Goal: Information Seeking & Learning: Learn about a topic

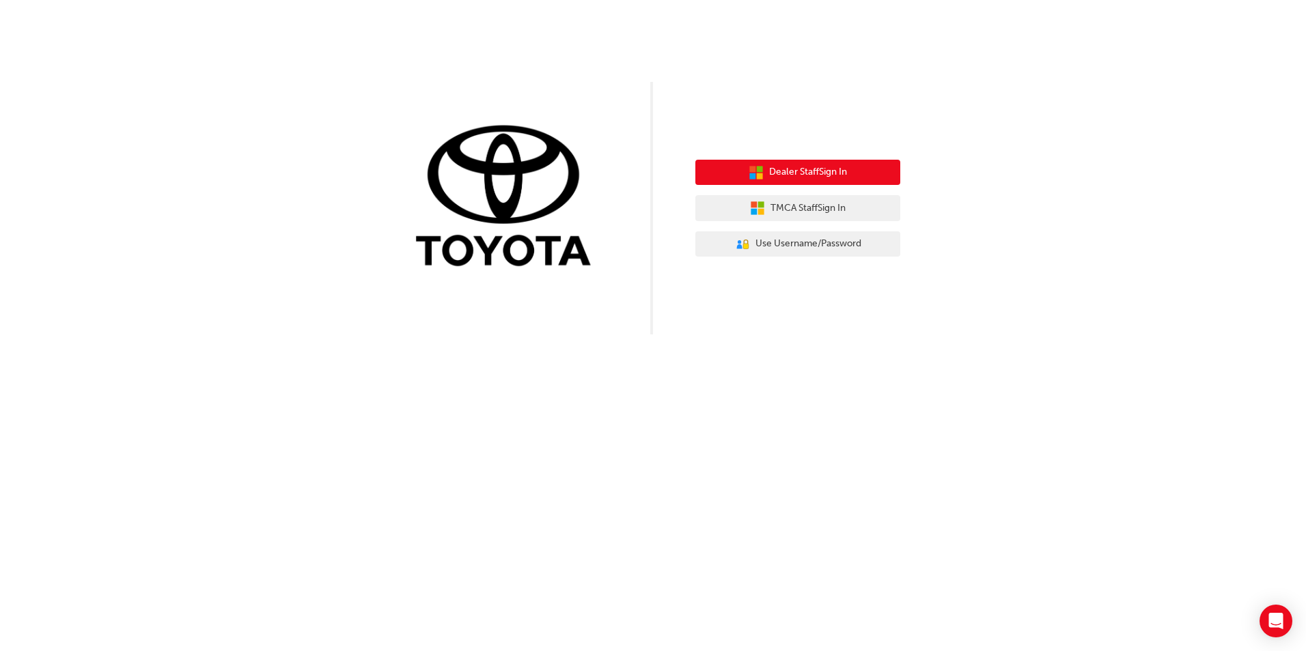
click at [827, 167] on span "Dealer Staff Sign In" at bounding box center [808, 173] width 78 height 16
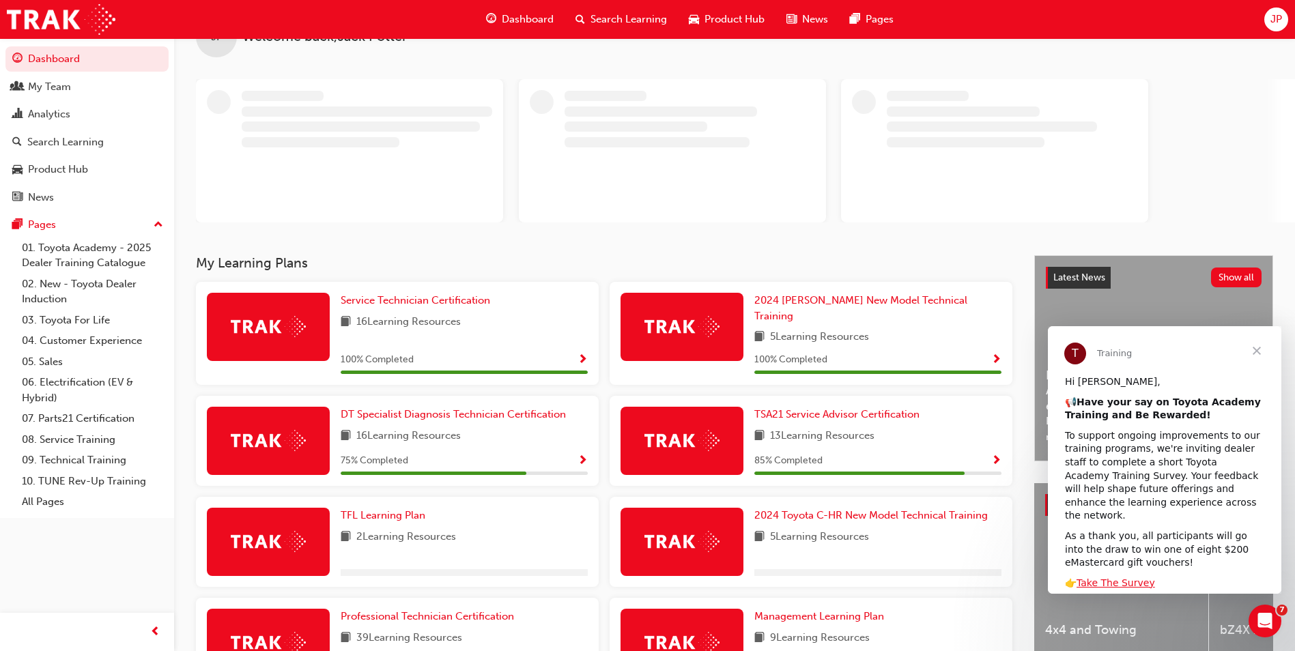
scroll to position [68, 0]
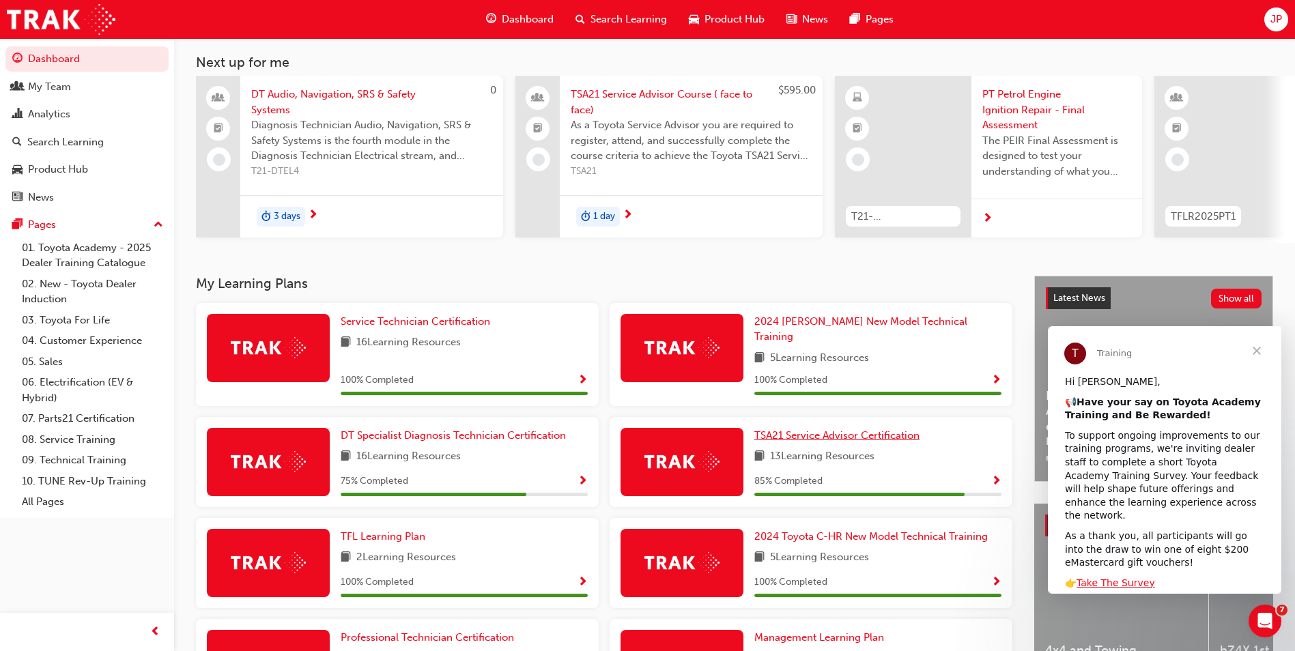
click at [819, 381] on div "Service Technician Certification 16 Learning Resources 100 % Completed 2024 Pra…" at bounding box center [605, 562] width 828 height 518
click at [1263, 354] on span "Close" at bounding box center [1257, 350] width 49 height 49
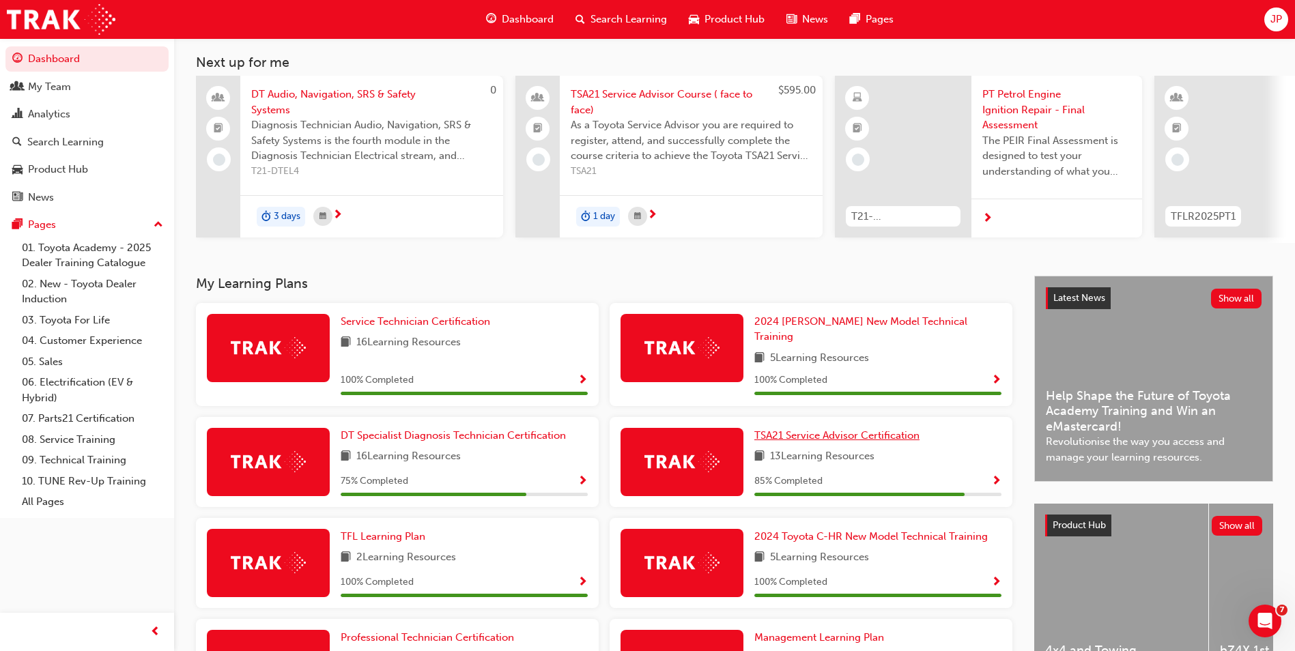
click at [808, 432] on span "TSA21 Service Advisor Certification" at bounding box center [837, 436] width 165 height 12
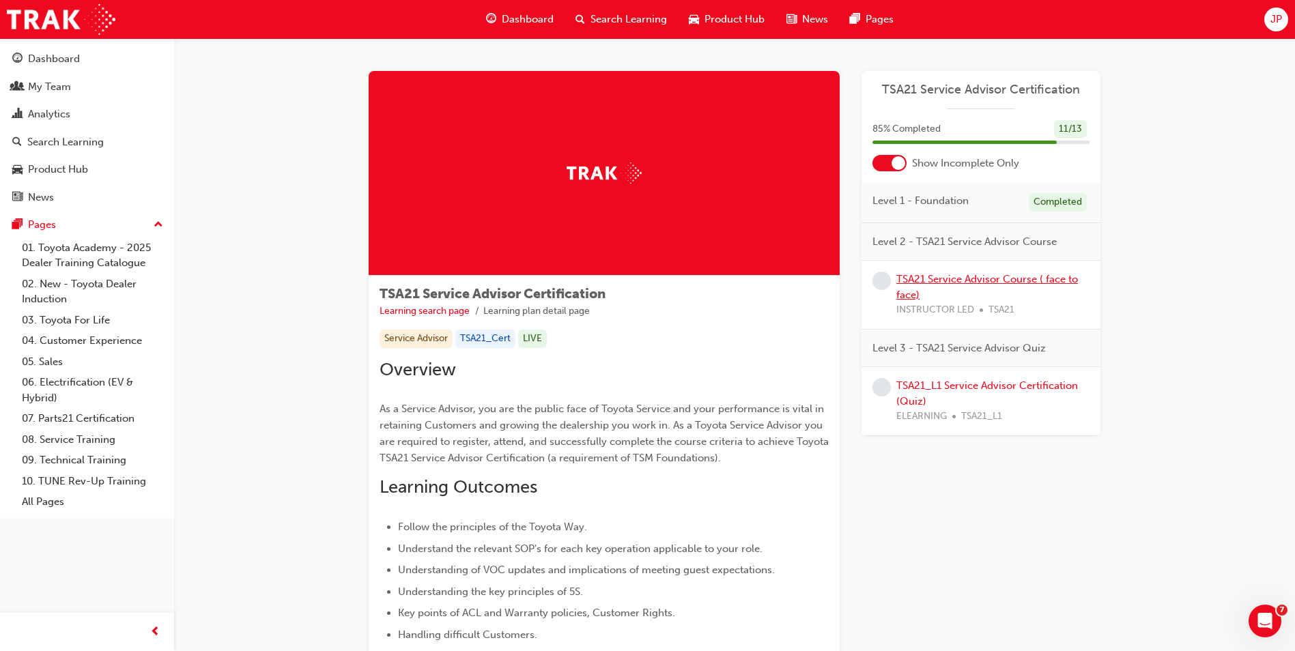
click at [948, 275] on link "TSA21 Service Advisor Course ( face to face)" at bounding box center [988, 287] width 182 height 28
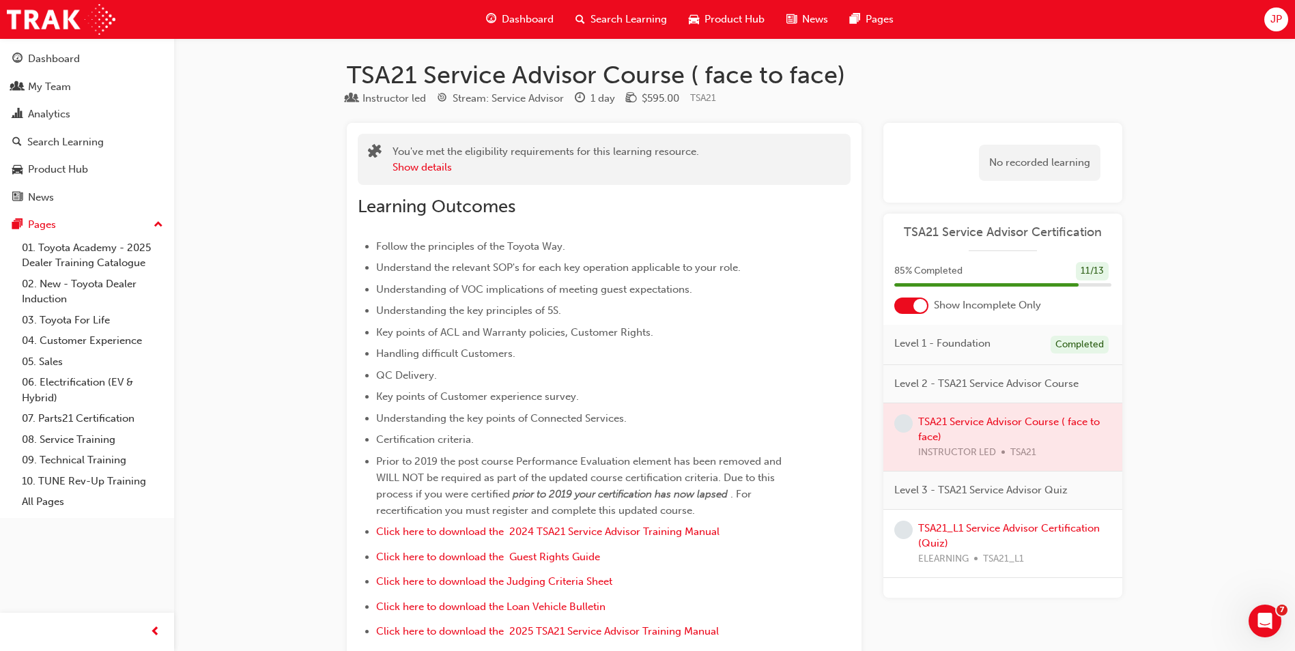
click at [531, 20] on span "Dashboard" at bounding box center [528, 20] width 52 height 16
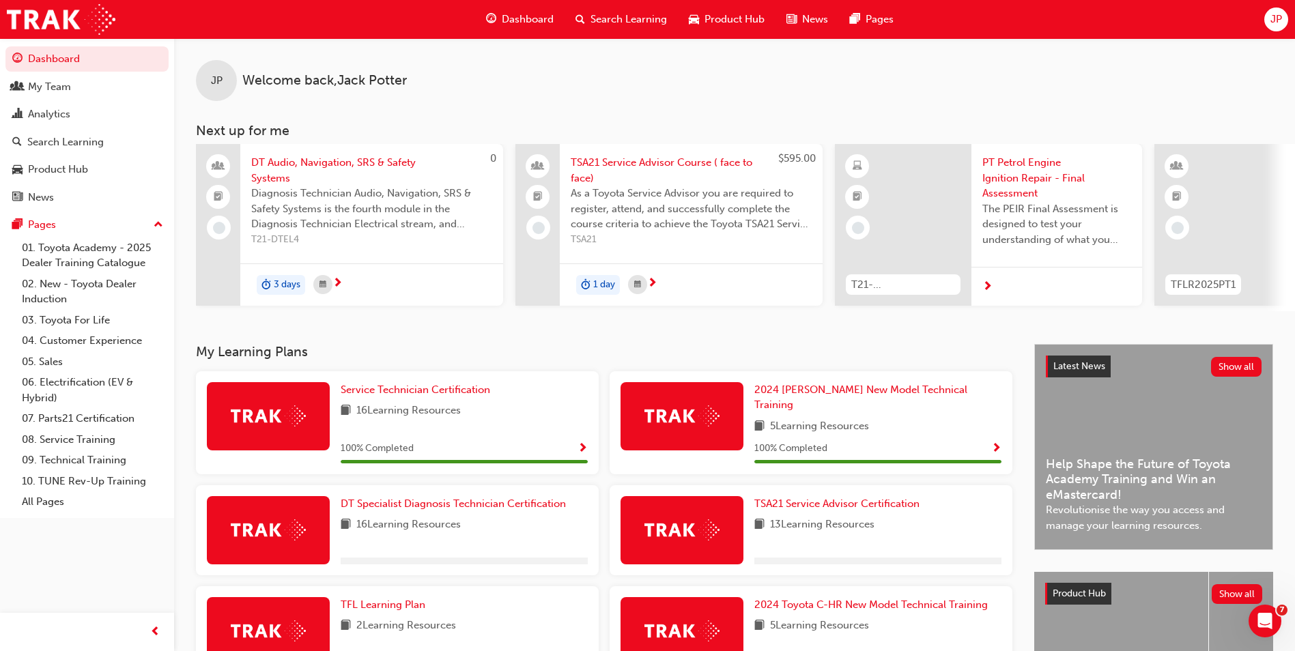
click at [630, 18] on span "Search Learning" at bounding box center [629, 20] width 76 height 16
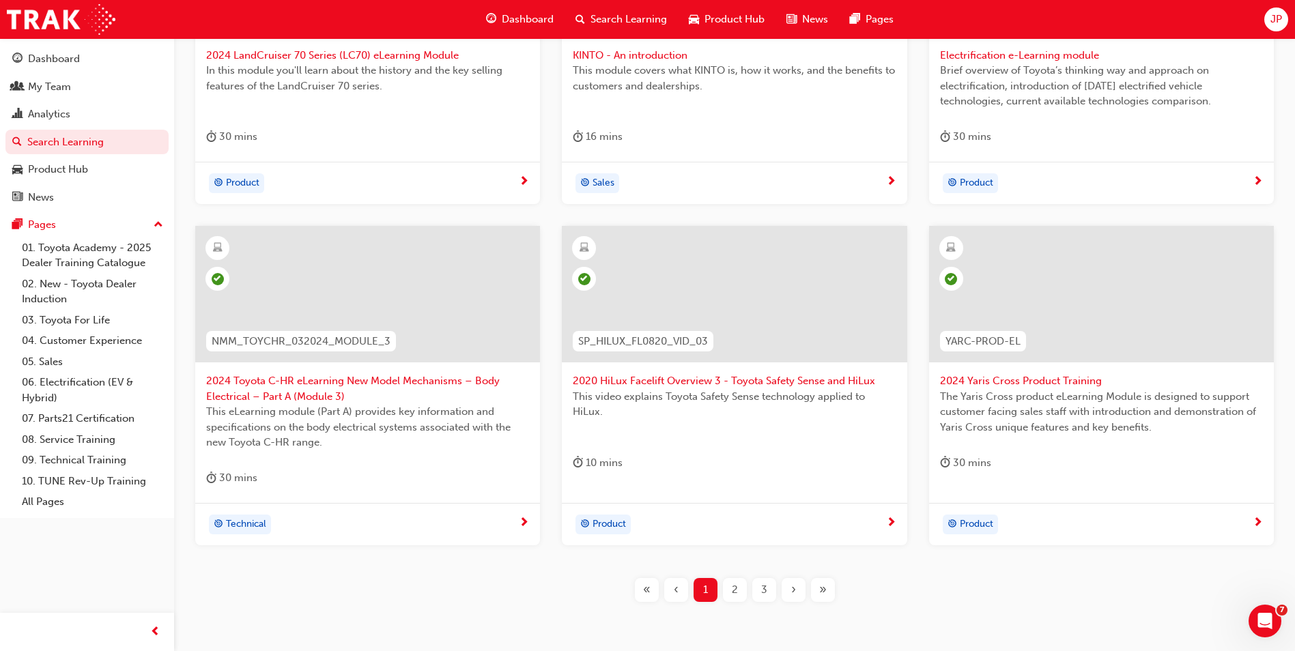
scroll to position [477, 0]
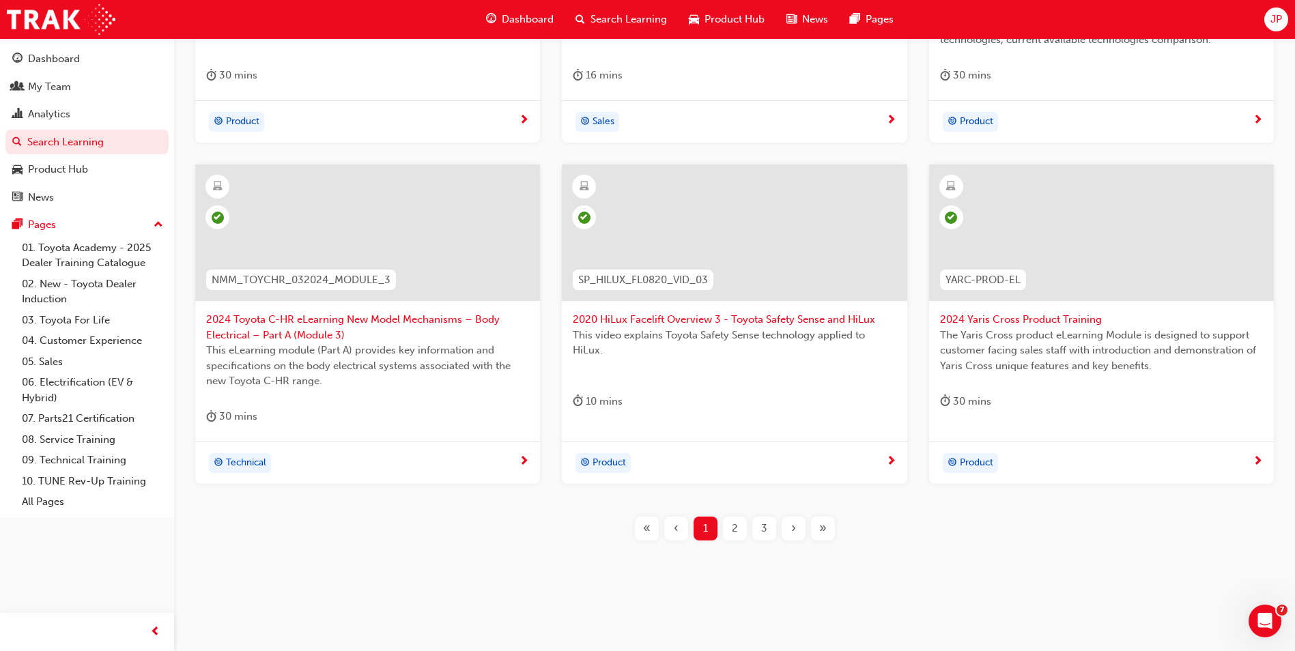
click at [737, 529] on span "2" at bounding box center [735, 529] width 6 height 16
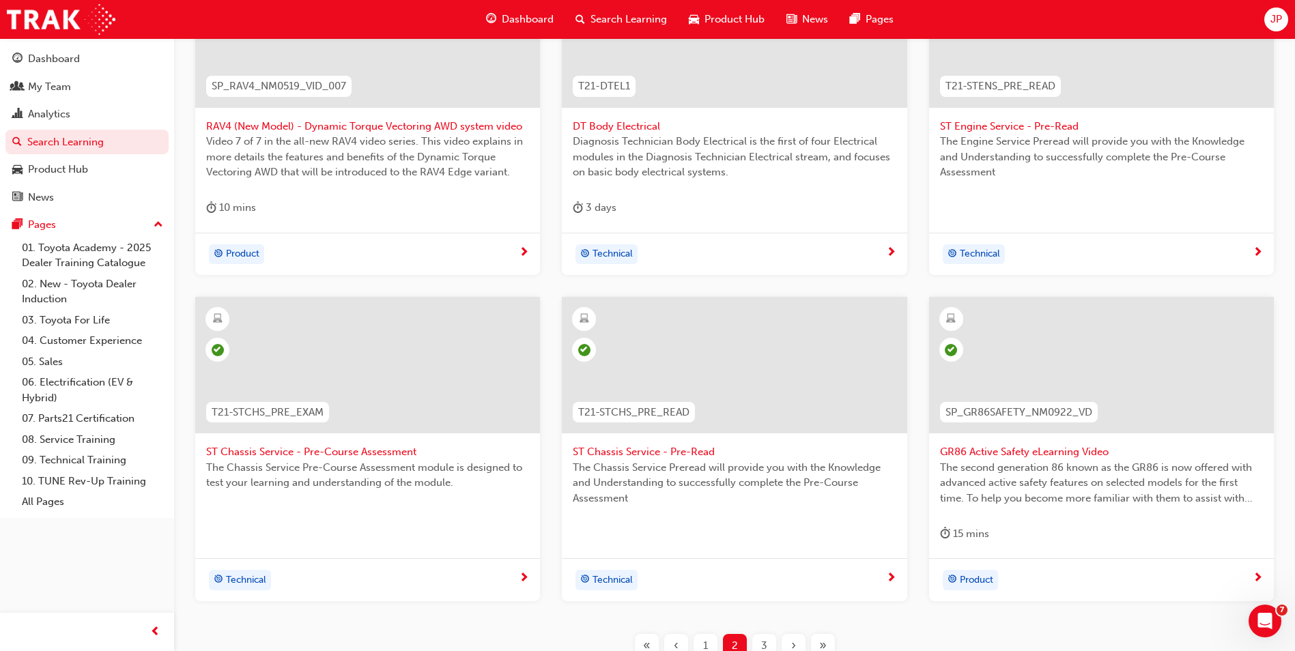
scroll to position [462, 0]
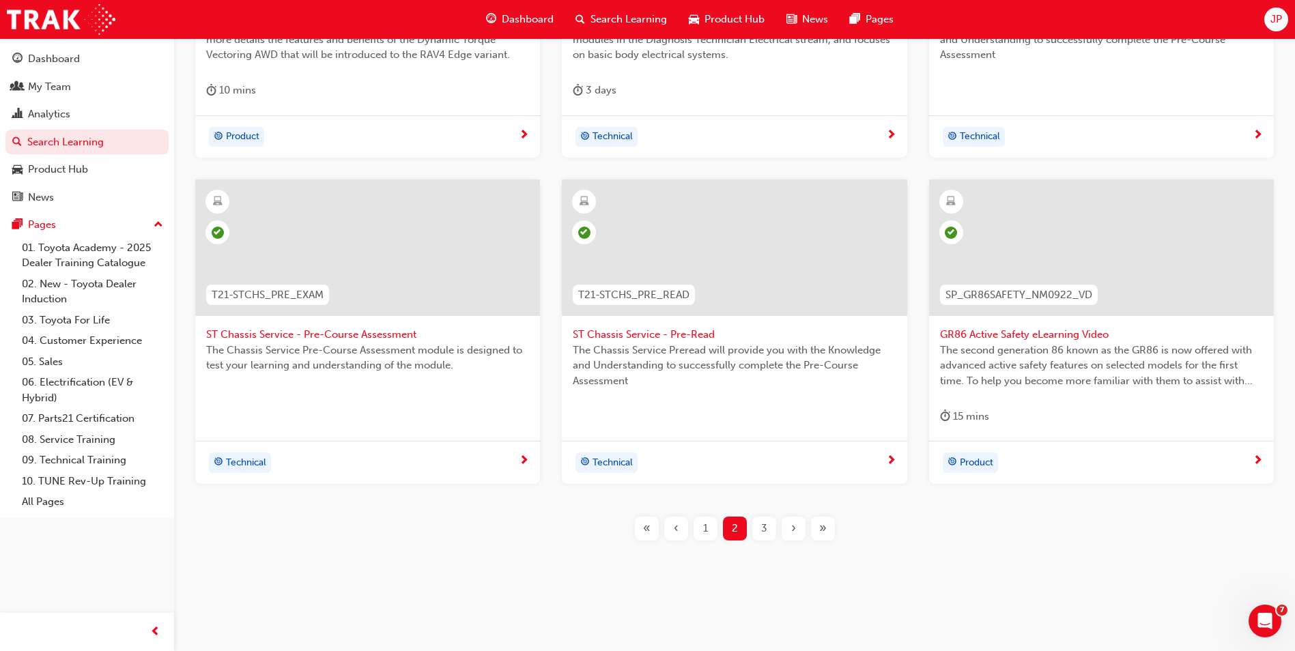
click at [761, 533] on span "3" at bounding box center [764, 529] width 6 height 16
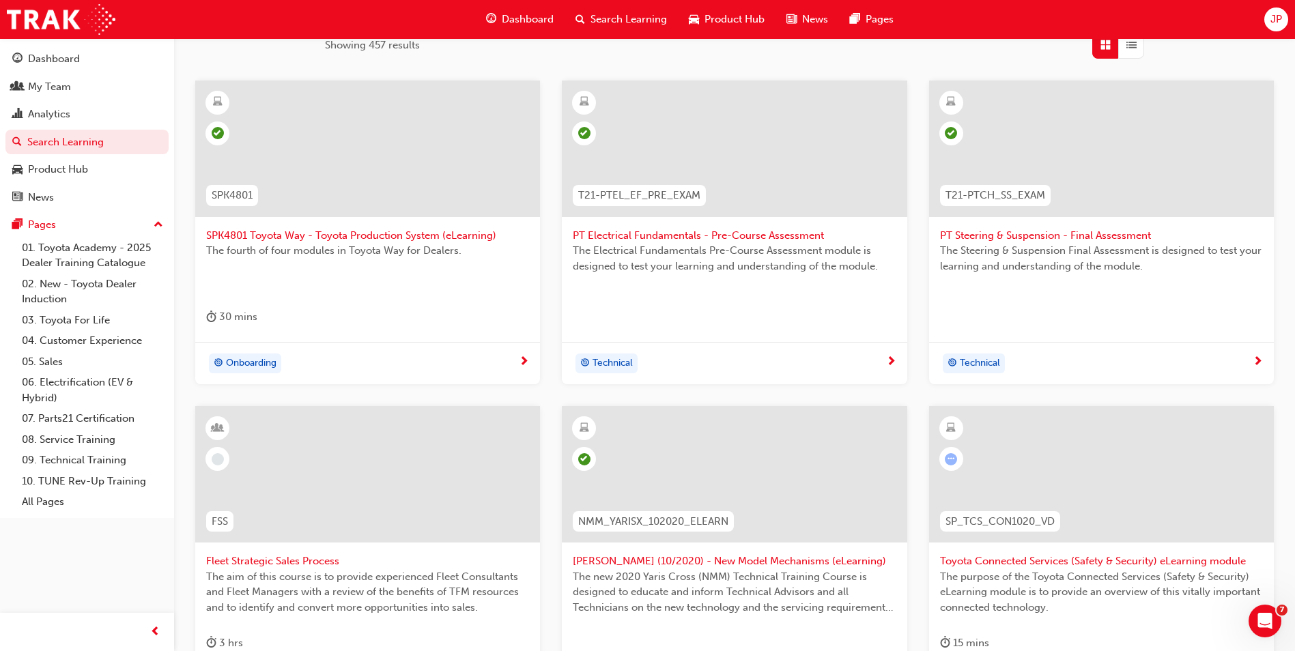
scroll to position [326, 0]
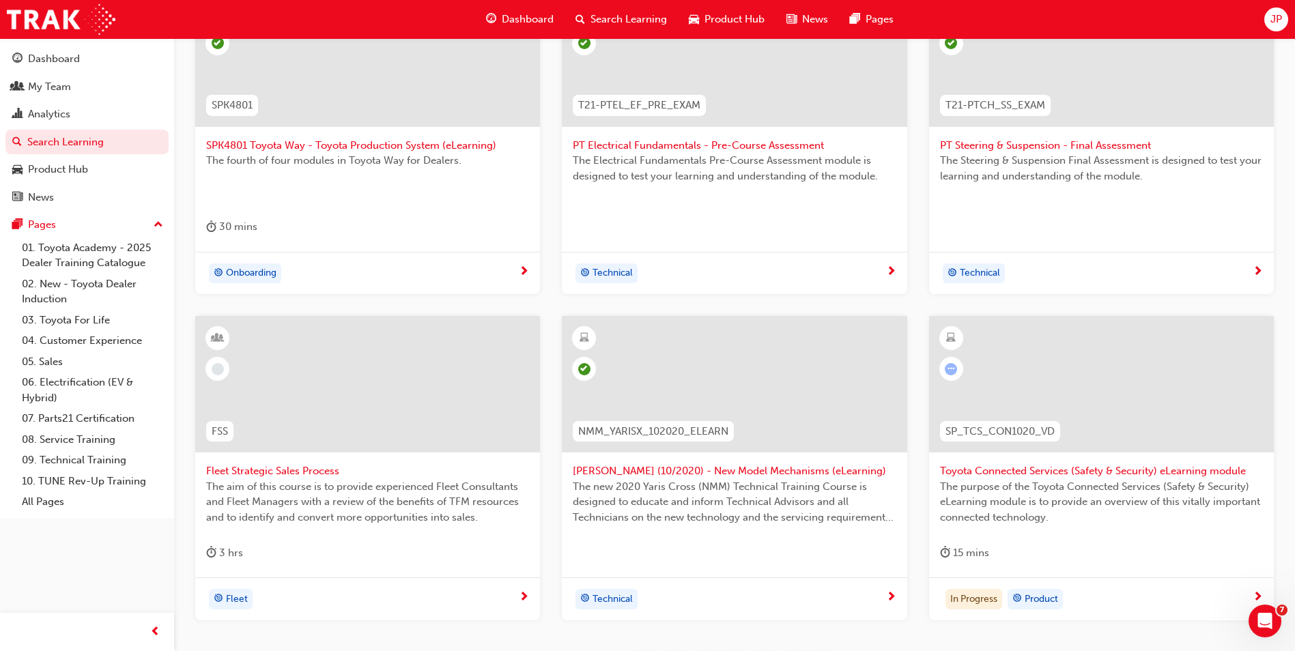
click at [1043, 402] on div at bounding box center [1101, 384] width 345 height 137
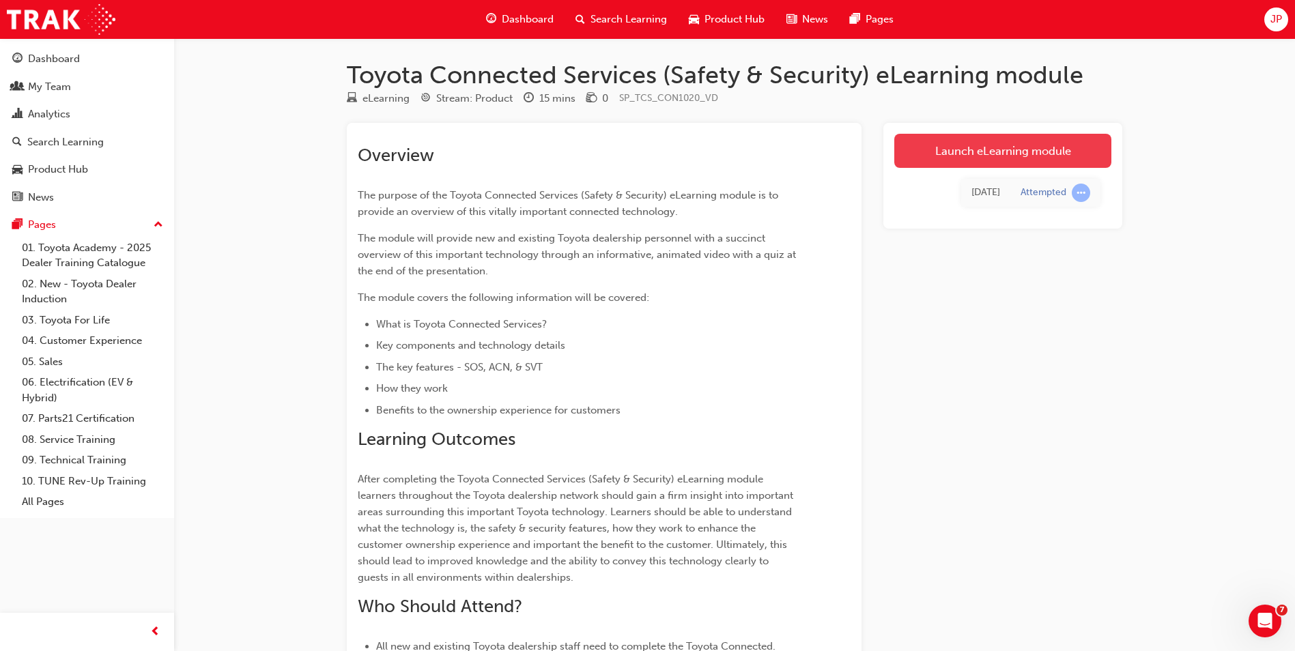
click at [1003, 167] on link "Launch eLearning module" at bounding box center [1003, 151] width 217 height 34
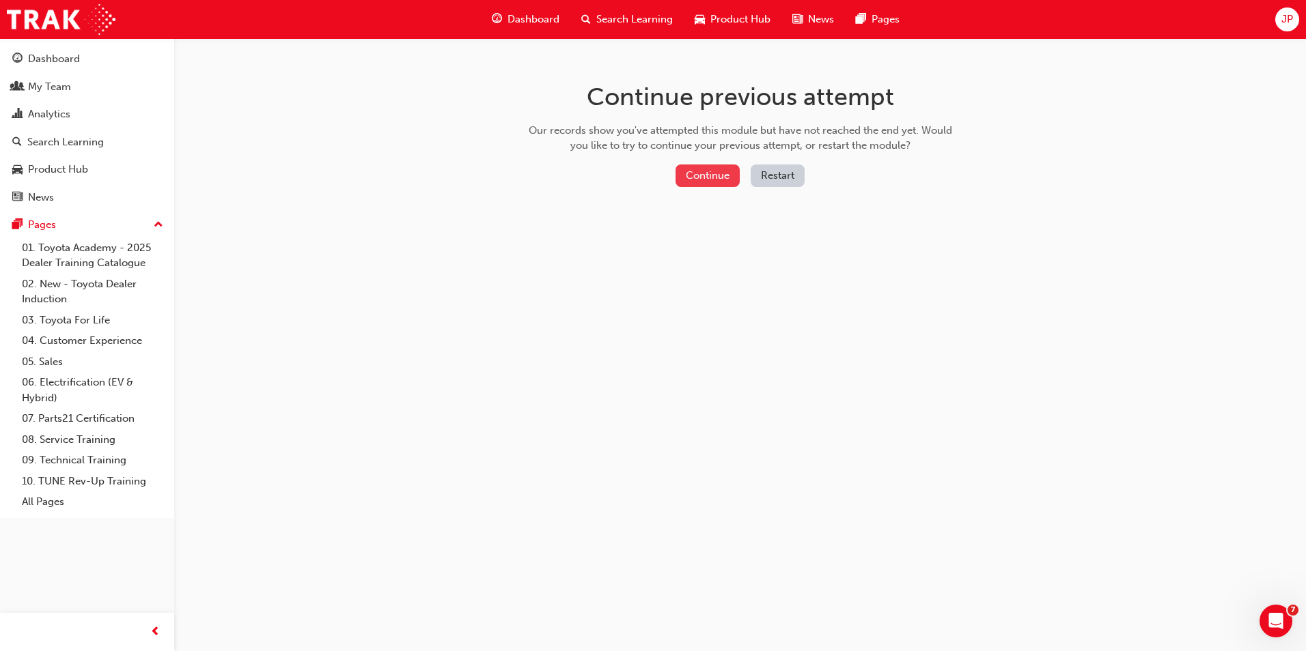
click at [677, 167] on button "Continue" at bounding box center [707, 176] width 64 height 23
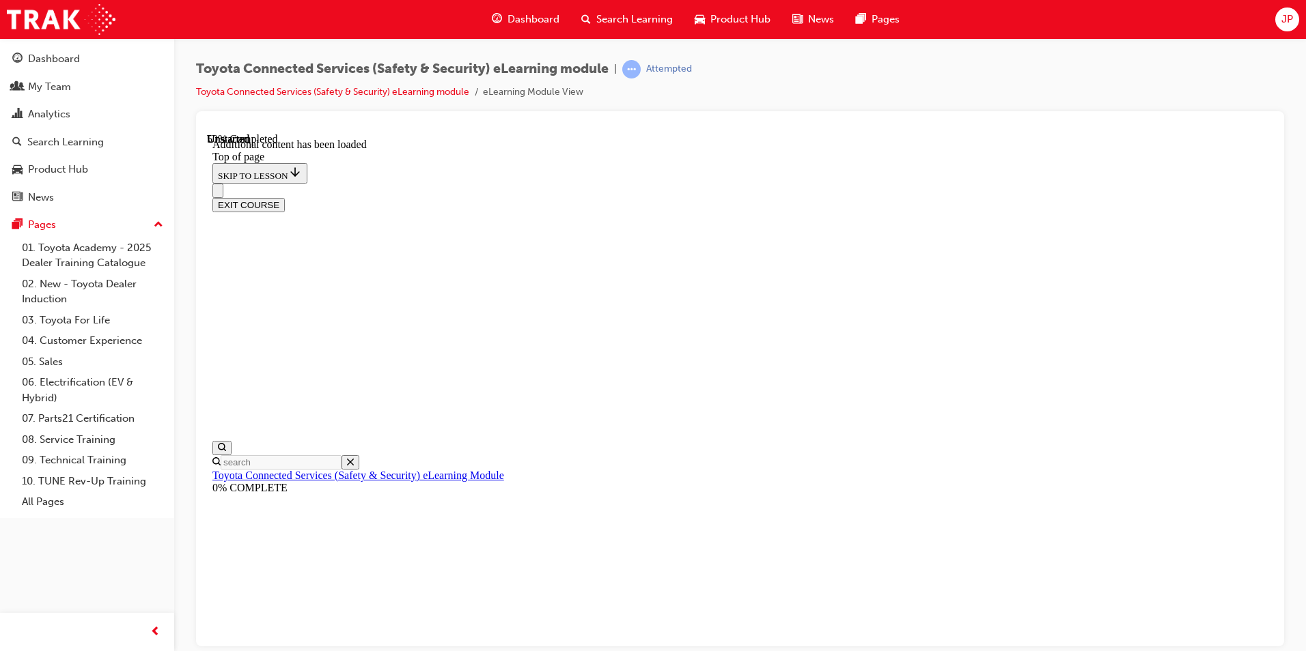
scroll to position [514, 0]
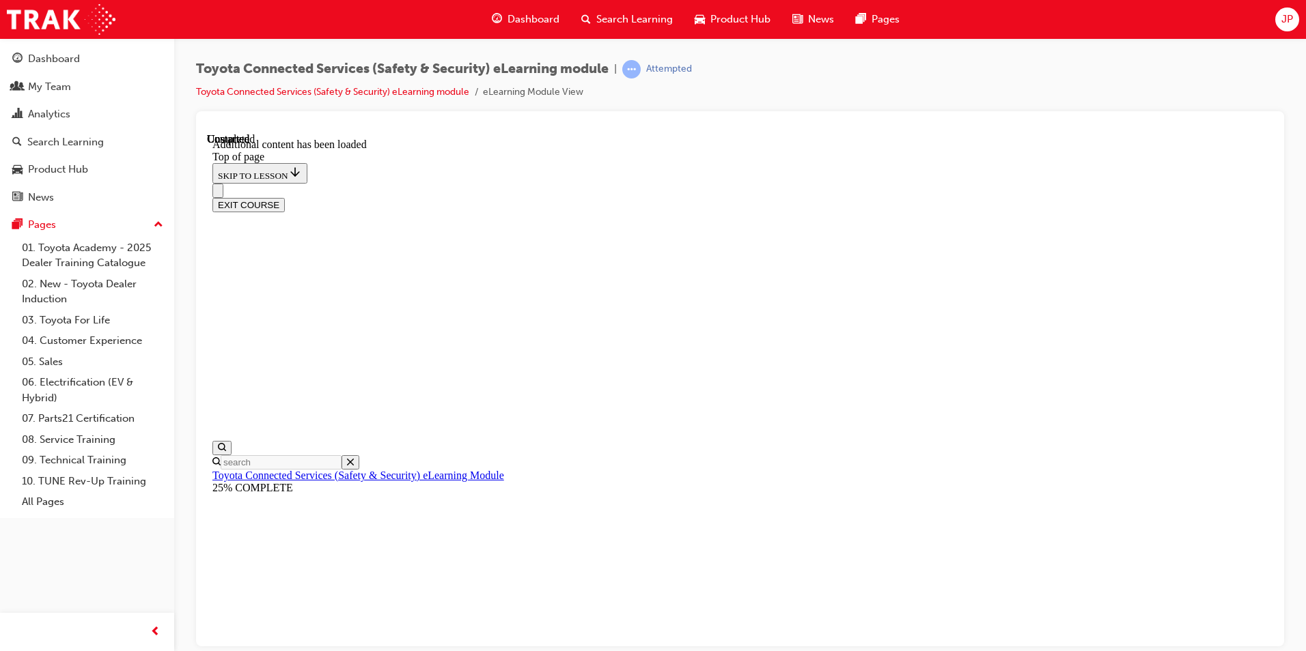
scroll to position [1825, 0]
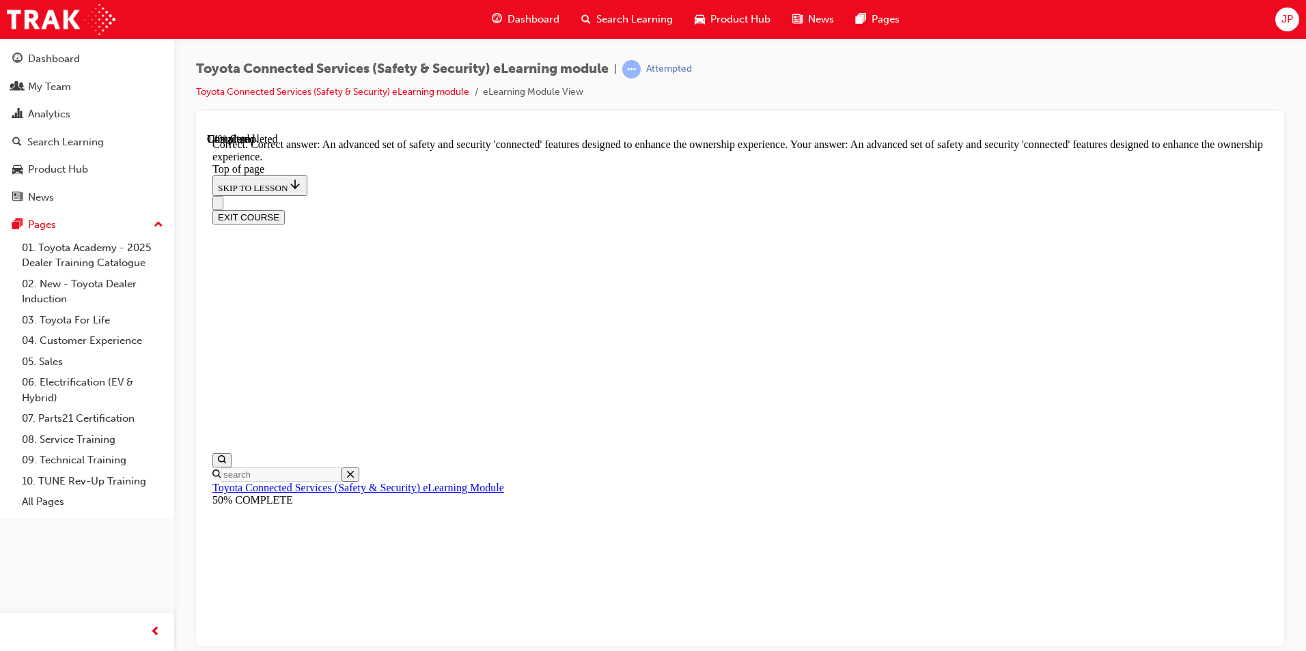
scroll to position [284, 0]
drag, startPoint x: 686, startPoint y: 426, endPoint x: 671, endPoint y: 453, distance: 30.6
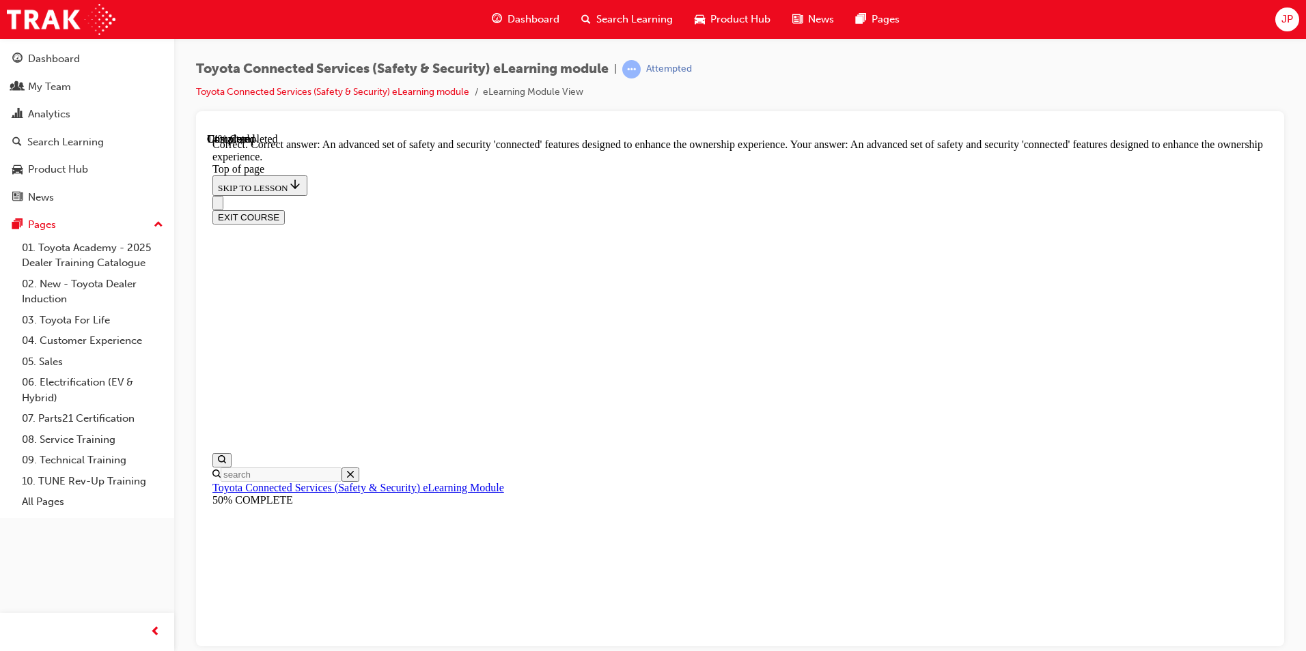
drag, startPoint x: 804, startPoint y: 615, endPoint x: 848, endPoint y: 605, distance: 44.9
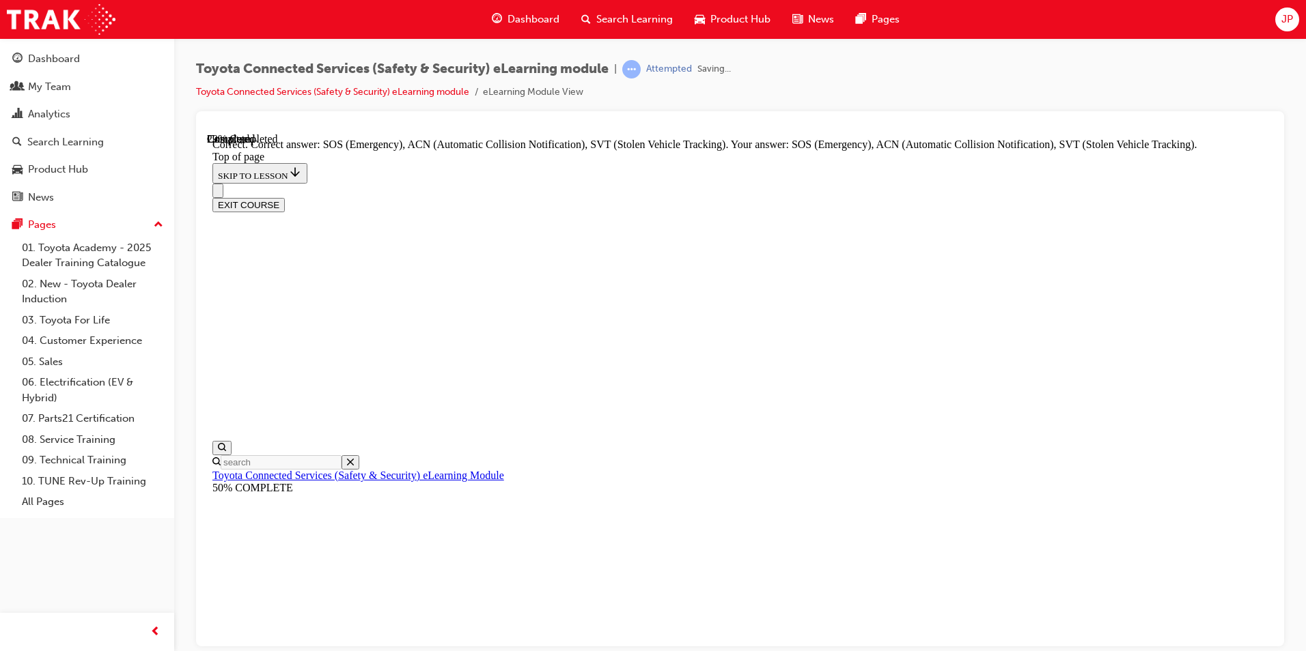
scroll to position [322, 0]
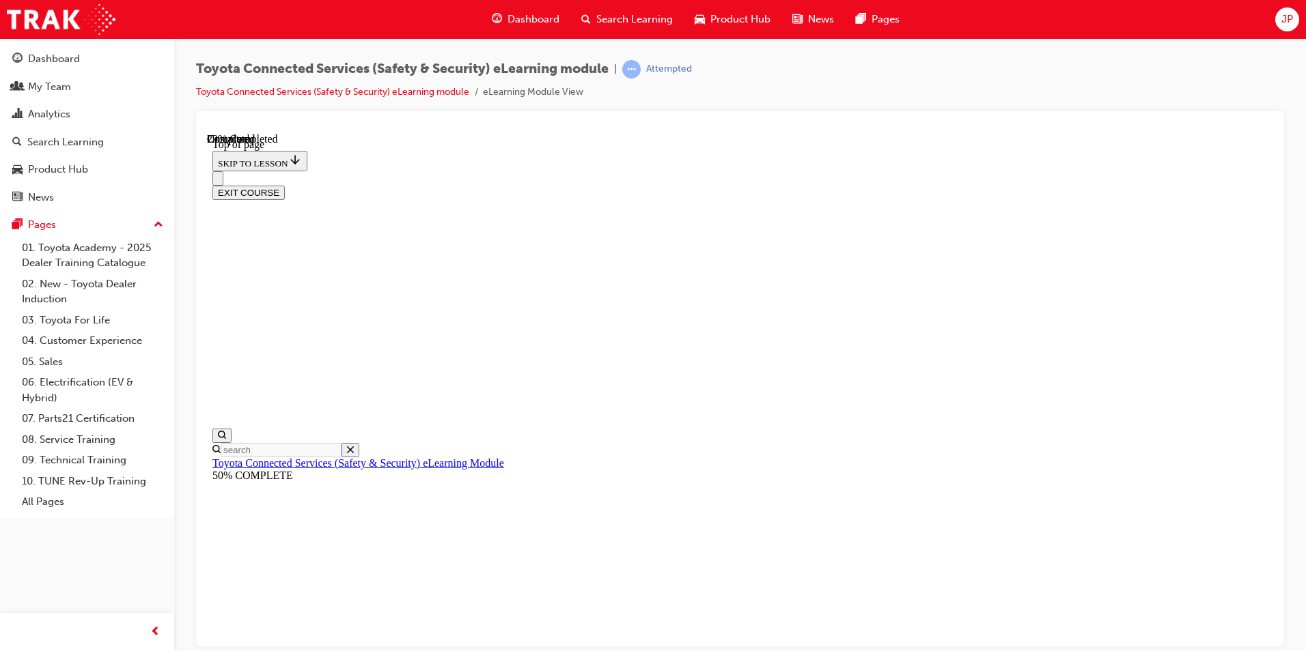
scroll to position [110, 0]
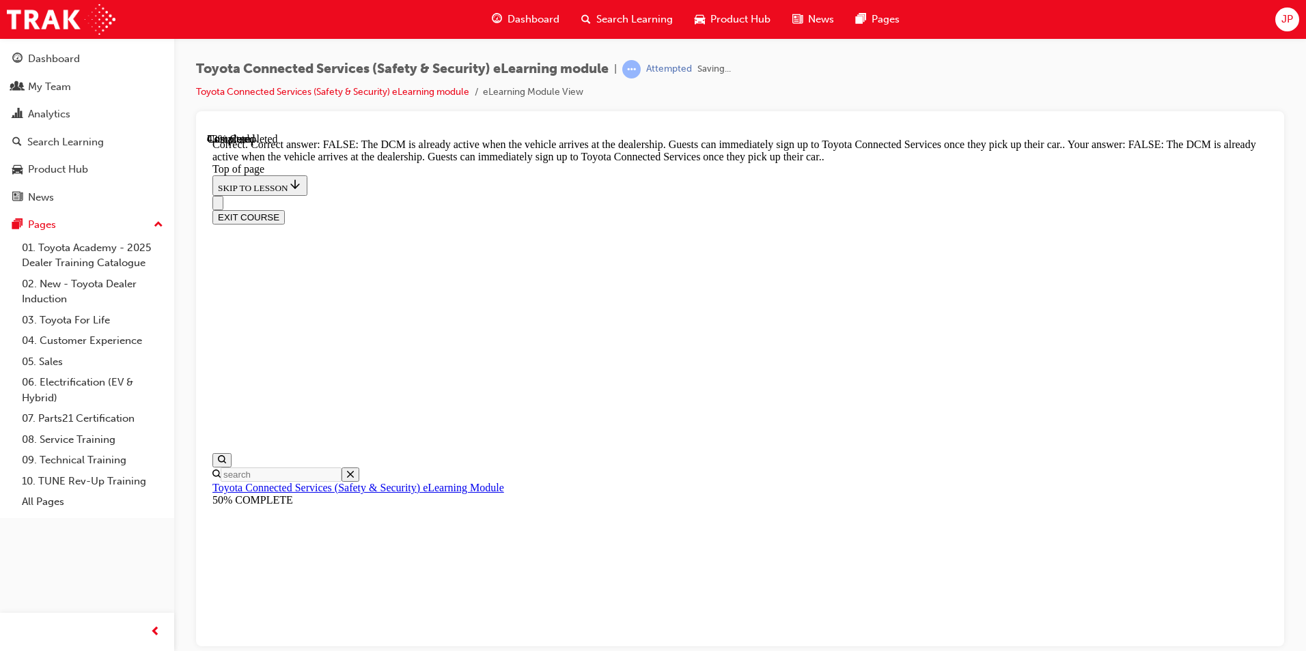
scroll to position [231, 0]
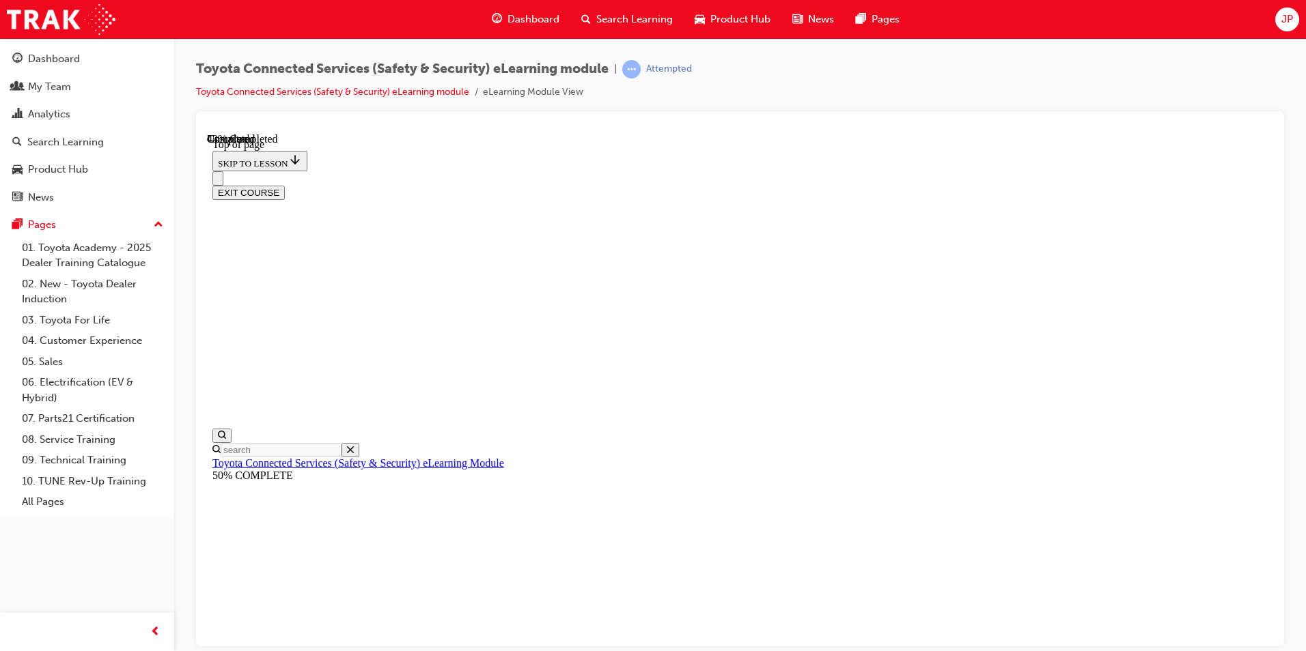
scroll to position [110, 0]
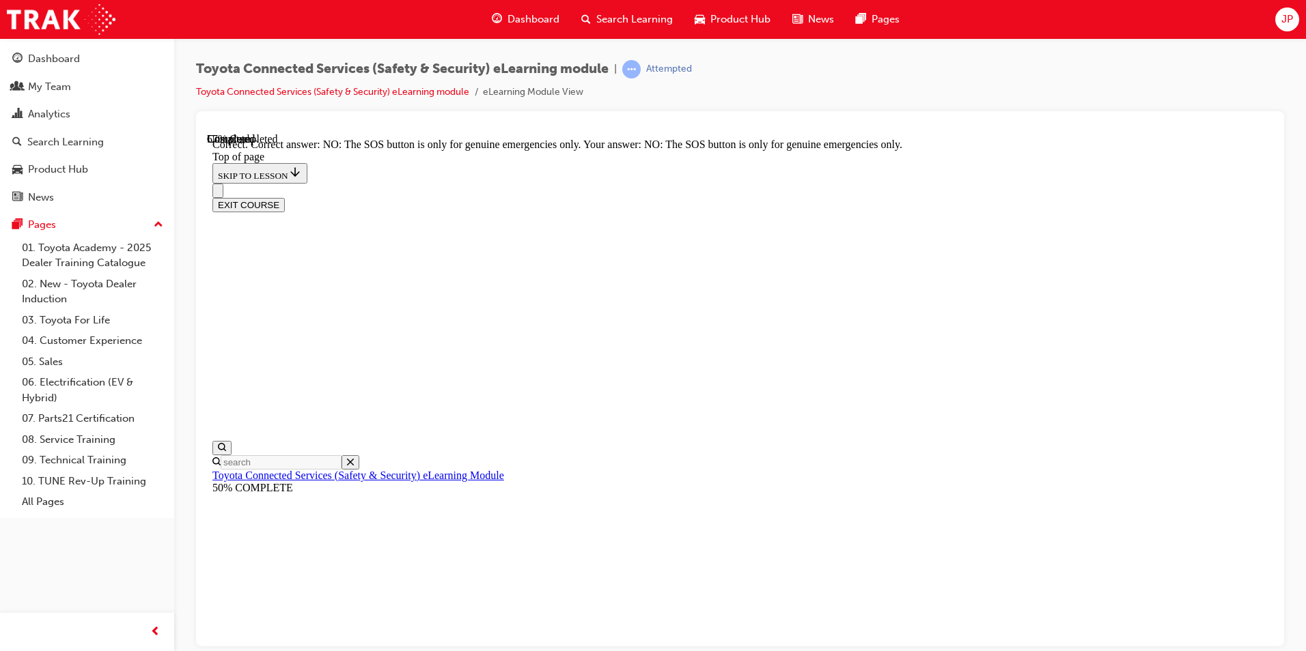
scroll to position [190, 0]
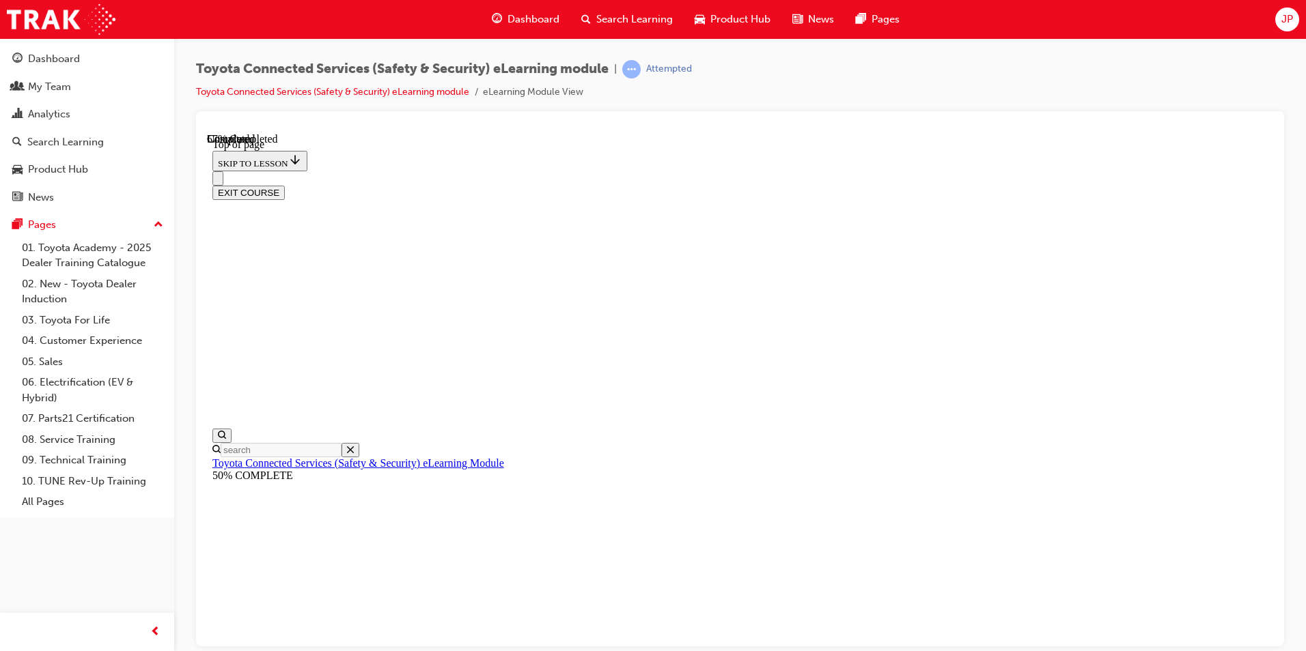
scroll to position [178, 0]
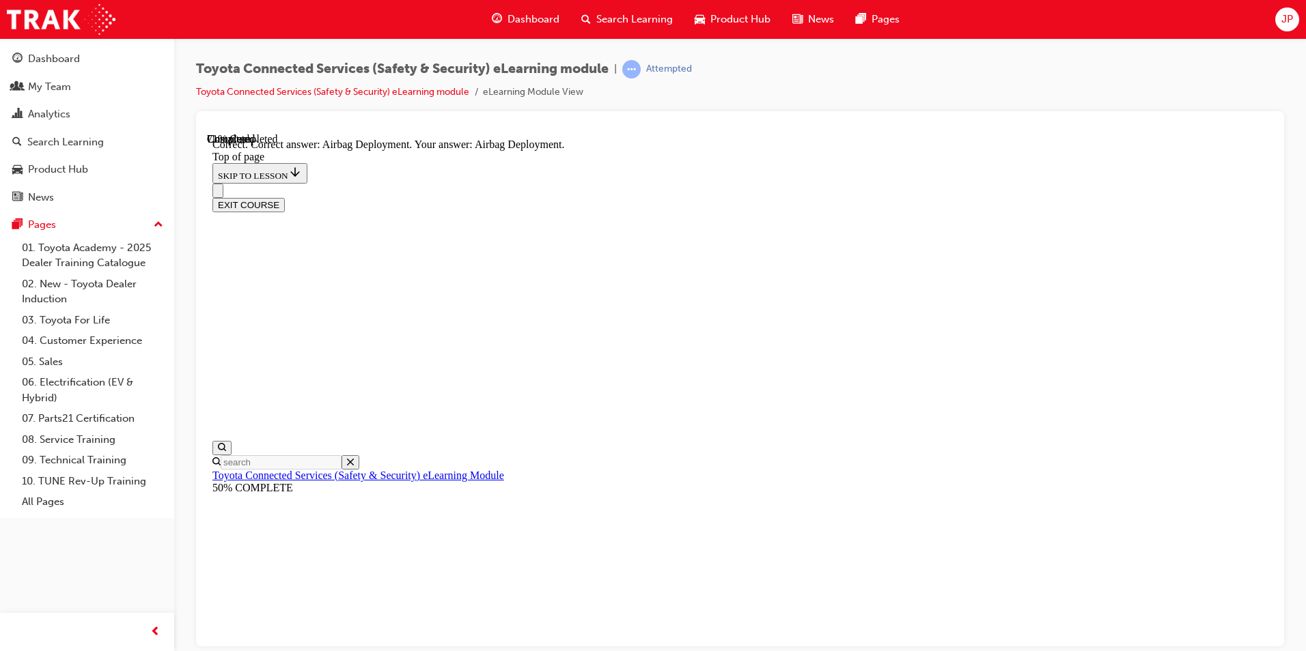
scroll to position [253, 0]
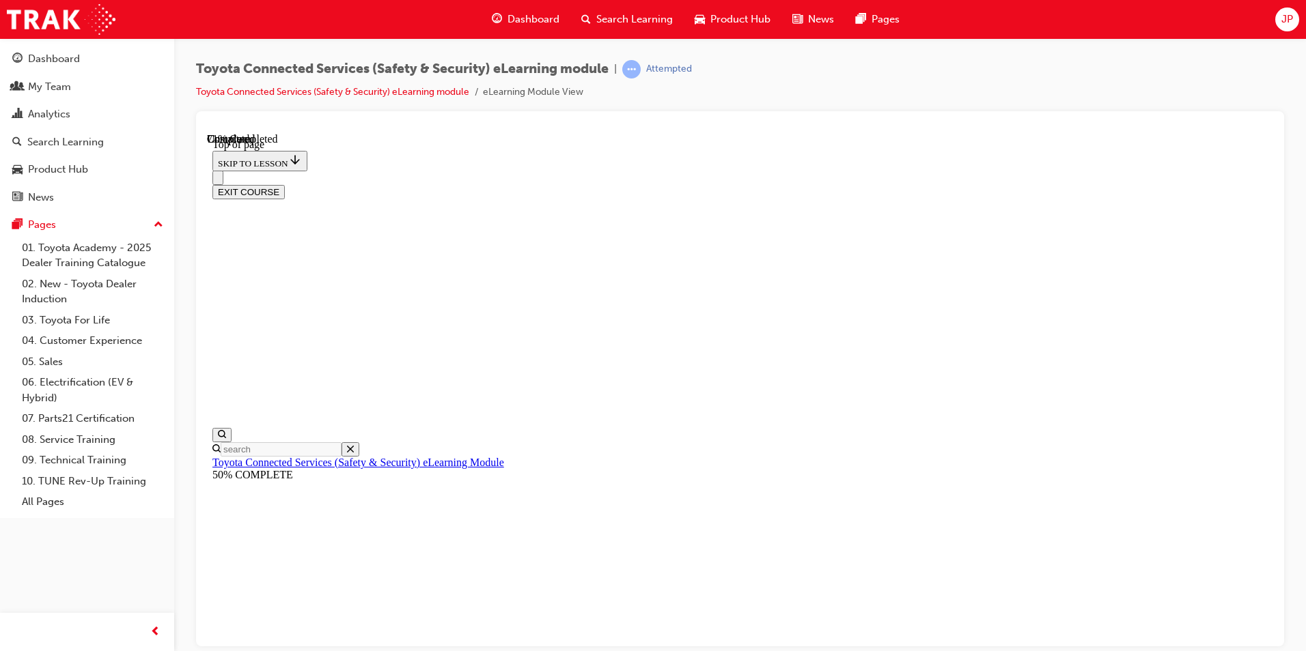
scroll to position [110, 0]
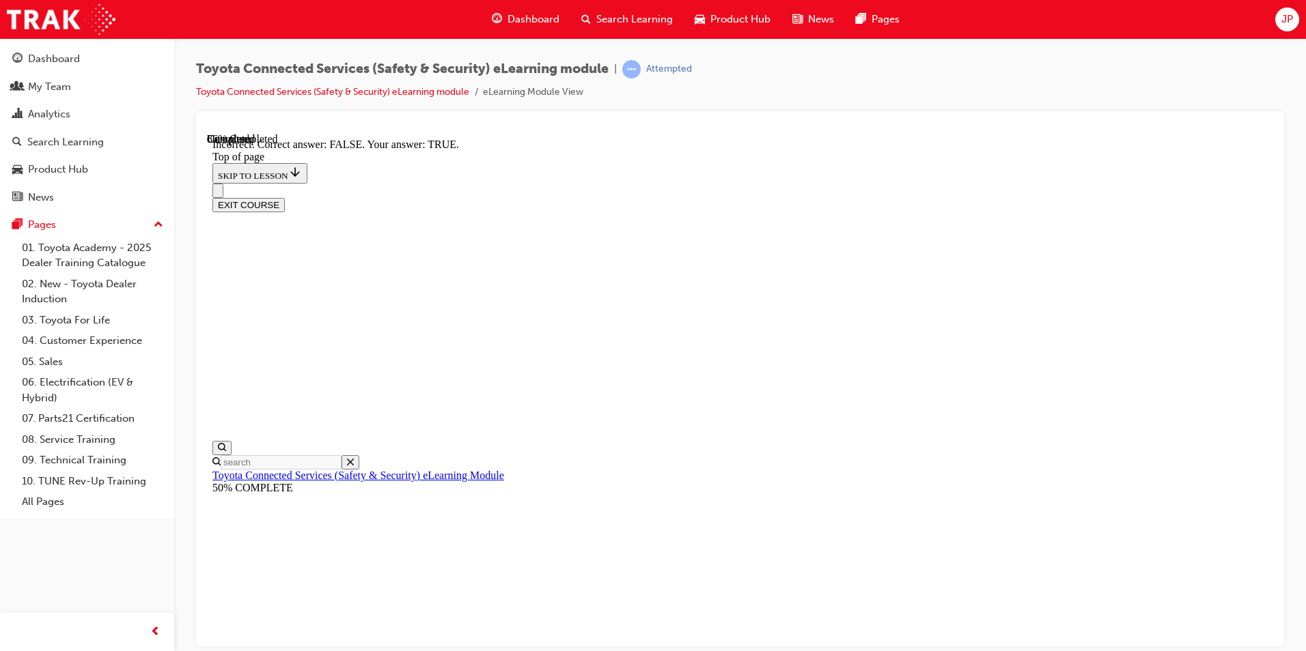
scroll to position [190, 0]
drag, startPoint x: 828, startPoint y: 602, endPoint x: 841, endPoint y: 559, distance: 44.9
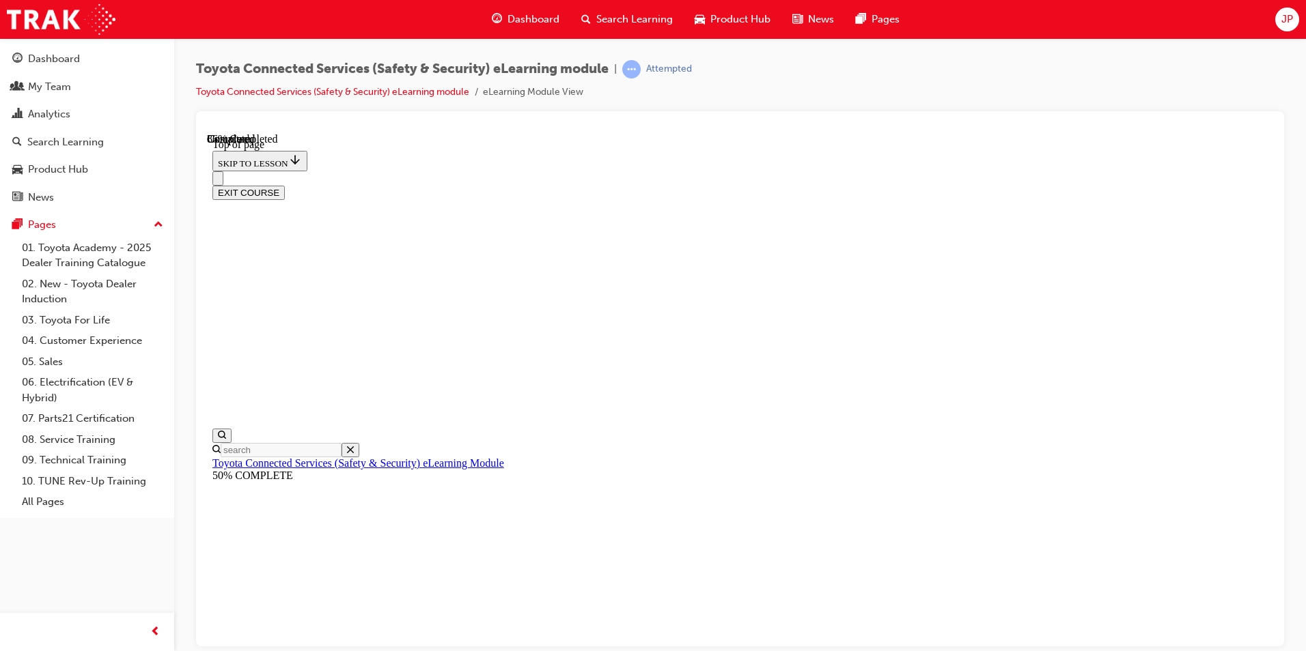
scroll to position [178, 0]
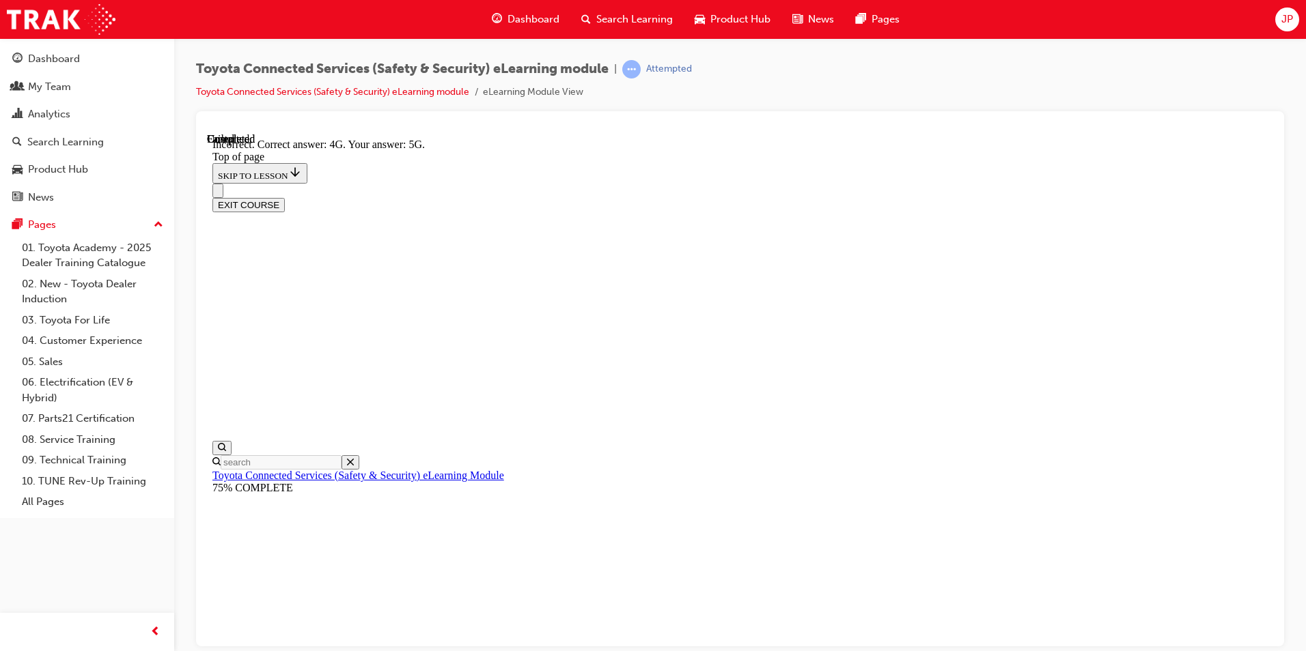
scroll to position [276, 0]
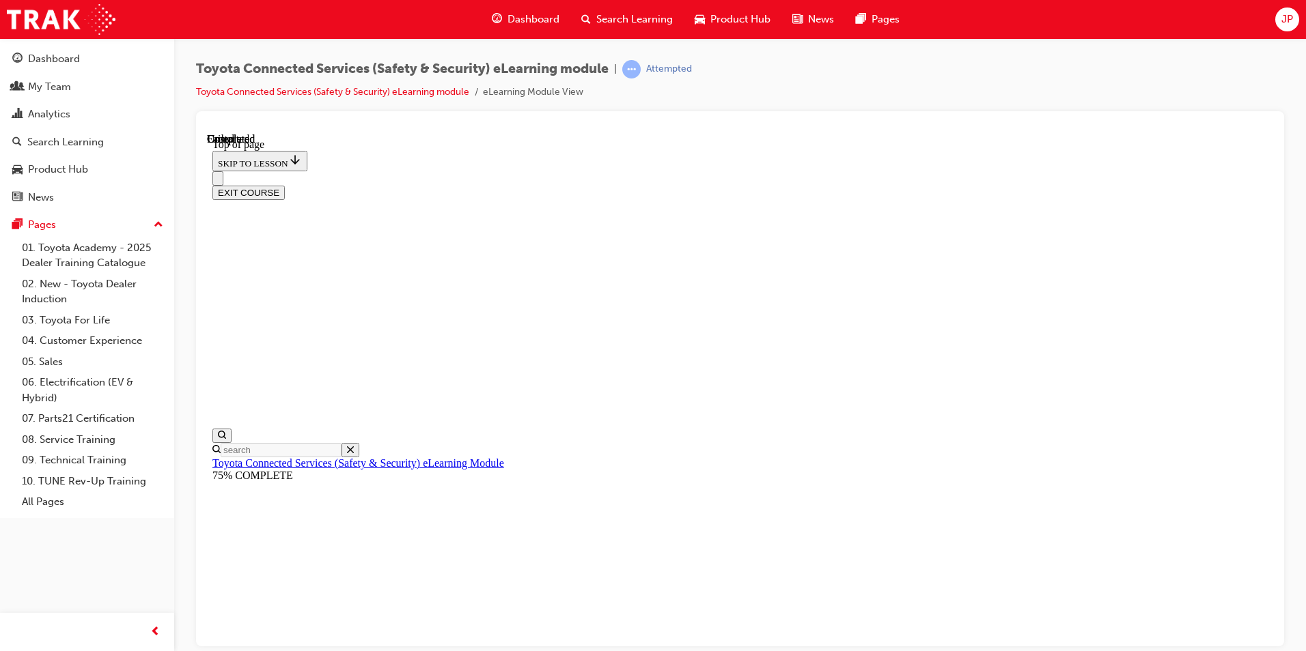
scroll to position [228, 0]
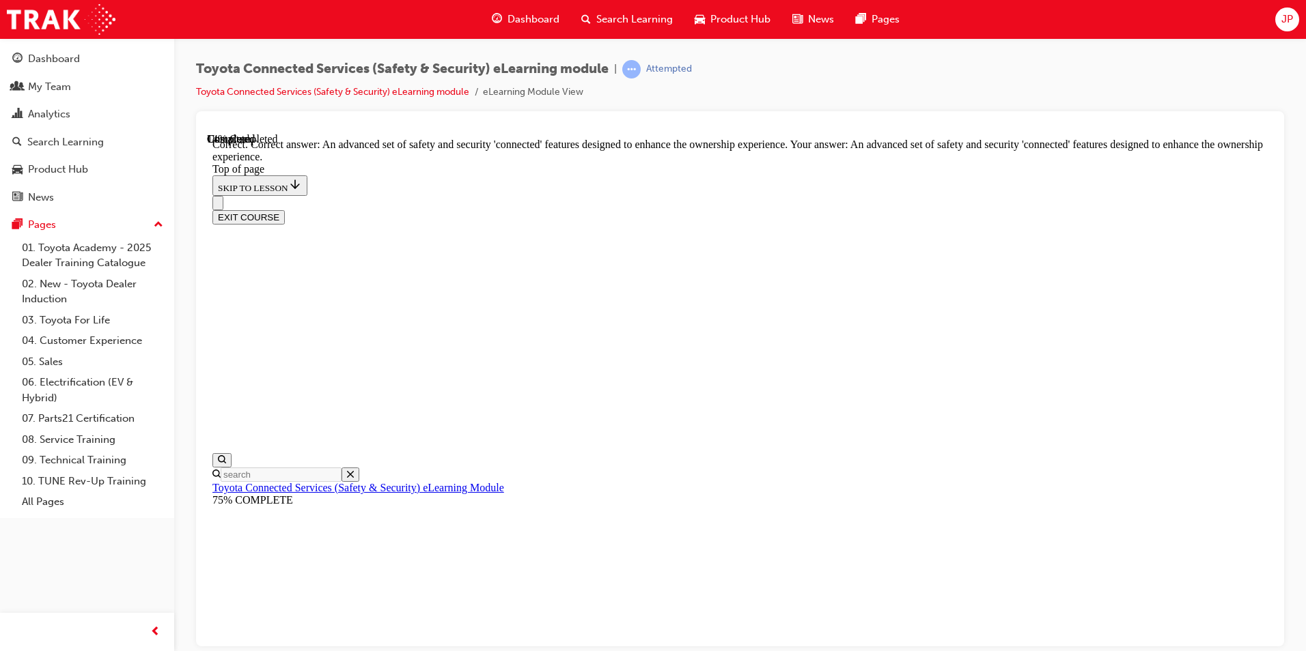
scroll to position [284, 0]
drag, startPoint x: 840, startPoint y: 601, endPoint x: 840, endPoint y: 593, distance: 7.5
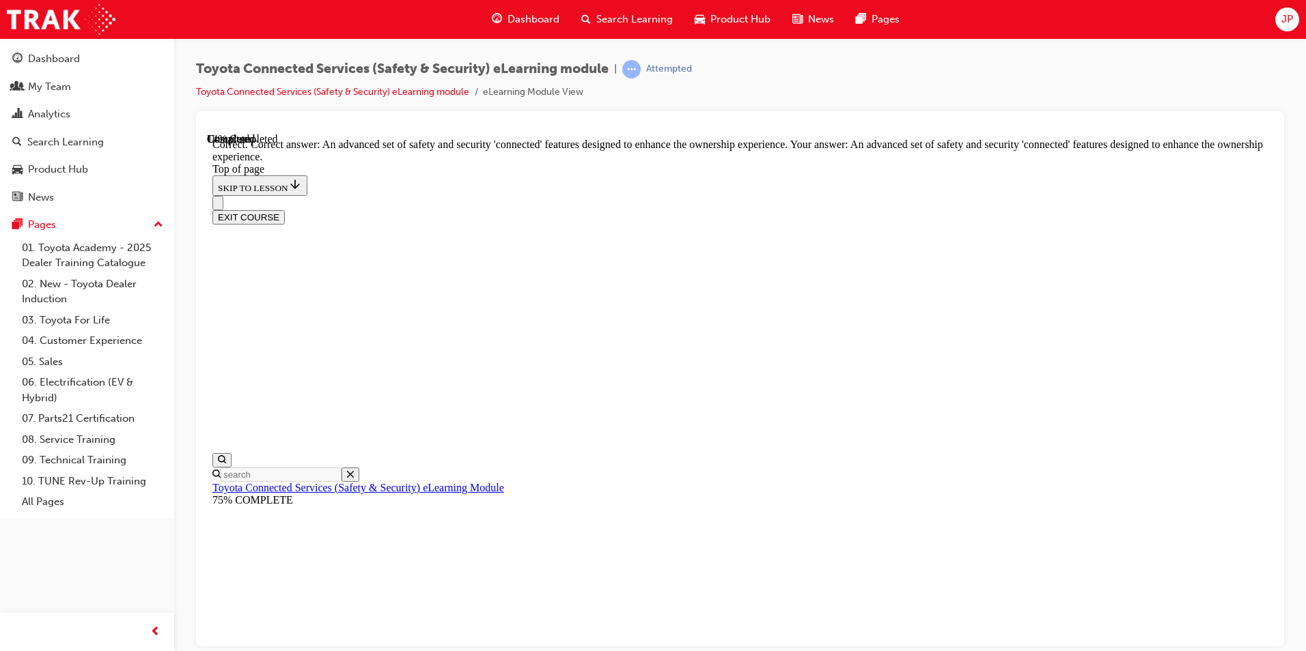
scroll to position [178, 0]
drag, startPoint x: 630, startPoint y: 541, endPoint x: 641, endPoint y: 548, distance: 12.5
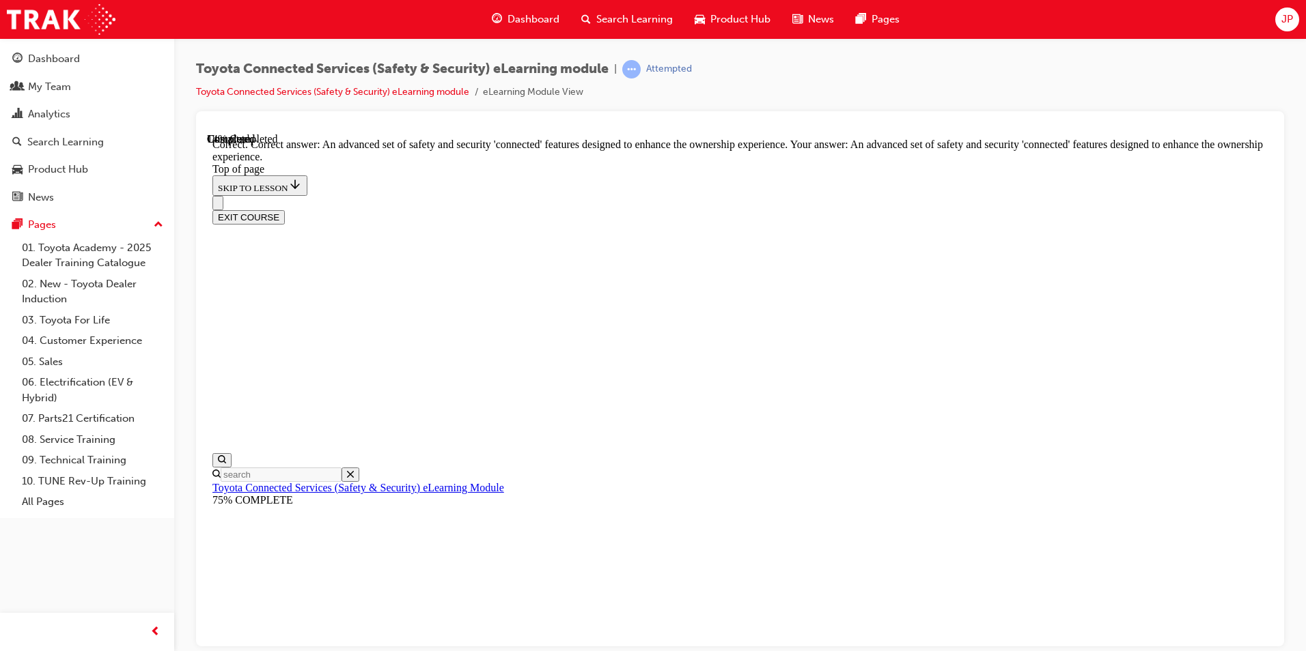
drag, startPoint x: 828, startPoint y: 620, endPoint x: 827, endPoint y: 611, distance: 8.9
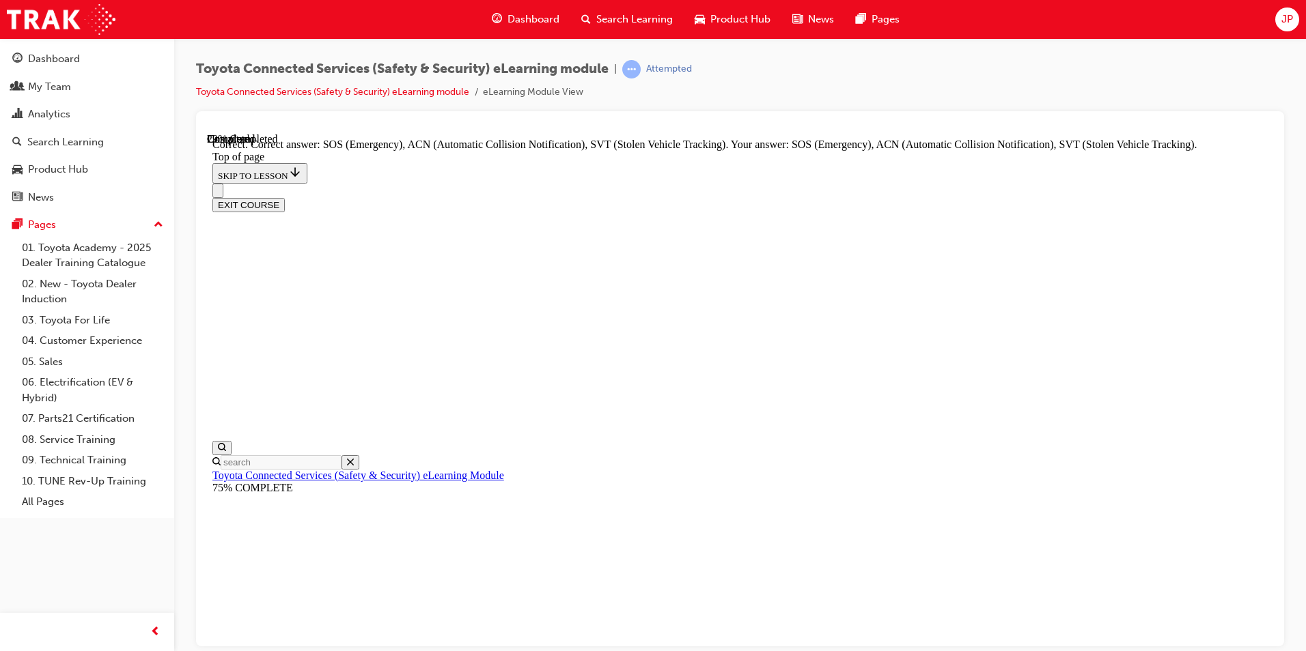
scroll to position [322, 0]
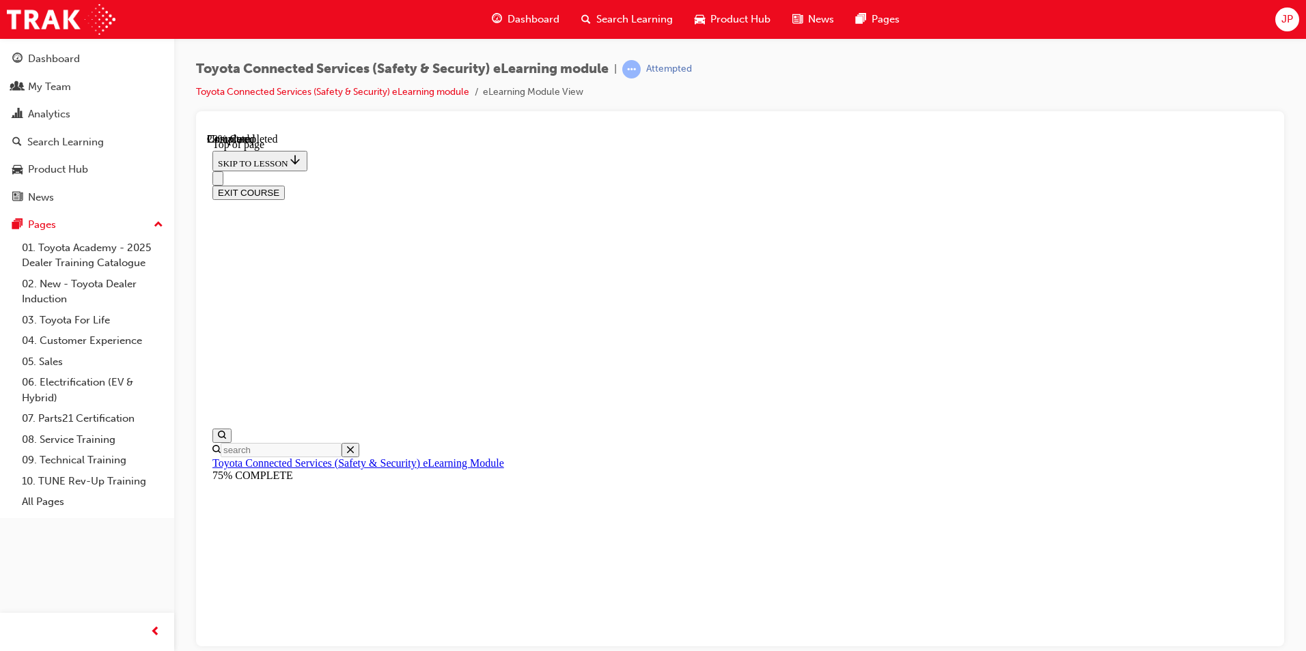
scroll to position [178, 0]
drag, startPoint x: 661, startPoint y: 431, endPoint x: 765, endPoint y: 453, distance: 106.1
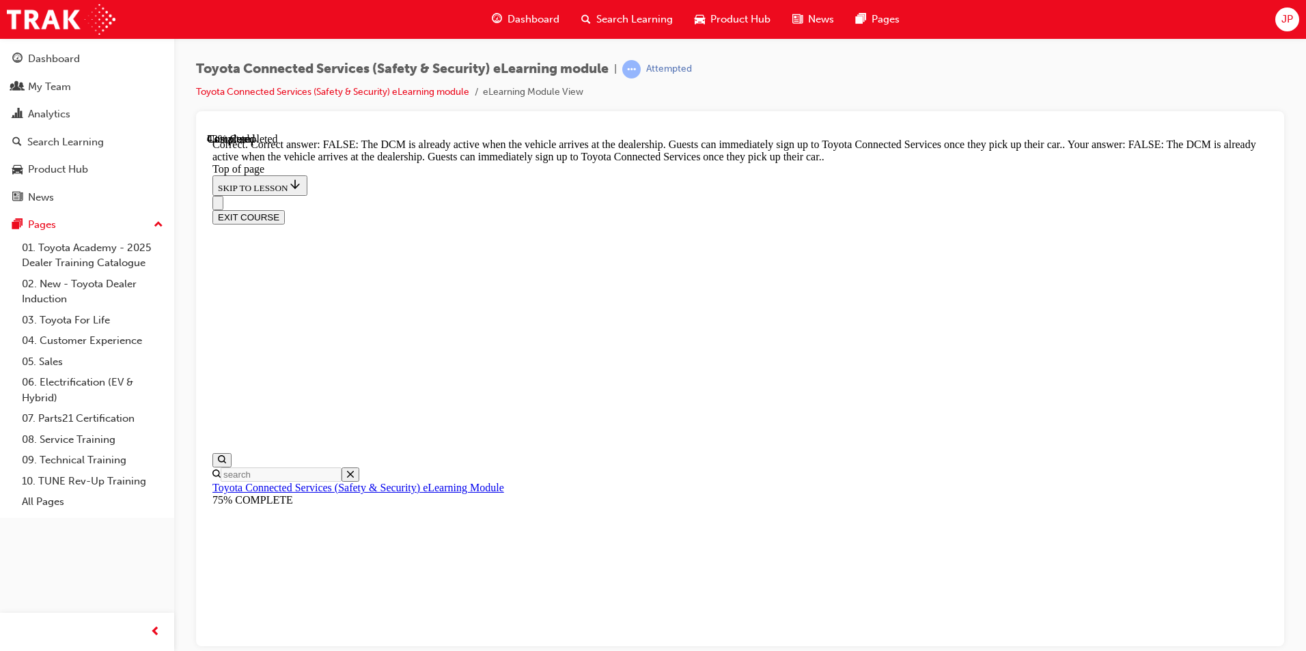
scroll to position [231, 0]
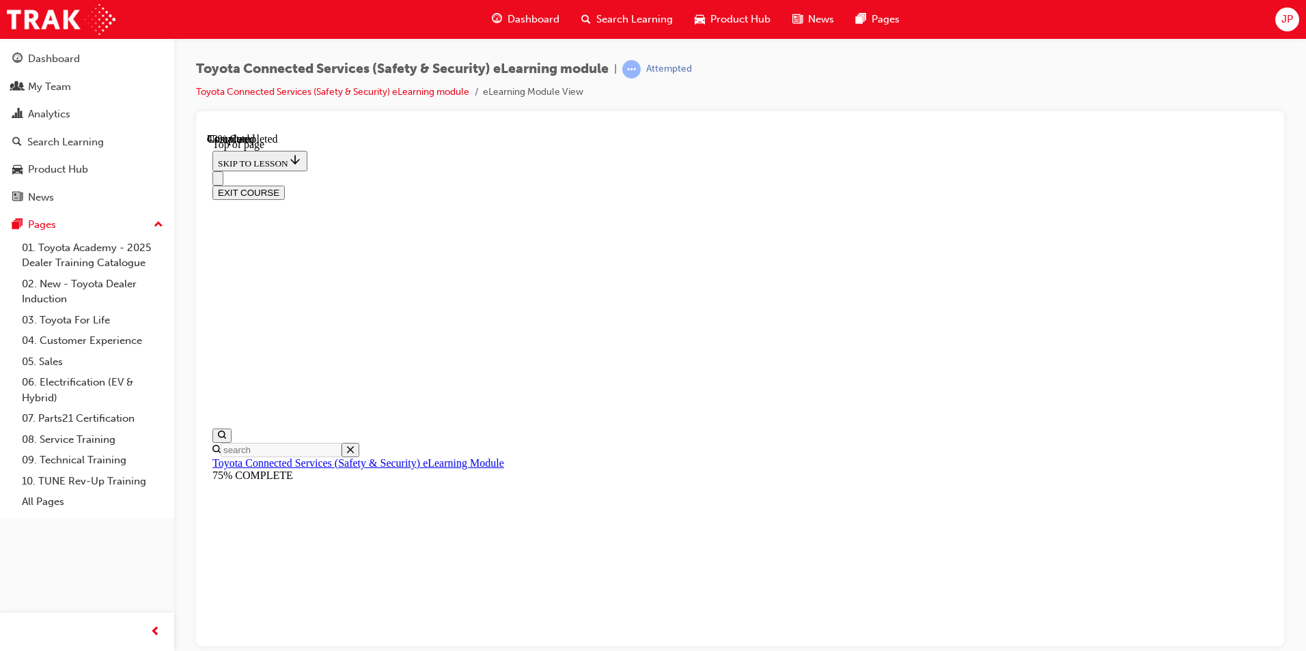
scroll to position [147, 0]
drag, startPoint x: 806, startPoint y: 534, endPoint x: 814, endPoint y: 533, distance: 8.3
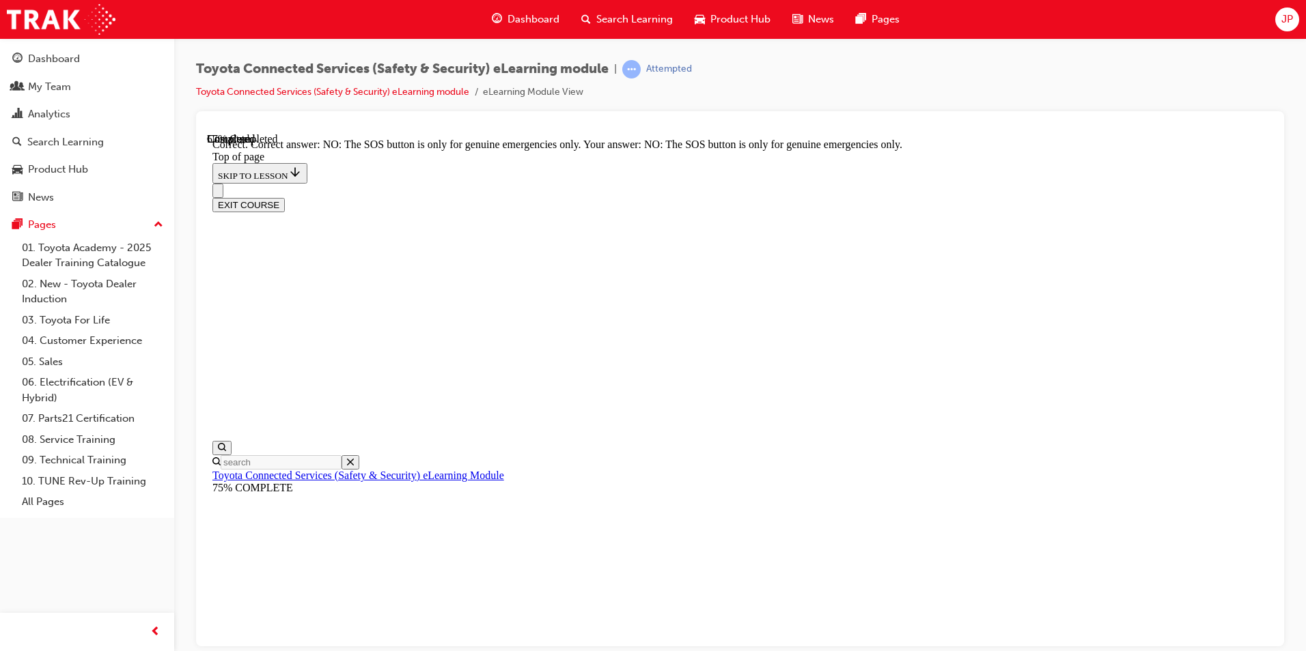
scroll to position [190, 0]
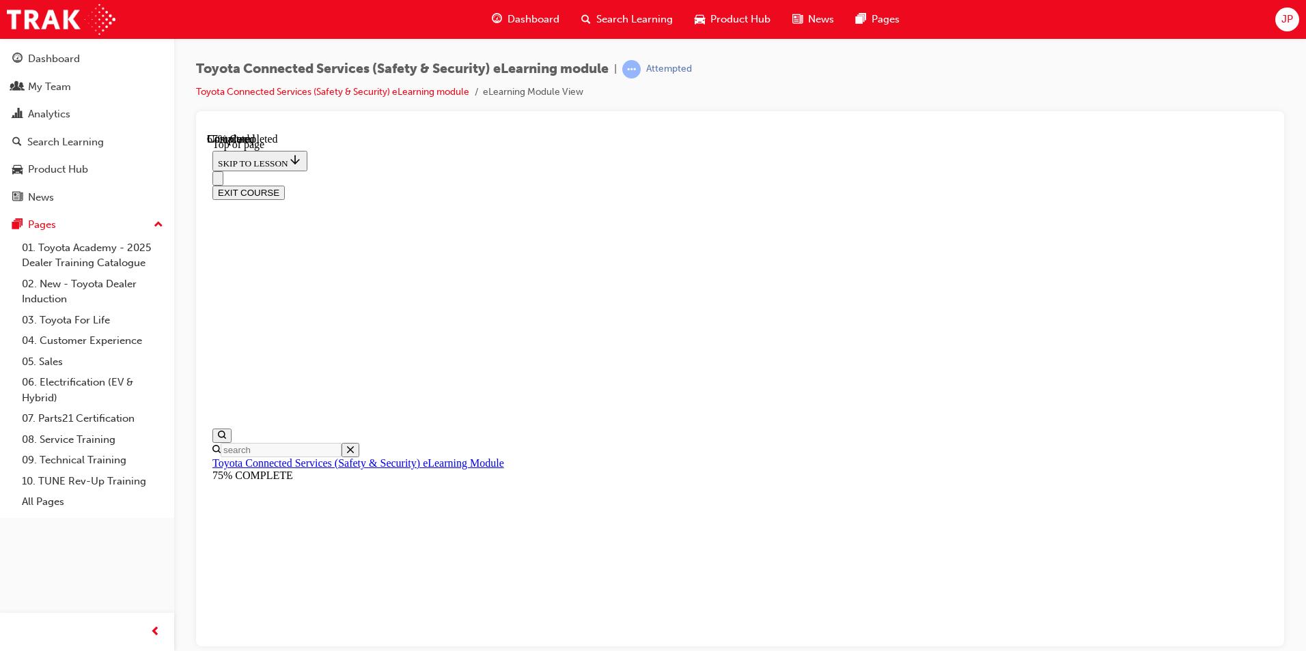
scroll to position [210, 0]
drag, startPoint x: 804, startPoint y: 519, endPoint x: 824, endPoint y: 521, distance: 19.2
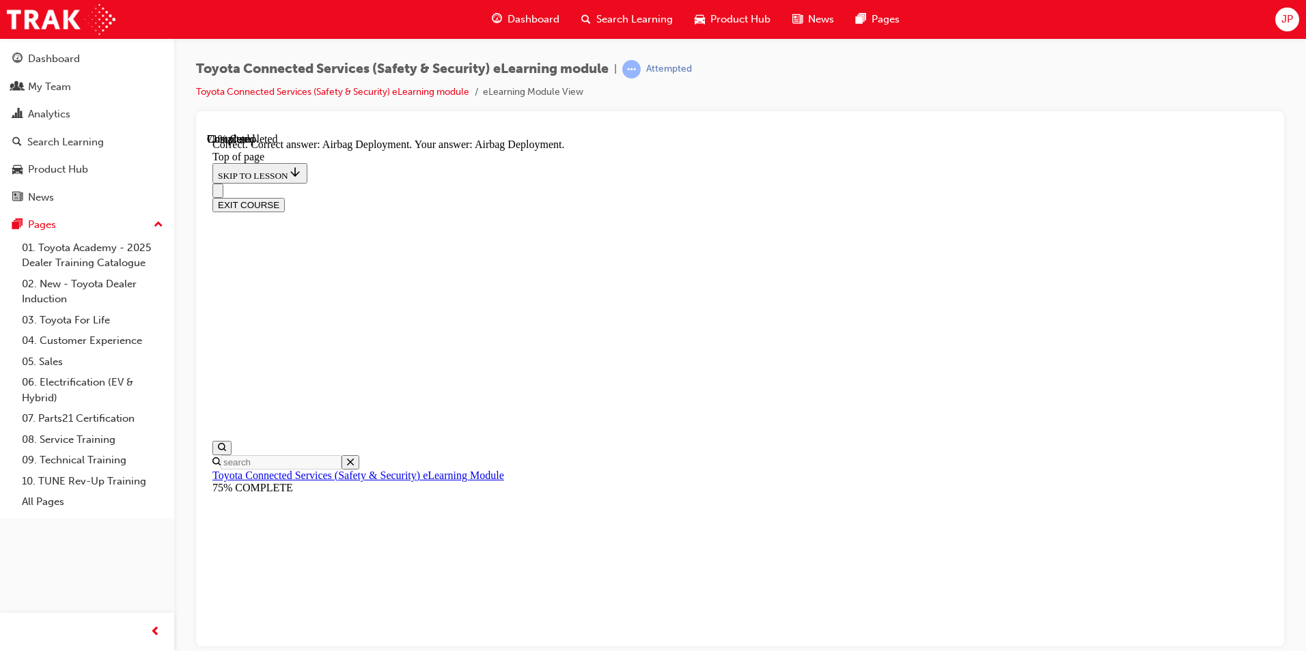
scroll to position [253, 0]
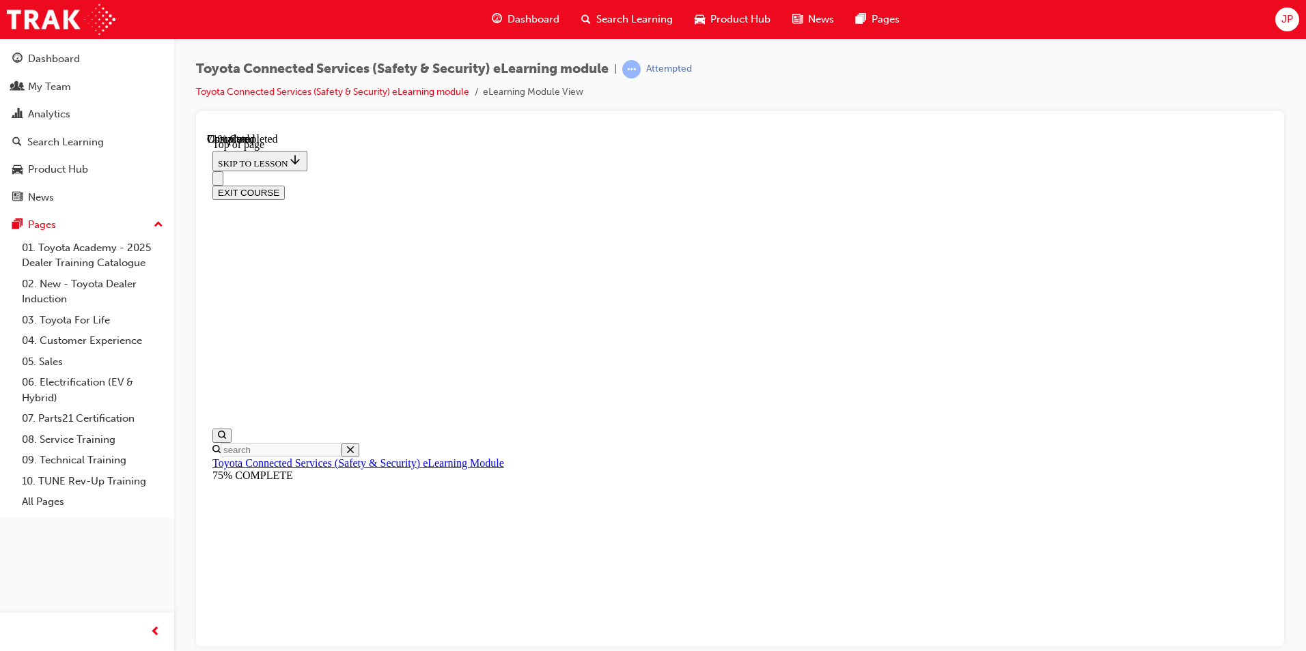
scroll to position [42, 0]
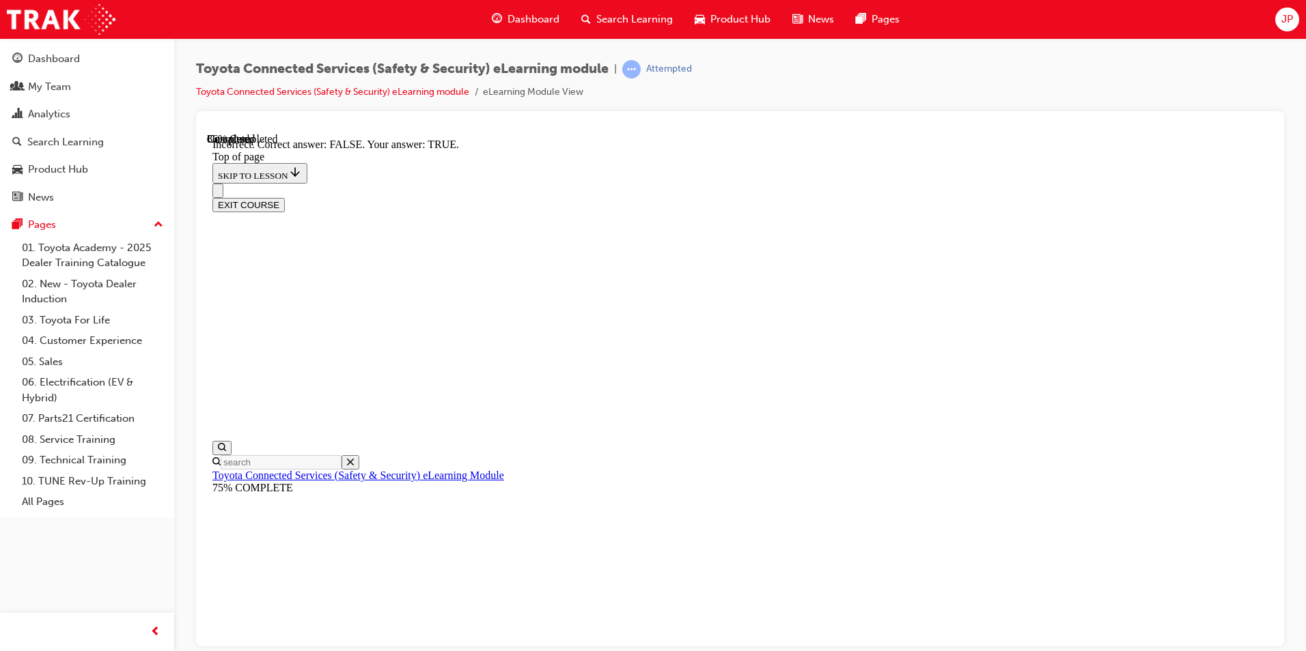
scroll to position [190, 0]
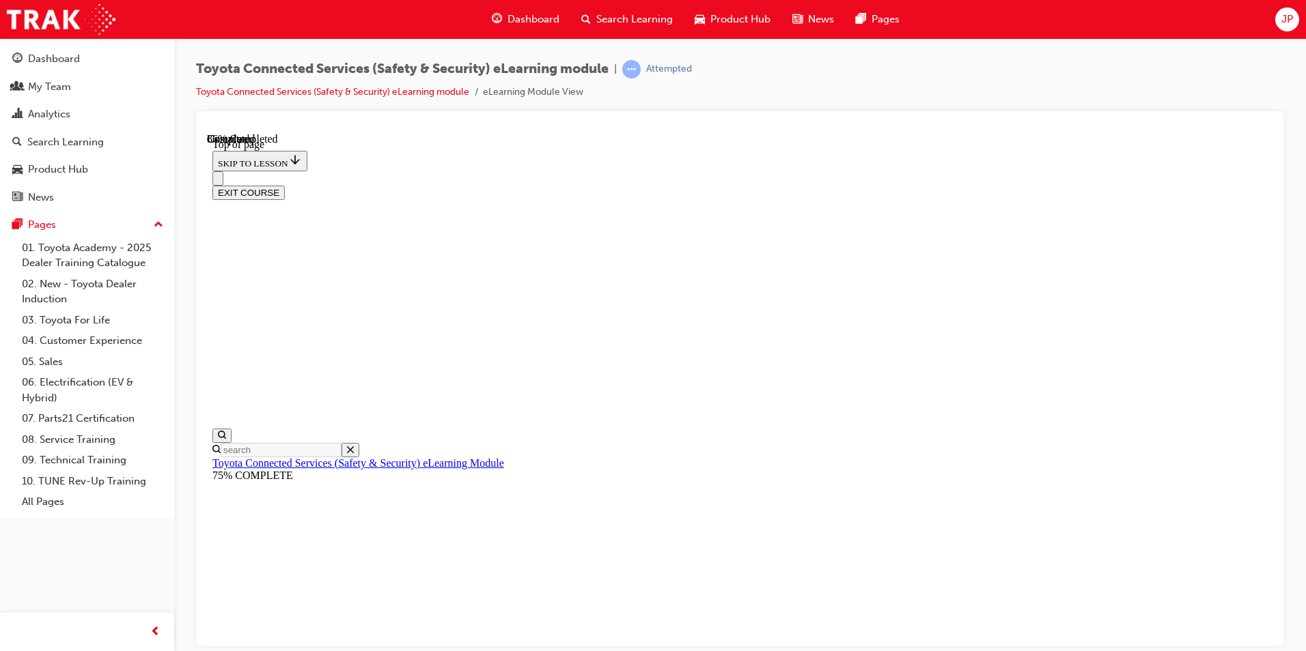
scroll to position [179, 0]
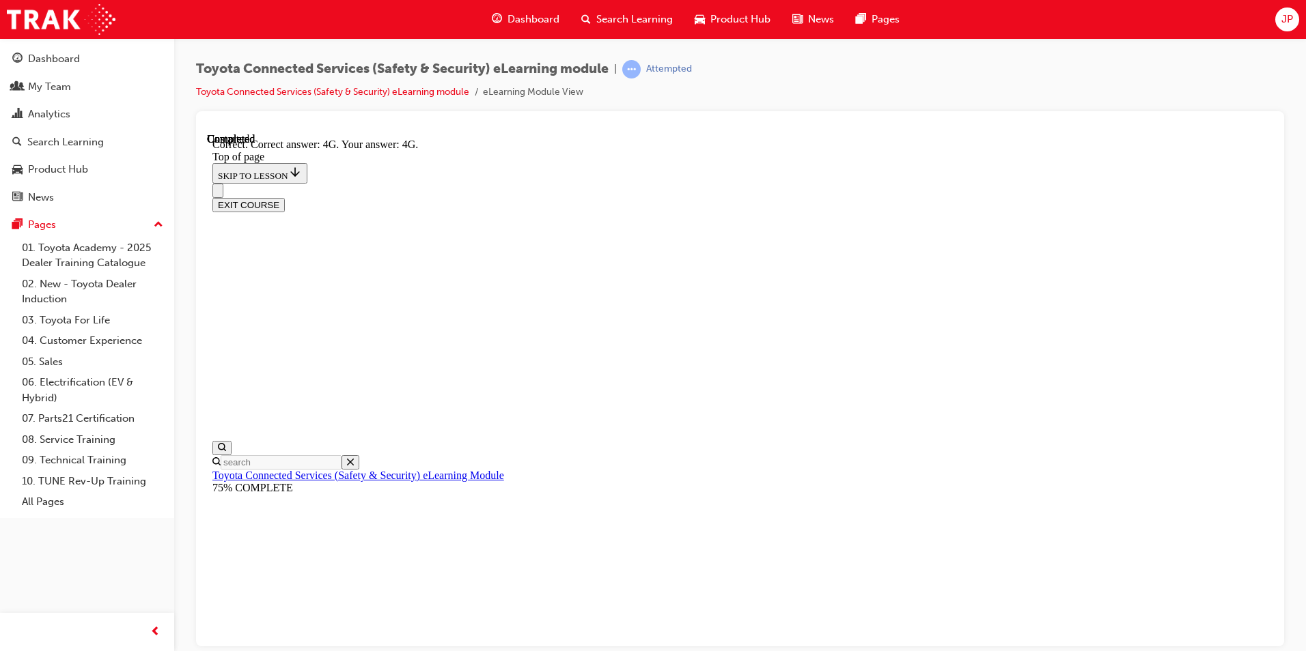
scroll to position [276, 0]
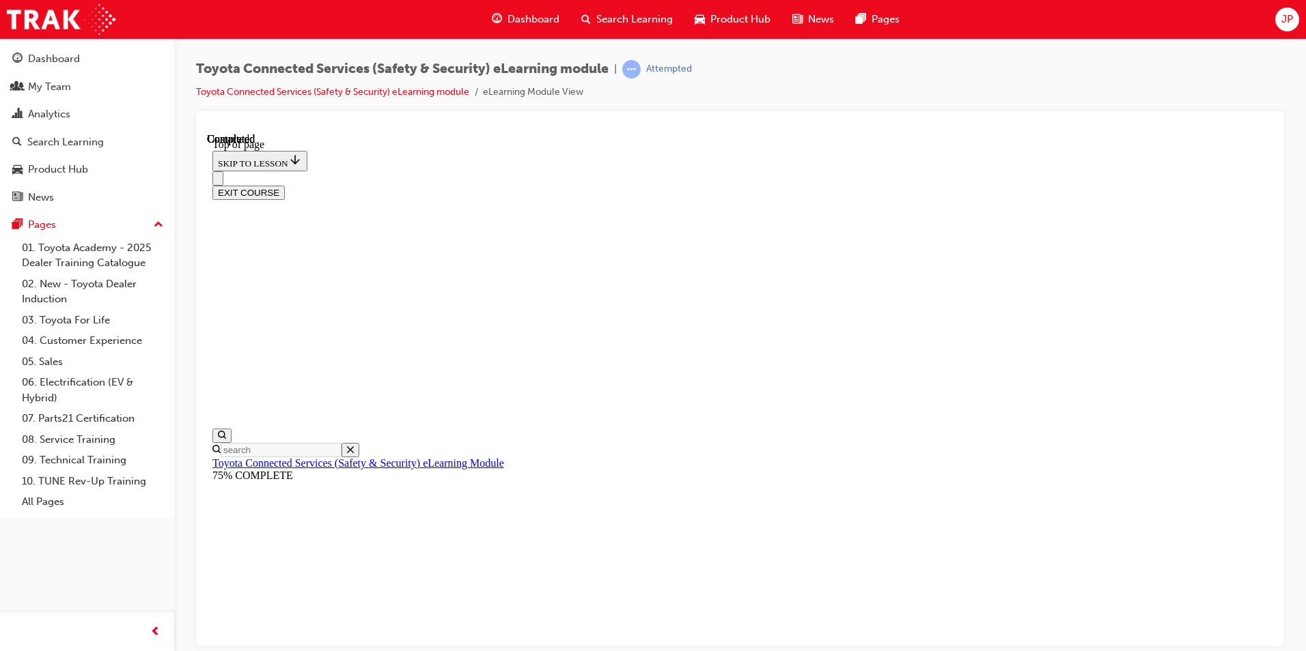
scroll to position [228, 0]
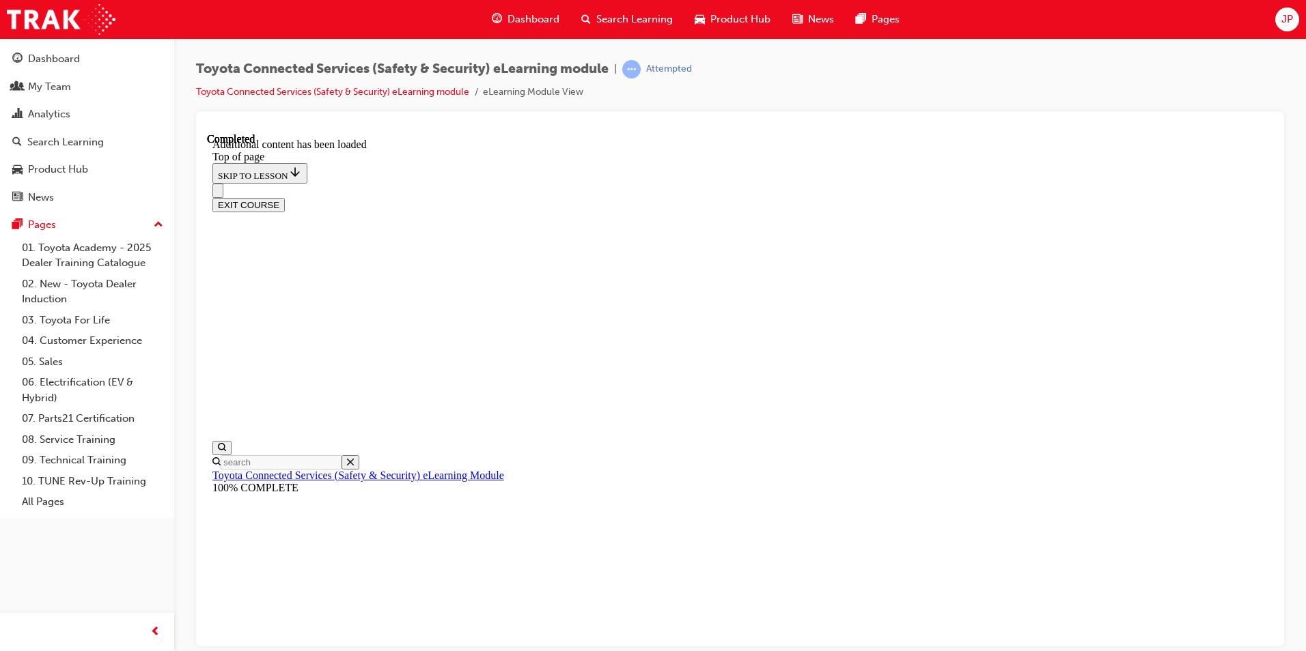
scroll to position [390, 0]
click at [1211, 197] on div "EXIT COURSE" at bounding box center [739, 204] width 1055 height 14
click at [285, 197] on button "EXIT COURSE" at bounding box center [248, 204] width 72 height 14
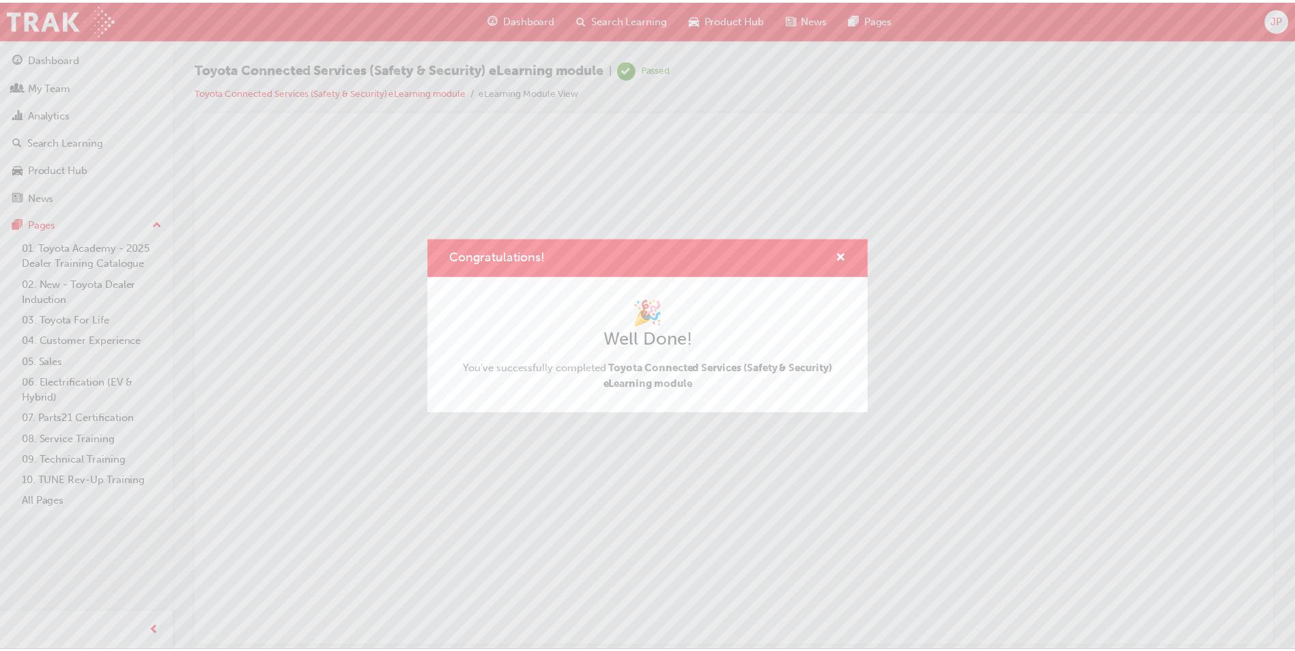
scroll to position [0, 0]
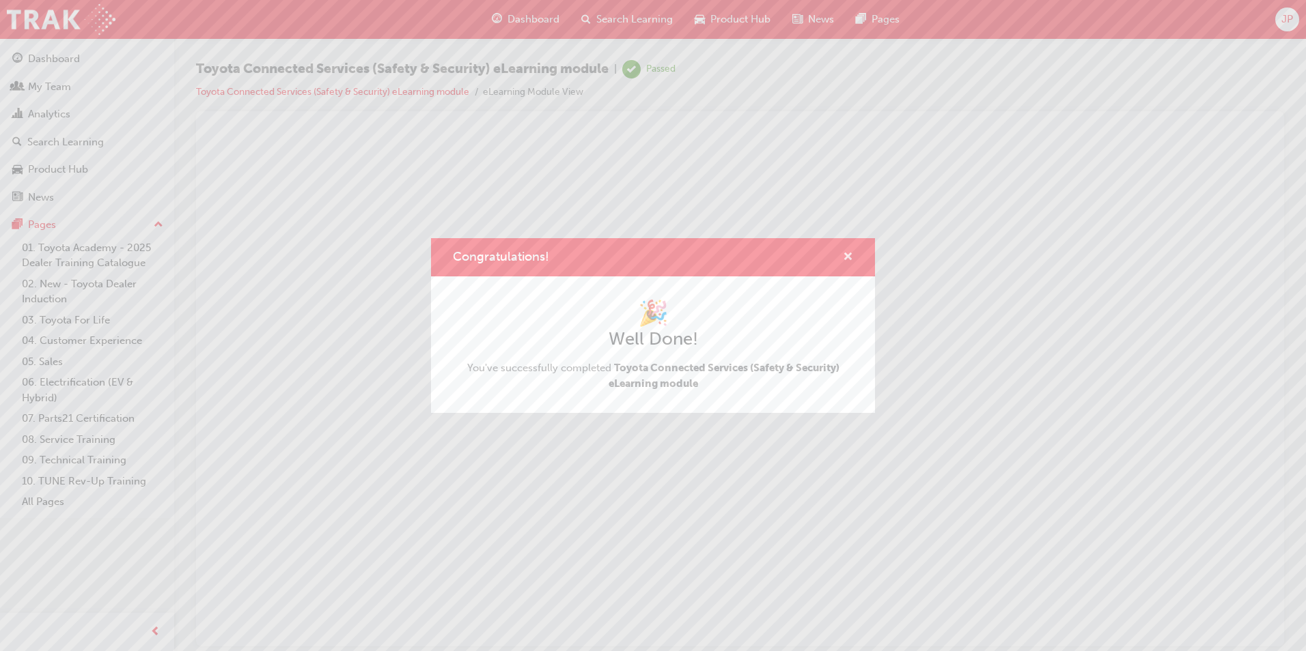
click at [849, 257] on span "cross-icon" at bounding box center [848, 258] width 10 height 12
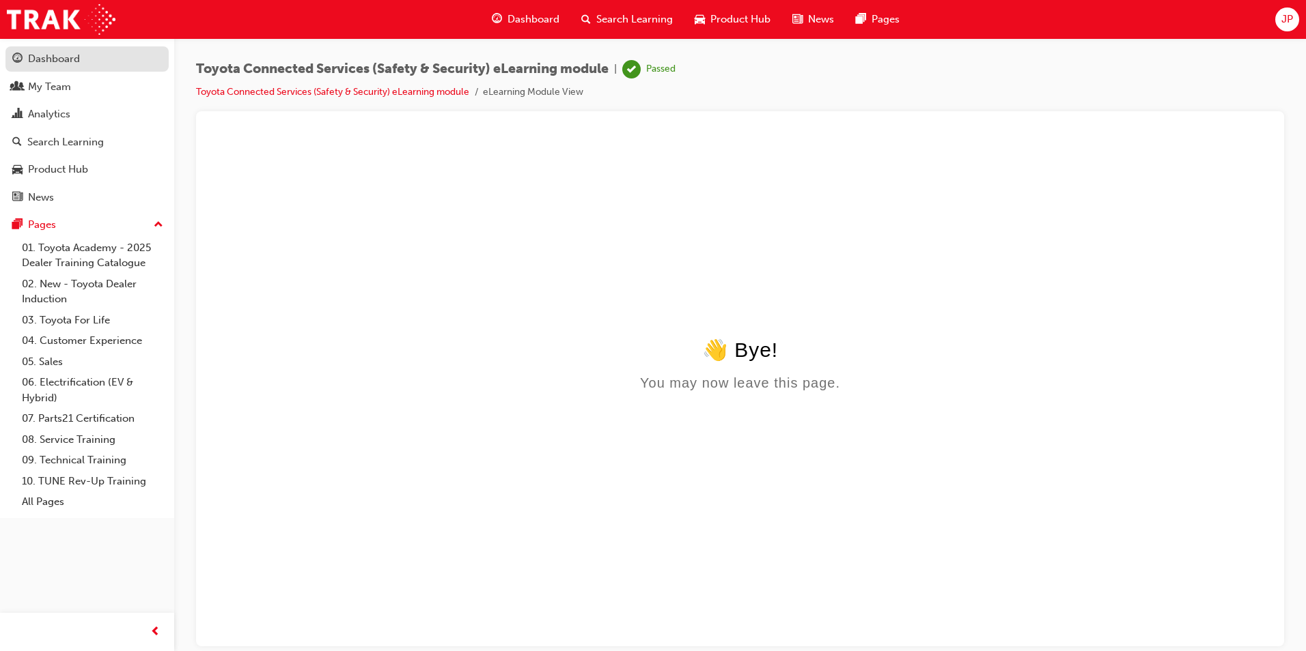
click at [105, 64] on div "Dashboard" at bounding box center [87, 59] width 150 height 17
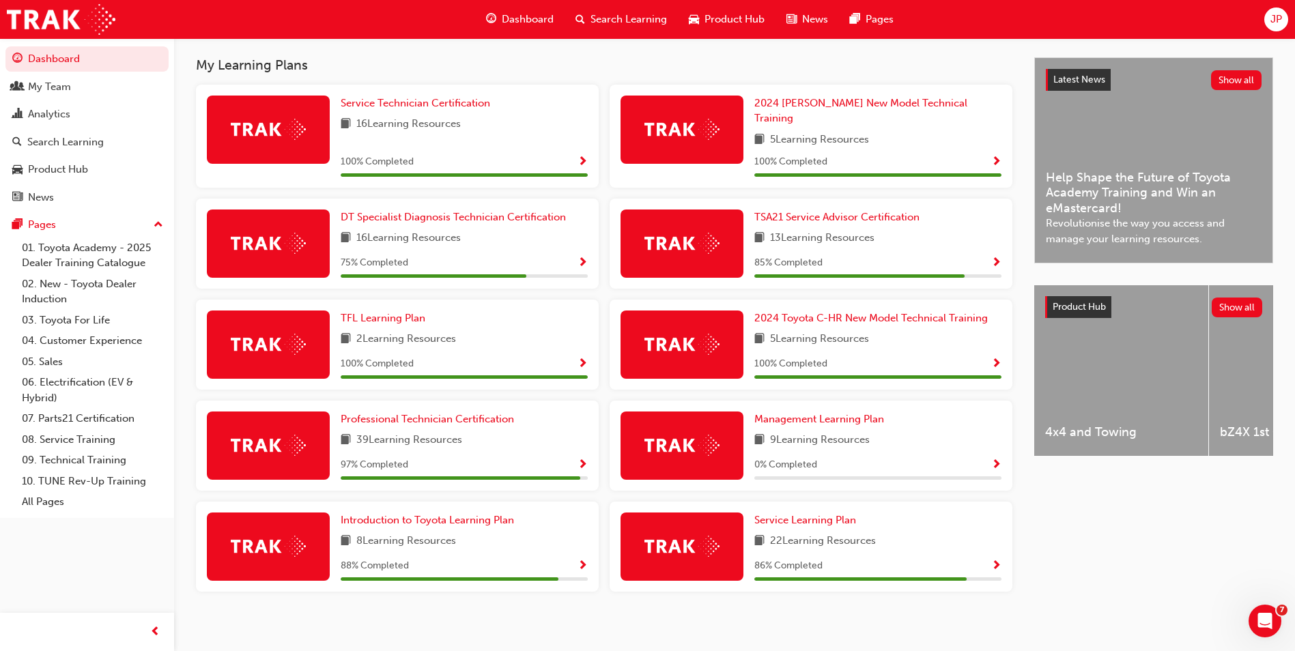
scroll to position [14, 0]
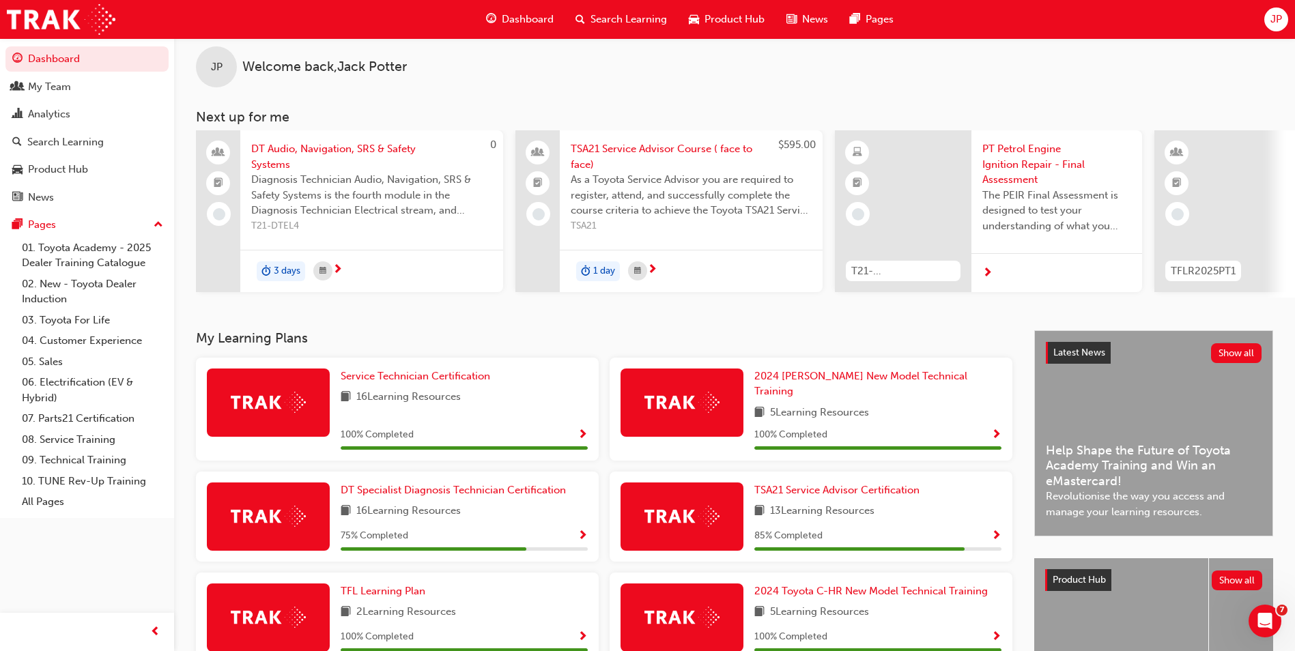
click at [622, 20] on span "Search Learning" at bounding box center [629, 20] width 76 height 16
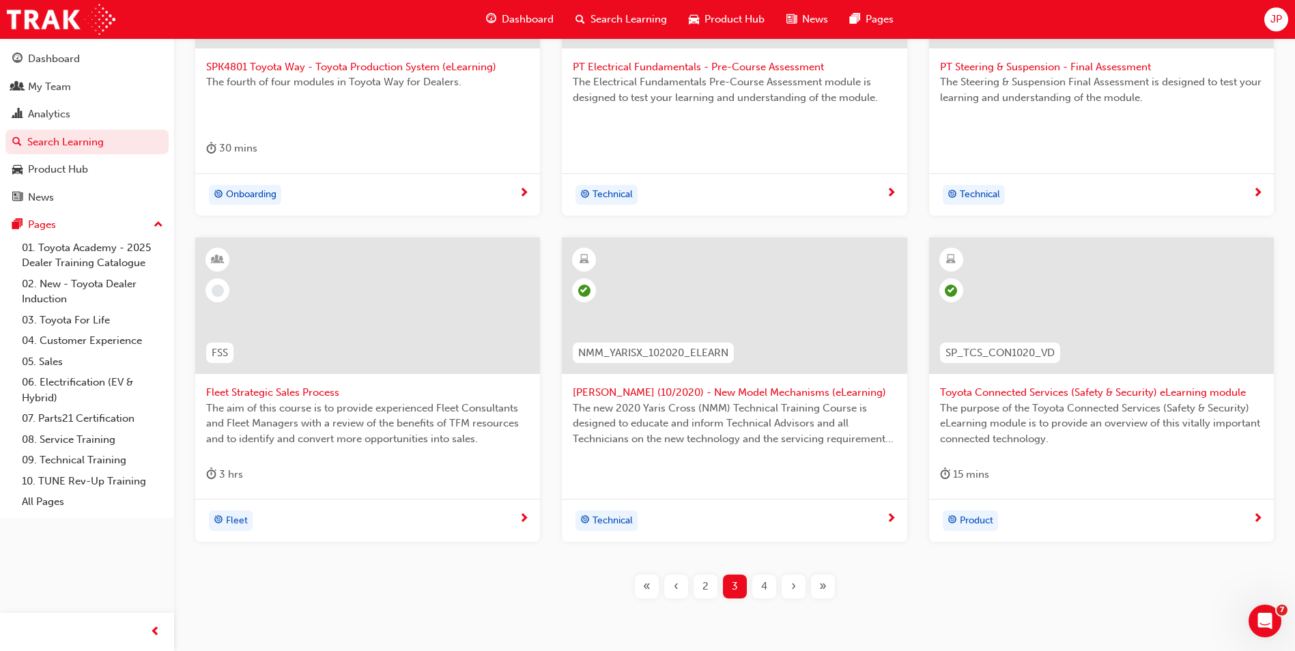
scroll to position [462, 0]
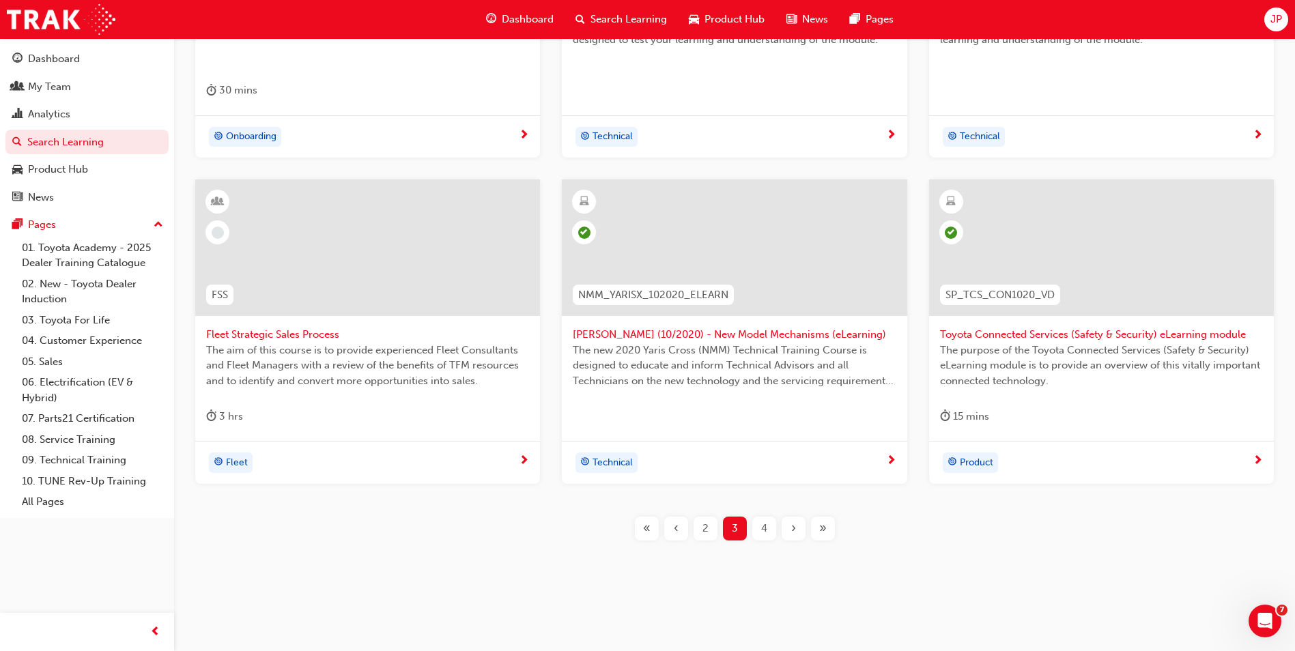
click at [769, 529] on div "4" at bounding box center [764, 529] width 24 height 24
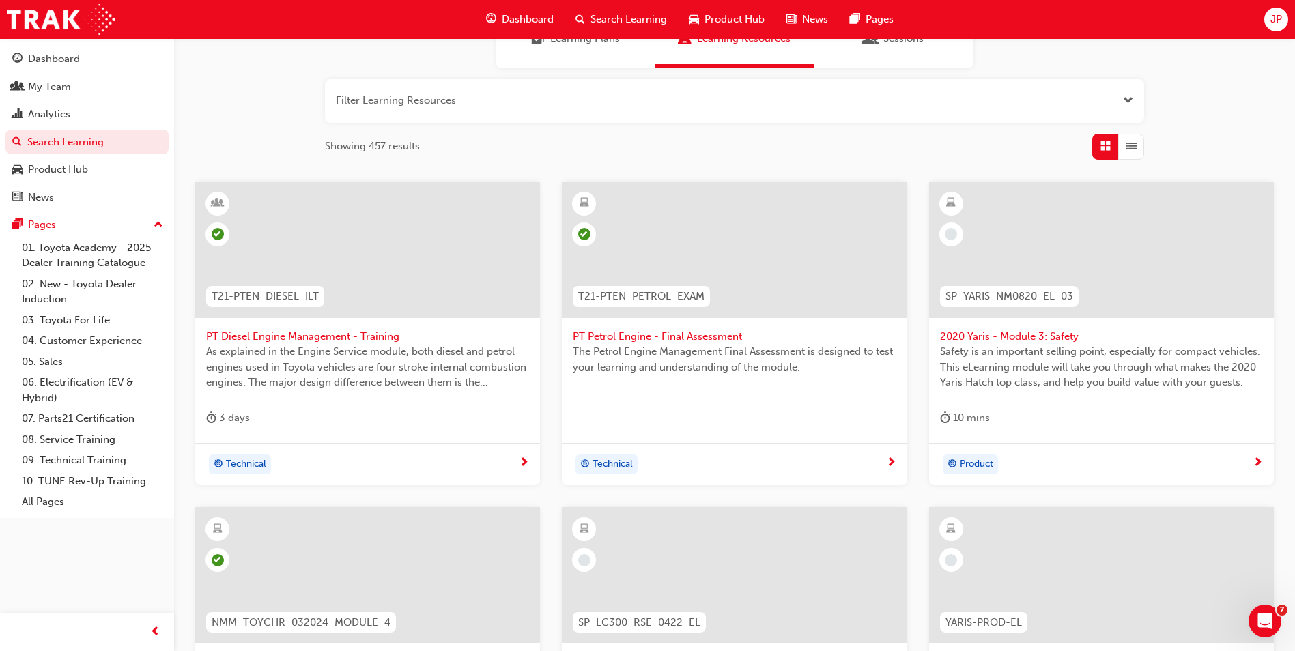
scroll to position [121, 0]
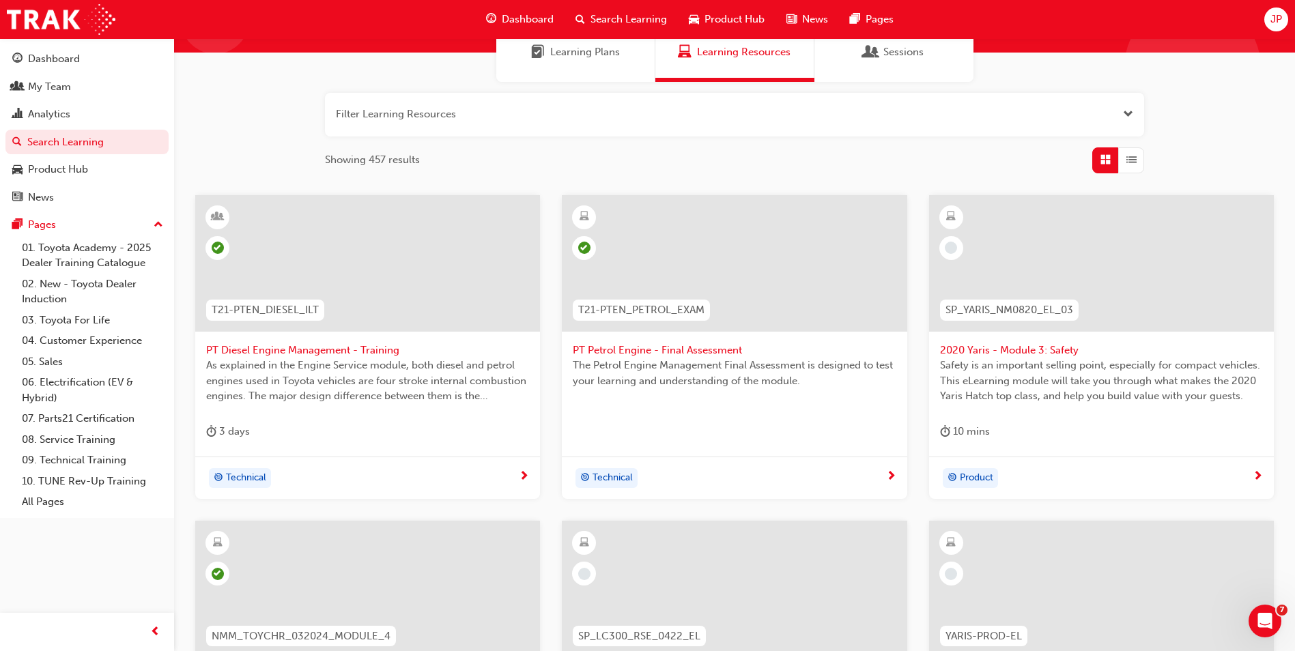
click at [1155, 329] on div at bounding box center [1101, 263] width 345 height 137
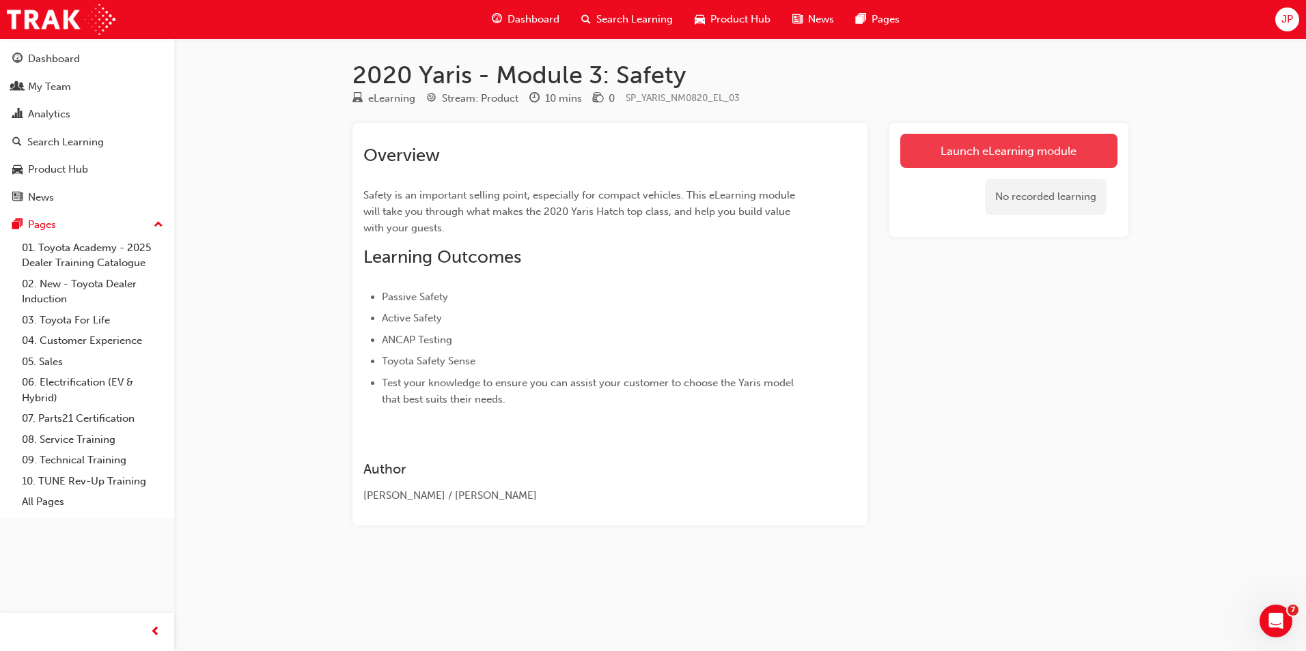
click at [1030, 154] on link "Launch eLearning module" at bounding box center [1008, 151] width 217 height 34
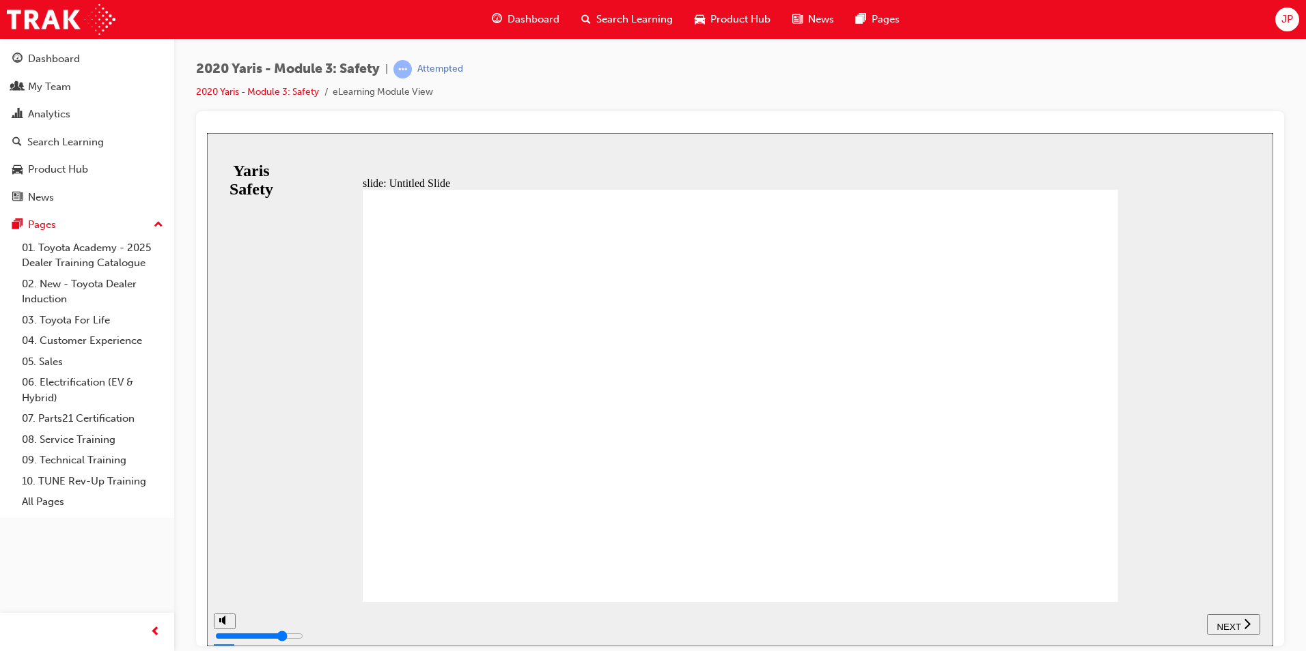
click at [1217, 621] on span "NEXT" at bounding box center [1228, 626] width 24 height 10
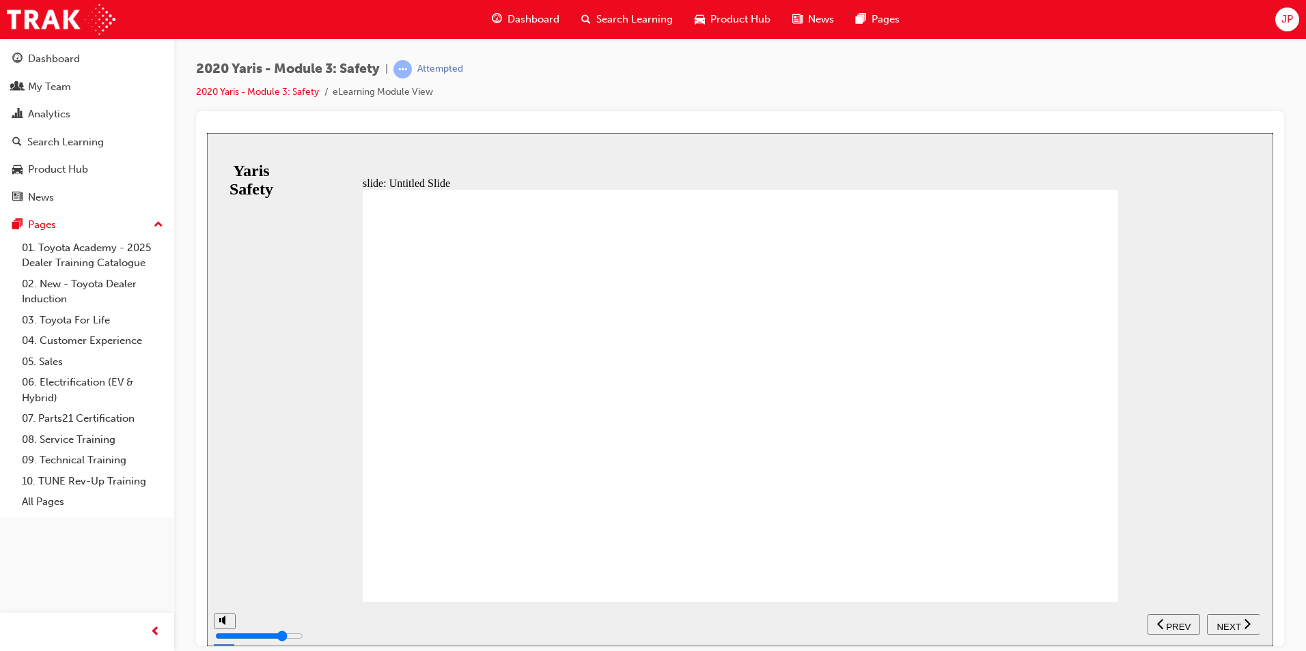
click at [1217, 621] on span "NEXT" at bounding box center [1228, 626] width 24 height 10
click at [1226, 624] on span "NEXT" at bounding box center [1228, 626] width 24 height 10
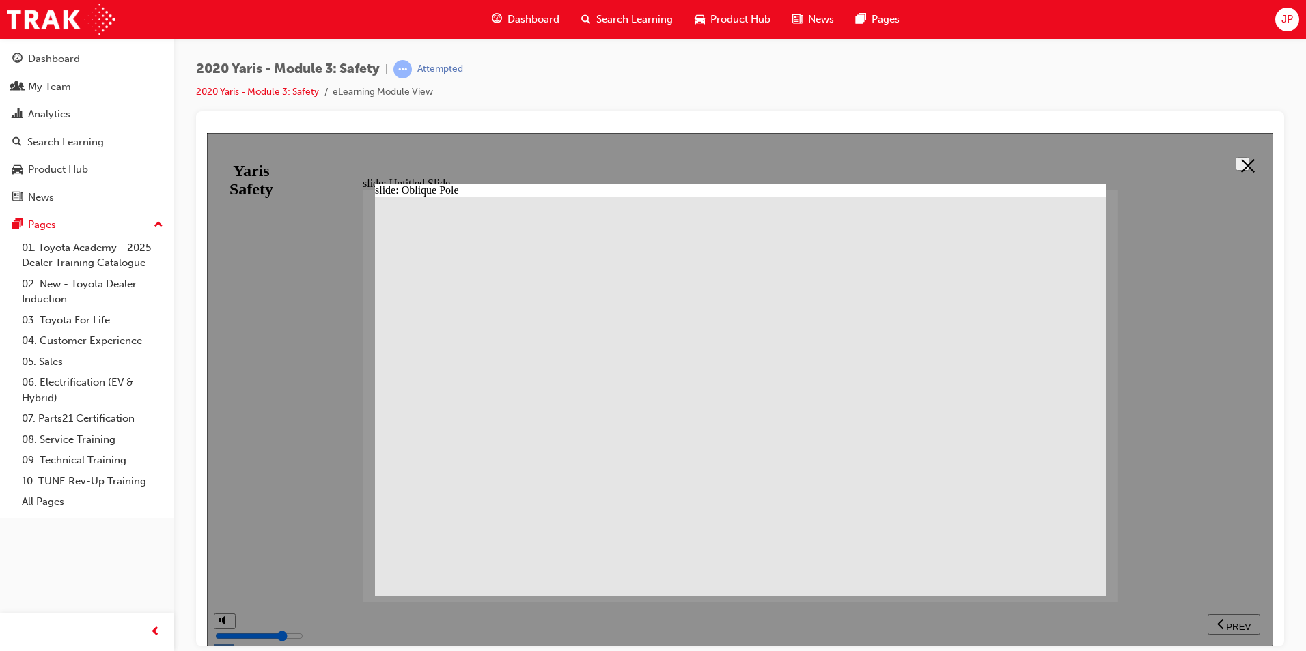
click at [1235, 166] on button at bounding box center [1242, 163] width 14 height 14
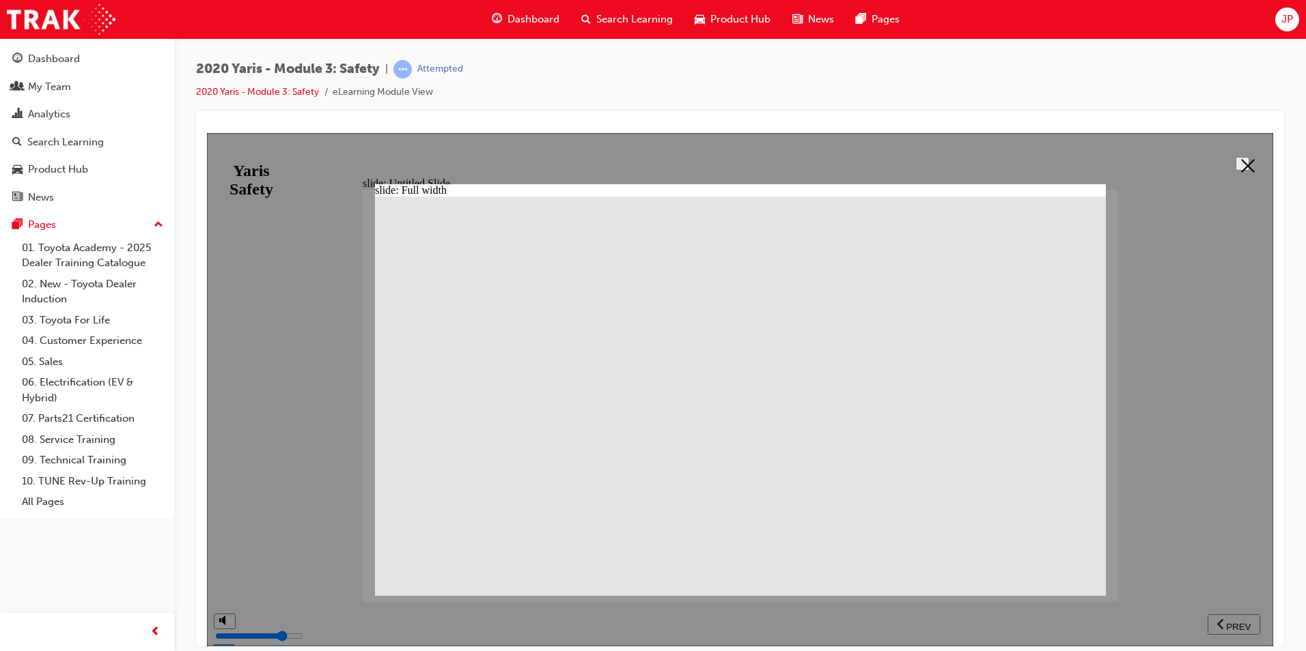
click at [1235, 169] on button at bounding box center [1242, 163] width 14 height 14
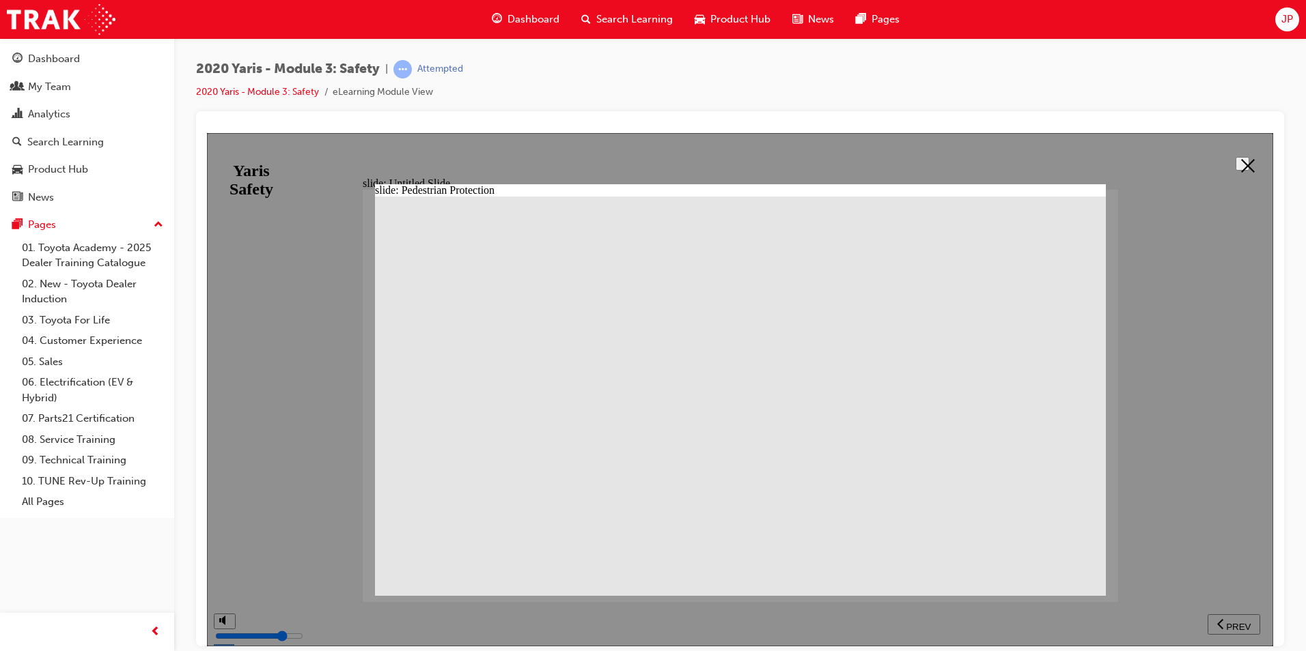
click at [1246, 163] on icon at bounding box center [1248, 165] width 14 height 14
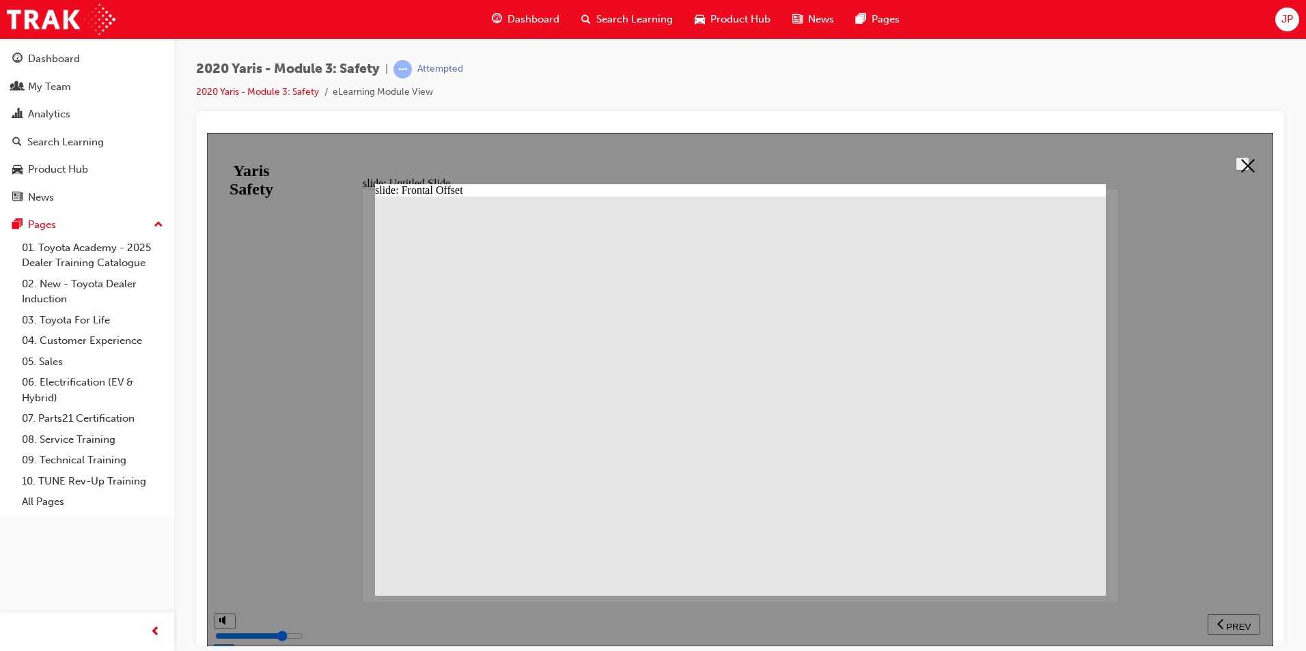
click at [1241, 167] on icon at bounding box center [1248, 165] width 14 height 14
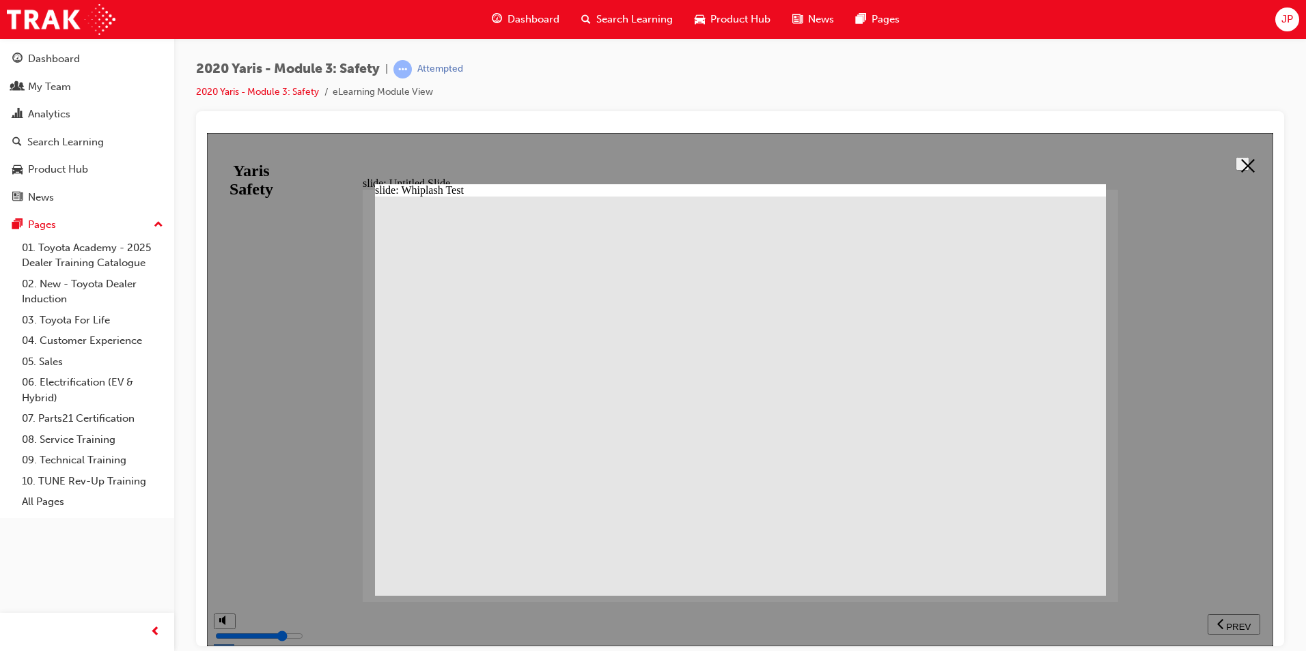
click at [1242, 160] on icon at bounding box center [1248, 165] width 14 height 14
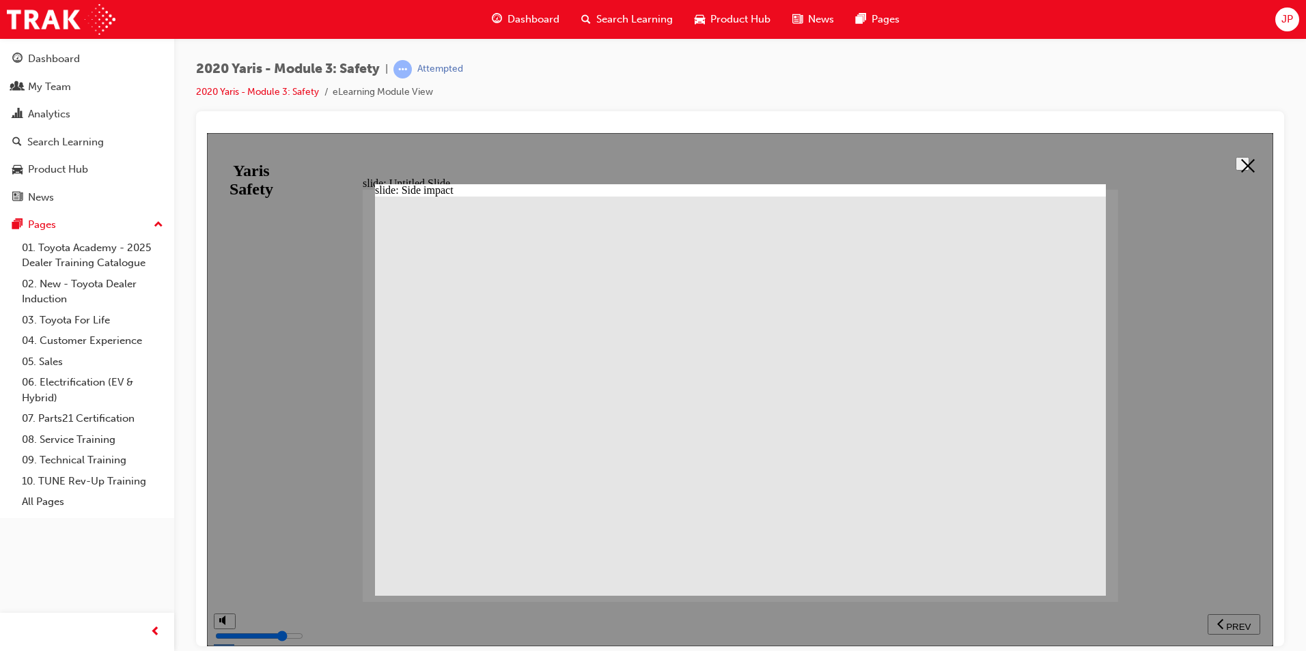
click at [1241, 158] on icon at bounding box center [1248, 165] width 14 height 14
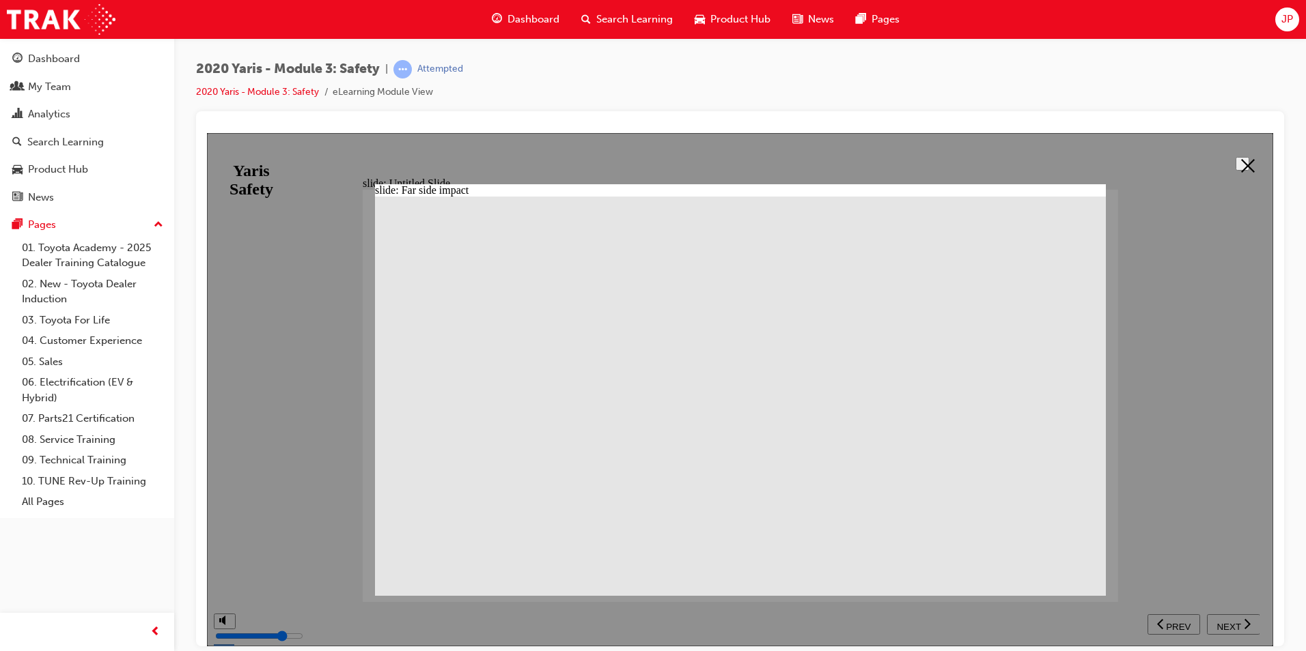
click at [1241, 166] on polygon at bounding box center [1248, 165] width 14 height 14
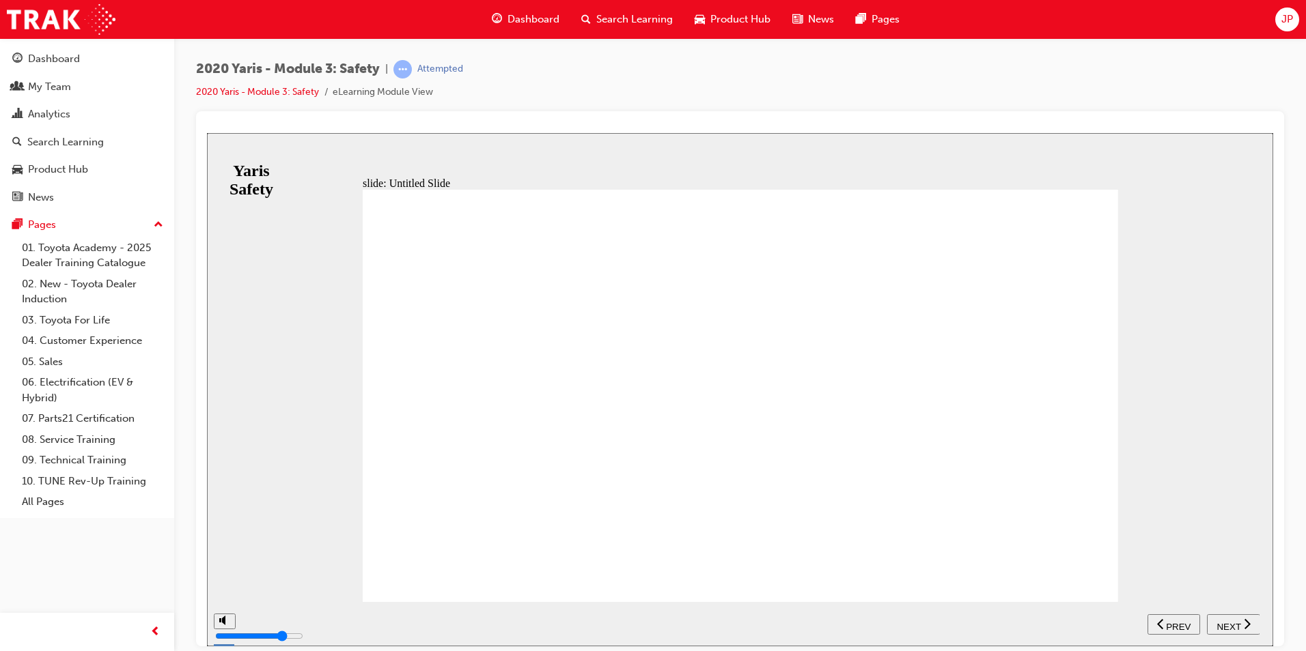
click at [1233, 624] on span "NEXT" at bounding box center [1228, 626] width 24 height 10
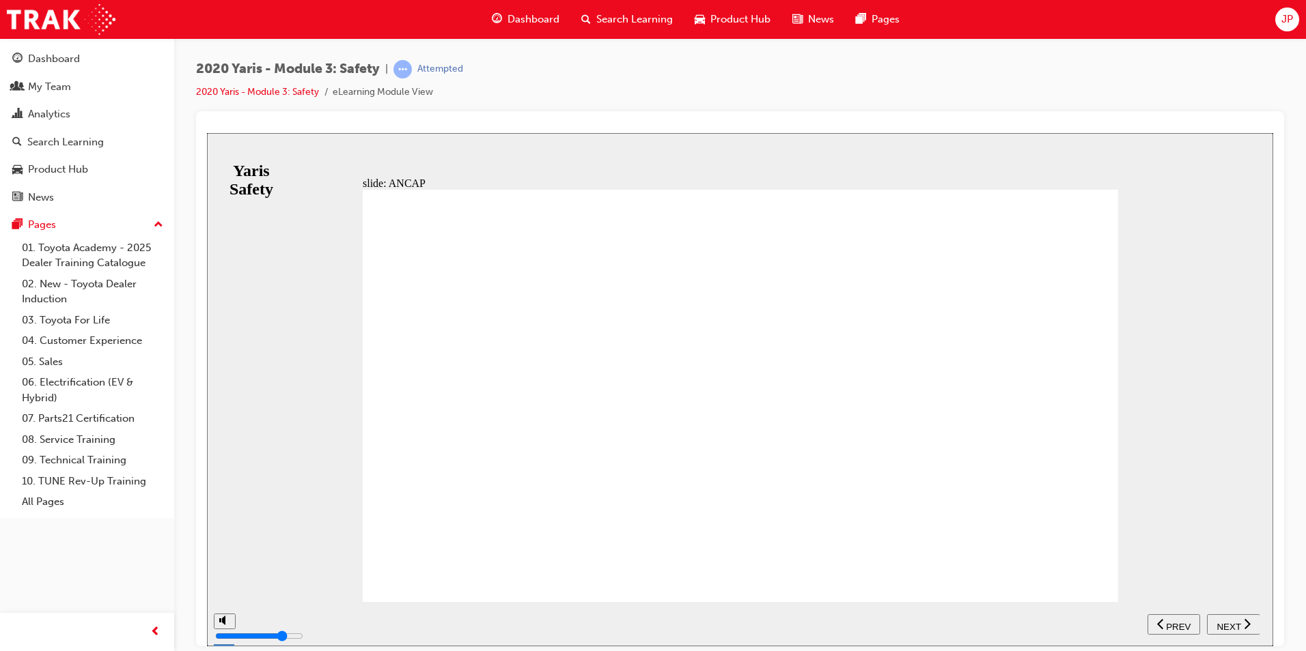
click at [1233, 630] on div "NEXT" at bounding box center [1233, 624] width 42 height 14
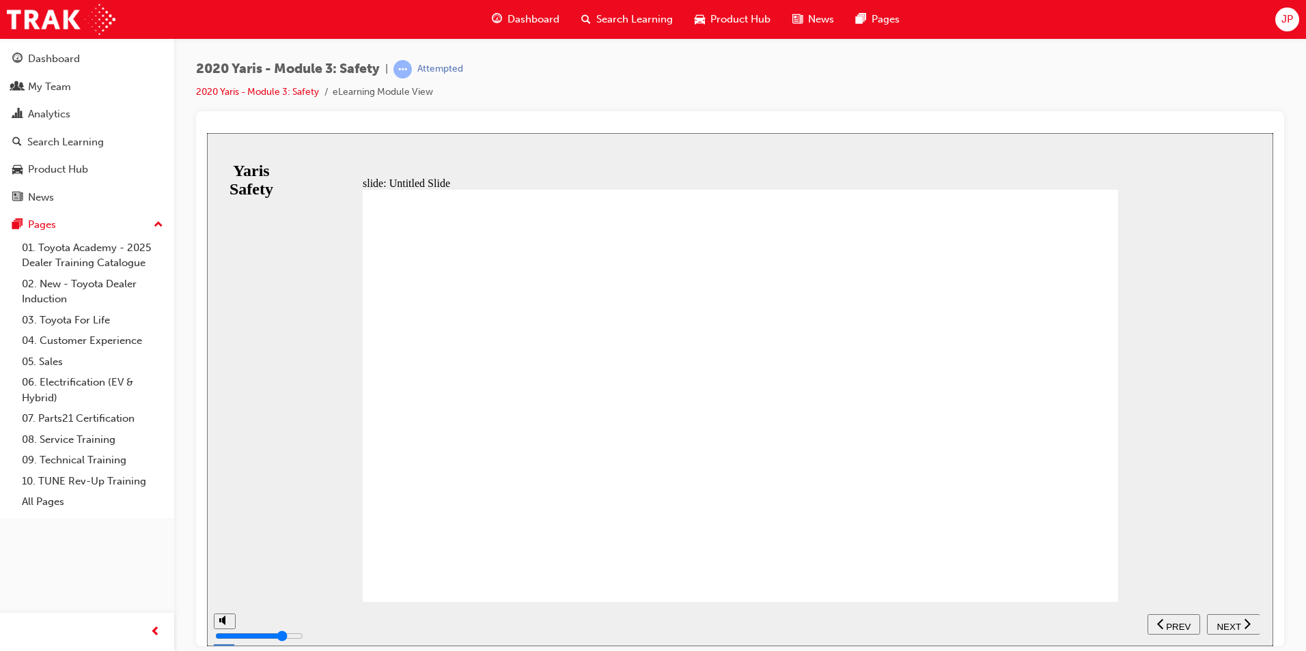
click at [1230, 628] on span "NEXT" at bounding box center [1228, 626] width 24 height 10
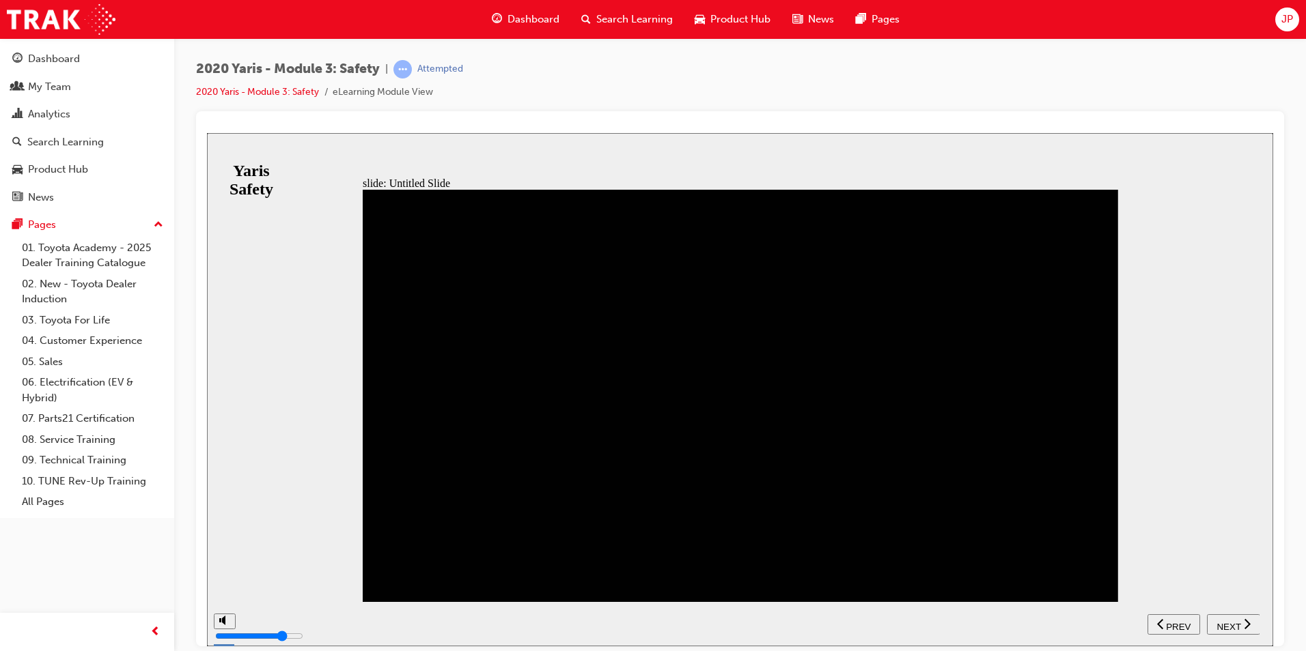
click at [1237, 625] on span "NEXT" at bounding box center [1228, 626] width 24 height 10
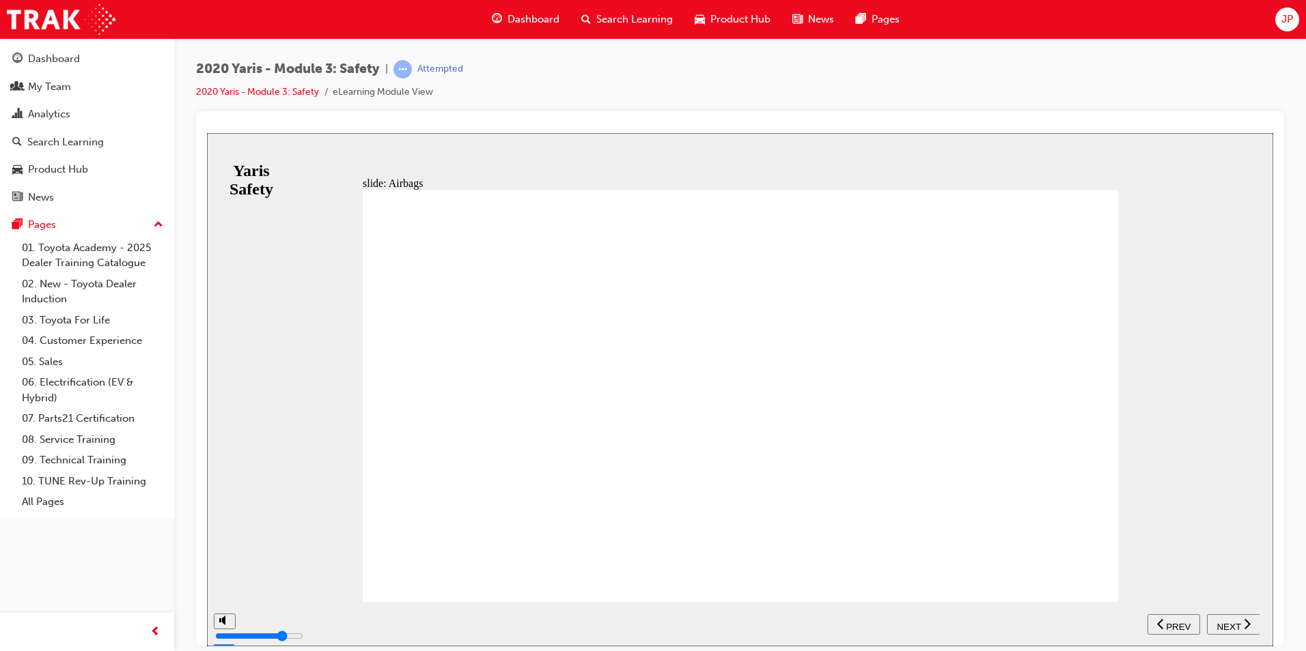
click at [1239, 634] on nav "SUBMIT NEXT PREV" at bounding box center [1203, 624] width 112 height 44
click at [1235, 625] on span "NEXT" at bounding box center [1228, 626] width 24 height 10
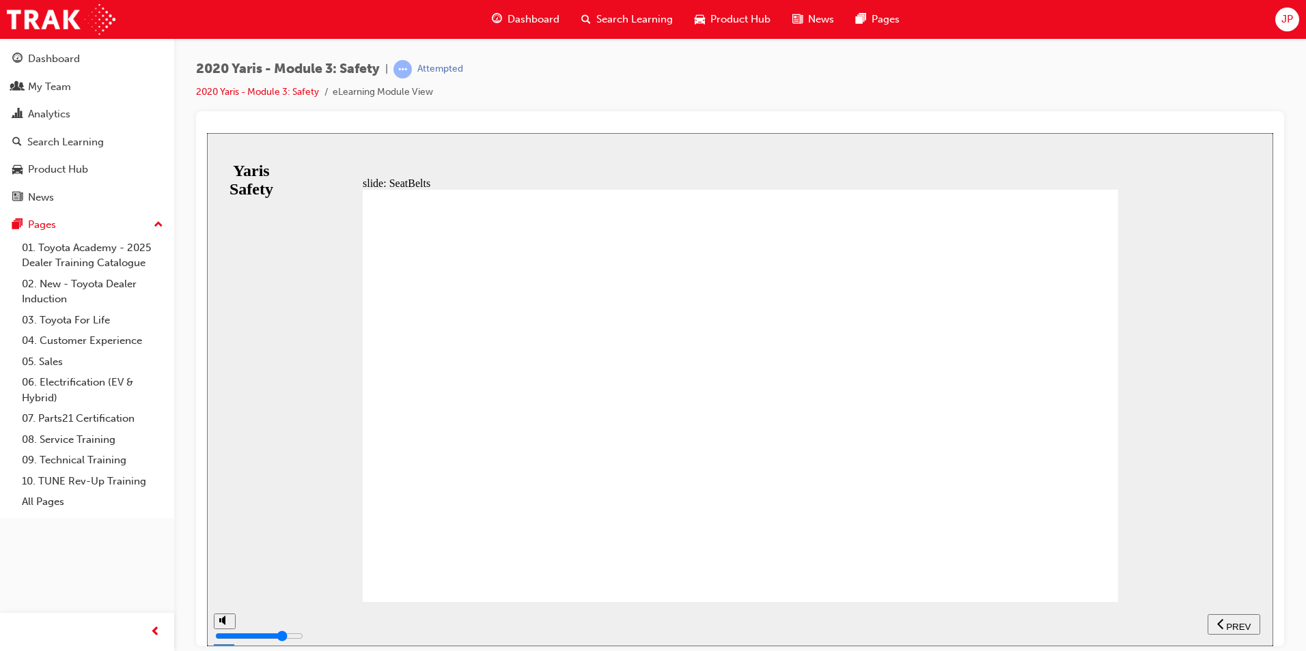
click at [1240, 627] on div "NEXT" at bounding box center [1233, 624] width 42 height 14
click at [1228, 623] on span "NEXT" at bounding box center [1228, 626] width 24 height 10
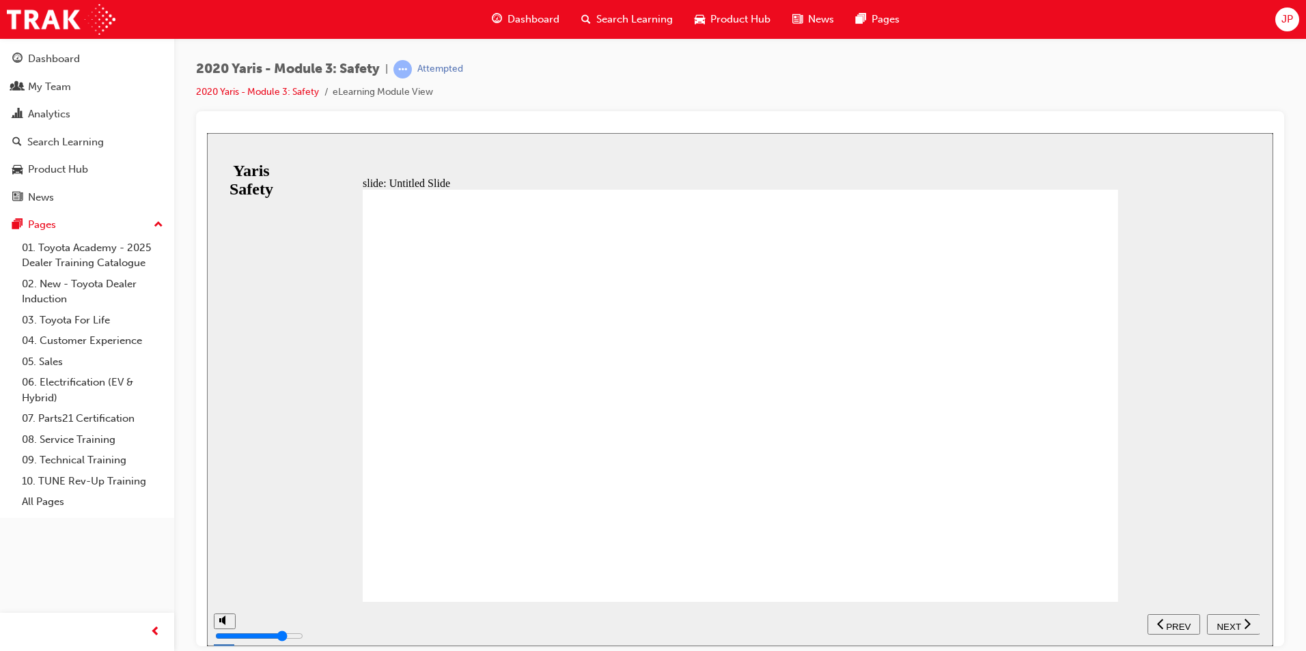
click at [1222, 625] on span "NEXT" at bounding box center [1228, 626] width 24 height 10
drag, startPoint x: 879, startPoint y: 419, endPoint x: 931, endPoint y: 429, distance: 53.4
drag, startPoint x: 940, startPoint y: 429, endPoint x: 965, endPoint y: 428, distance: 24.6
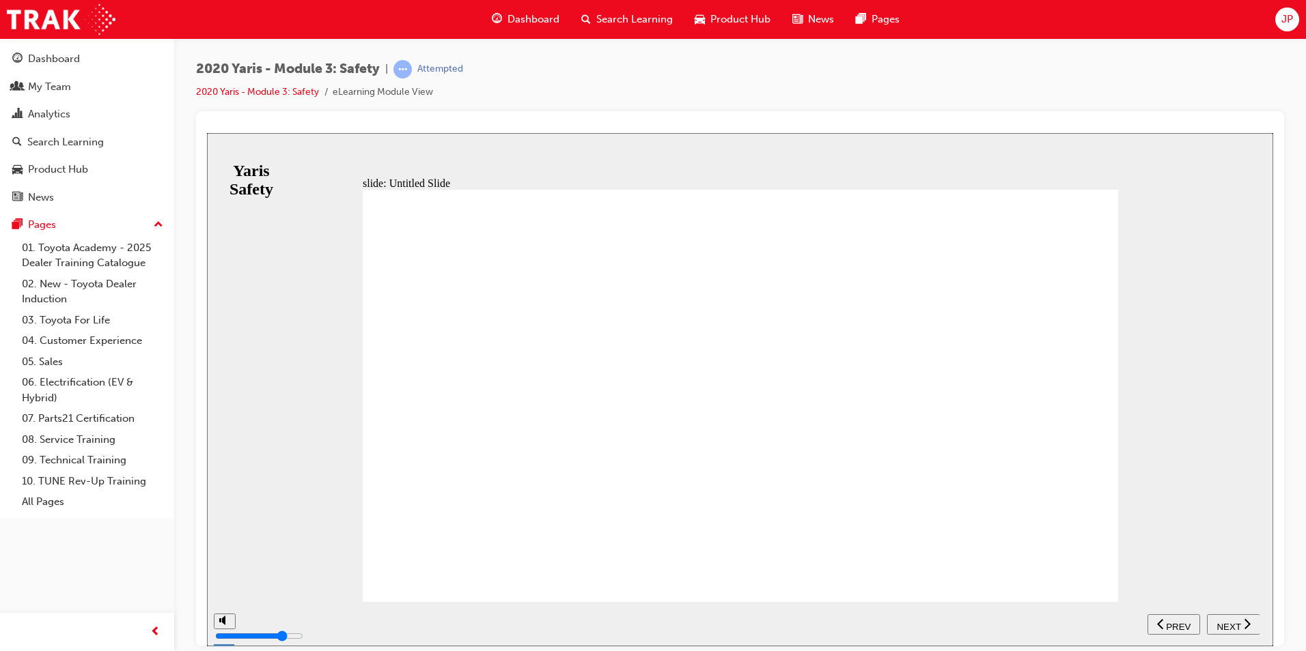
click at [1234, 628] on span "NEXT" at bounding box center [1228, 626] width 24 height 10
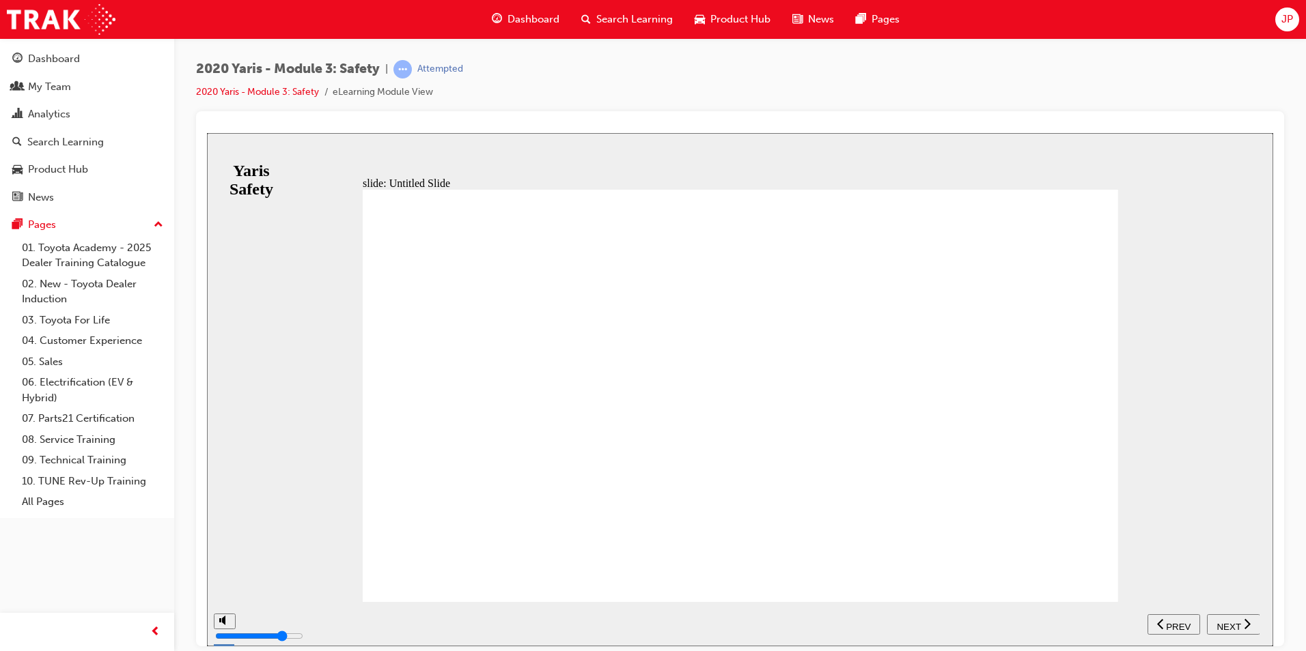
click at [1236, 622] on span "NEXT" at bounding box center [1228, 626] width 24 height 10
drag, startPoint x: 573, startPoint y: 437, endPoint x: 583, endPoint y: 432, distance: 11.6
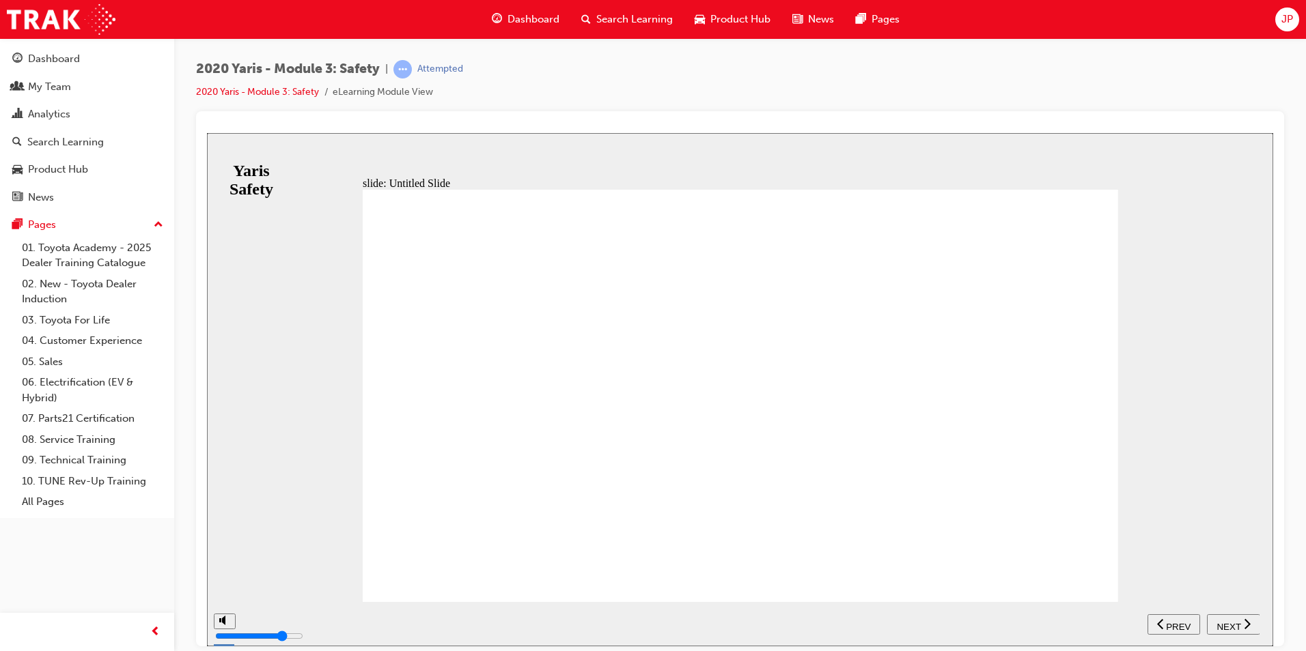
drag, startPoint x: 1238, startPoint y: 620, endPoint x: 1230, endPoint y: 586, distance: 35.0
click at [1239, 621] on span "NEXT" at bounding box center [1228, 626] width 24 height 10
click at [1234, 625] on span "NEXT" at bounding box center [1228, 626] width 24 height 10
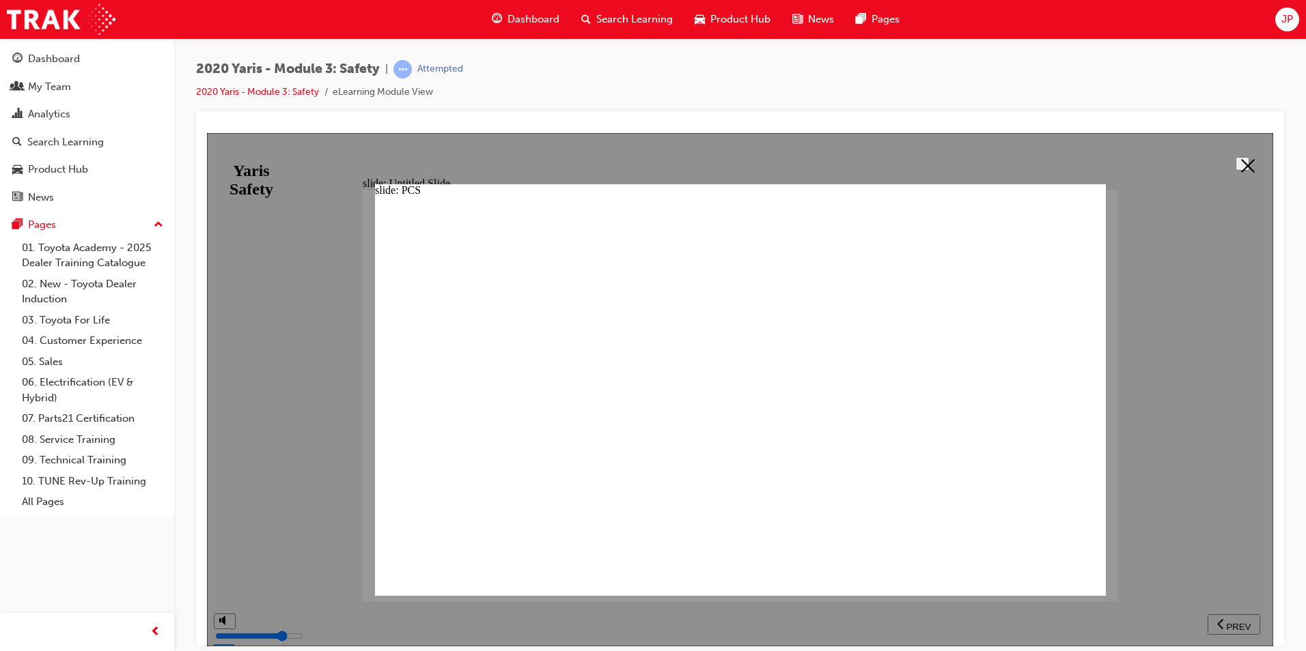
click at [1248, 160] on icon at bounding box center [1248, 165] width 14 height 14
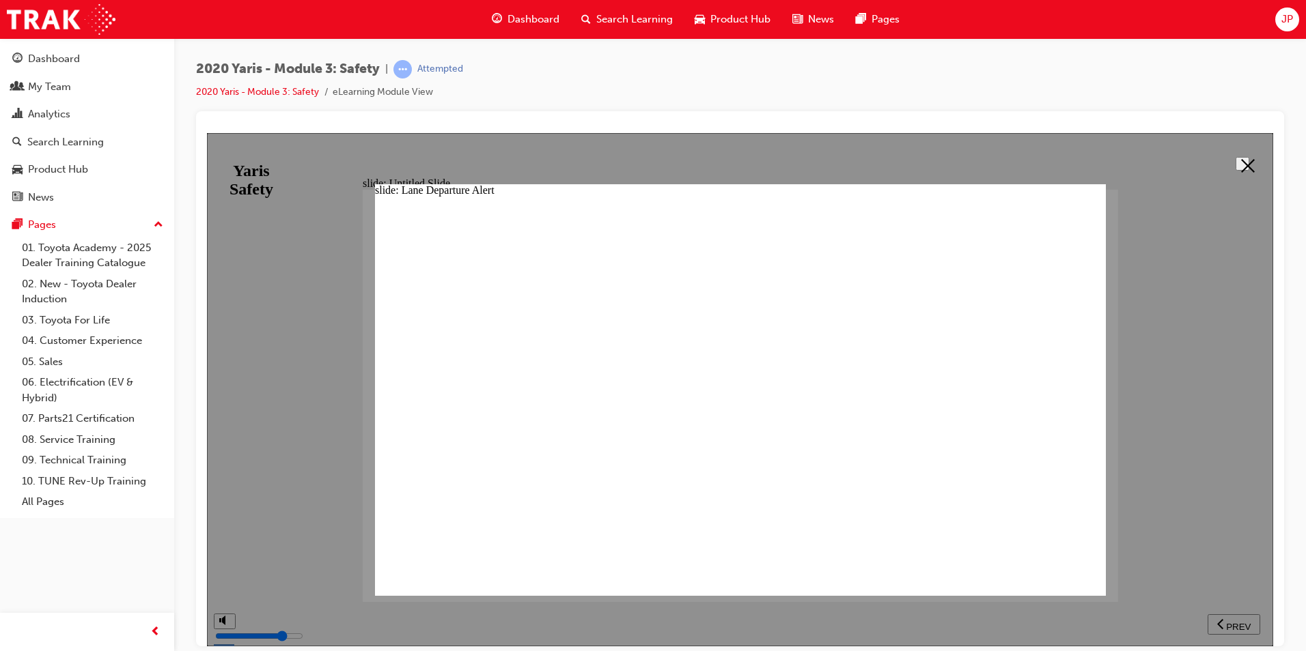
click at [1242, 165] on icon at bounding box center [1248, 165] width 14 height 14
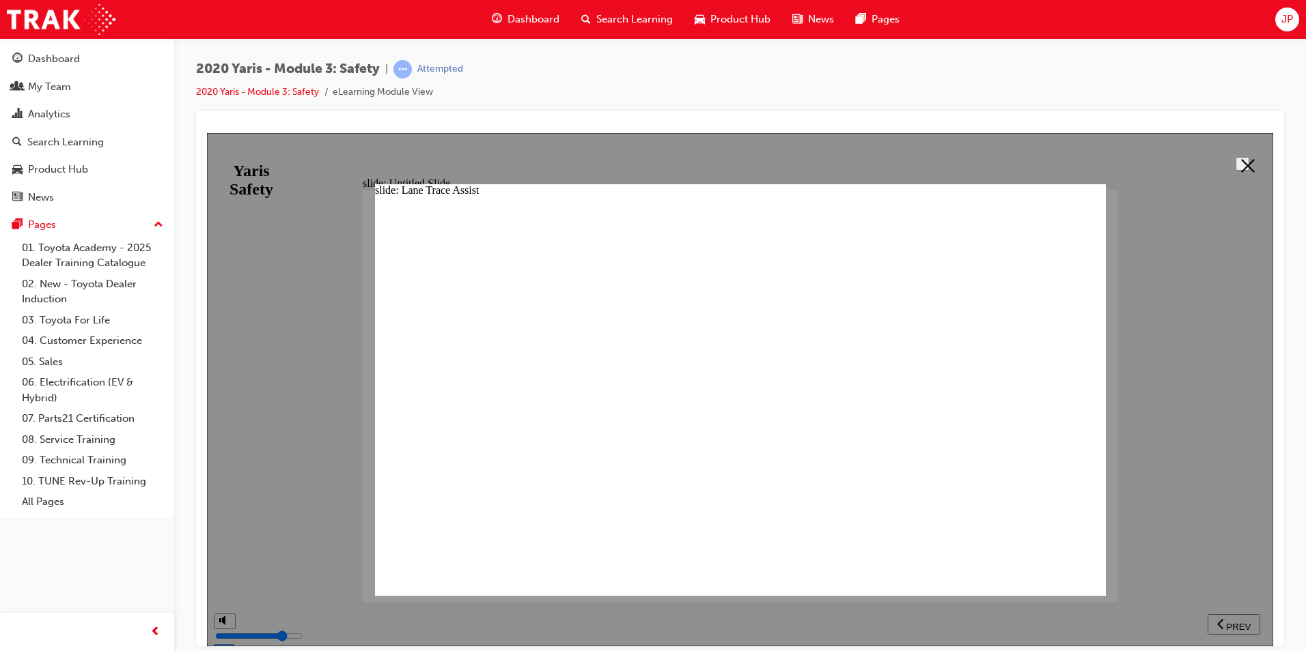
click at [1241, 166] on icon at bounding box center [1248, 165] width 14 height 14
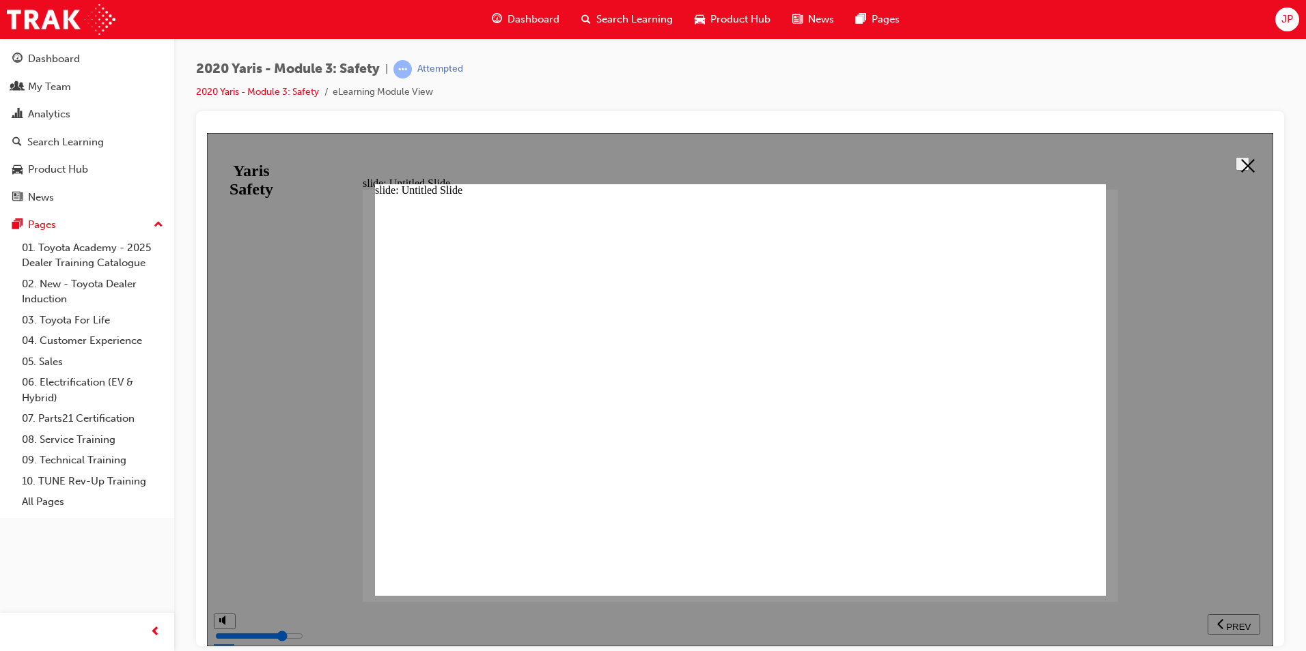
click at [1241, 168] on icon at bounding box center [1248, 165] width 14 height 14
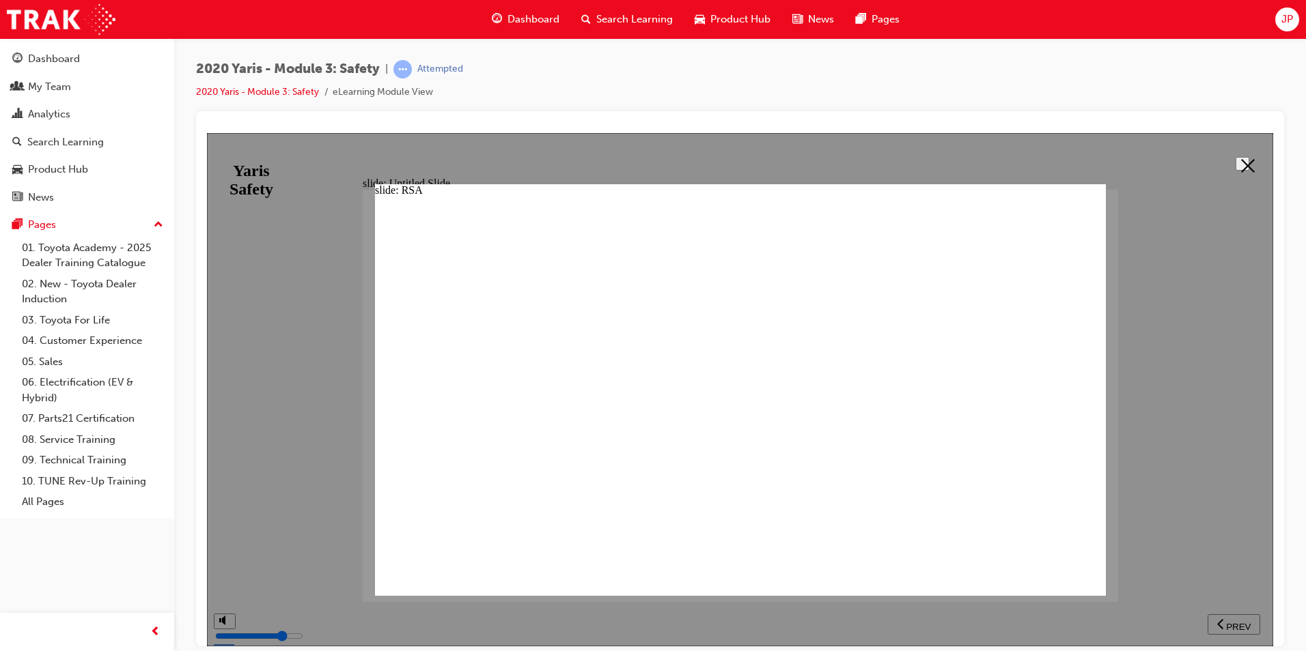
click at [1243, 163] on polygon at bounding box center [1248, 165] width 14 height 14
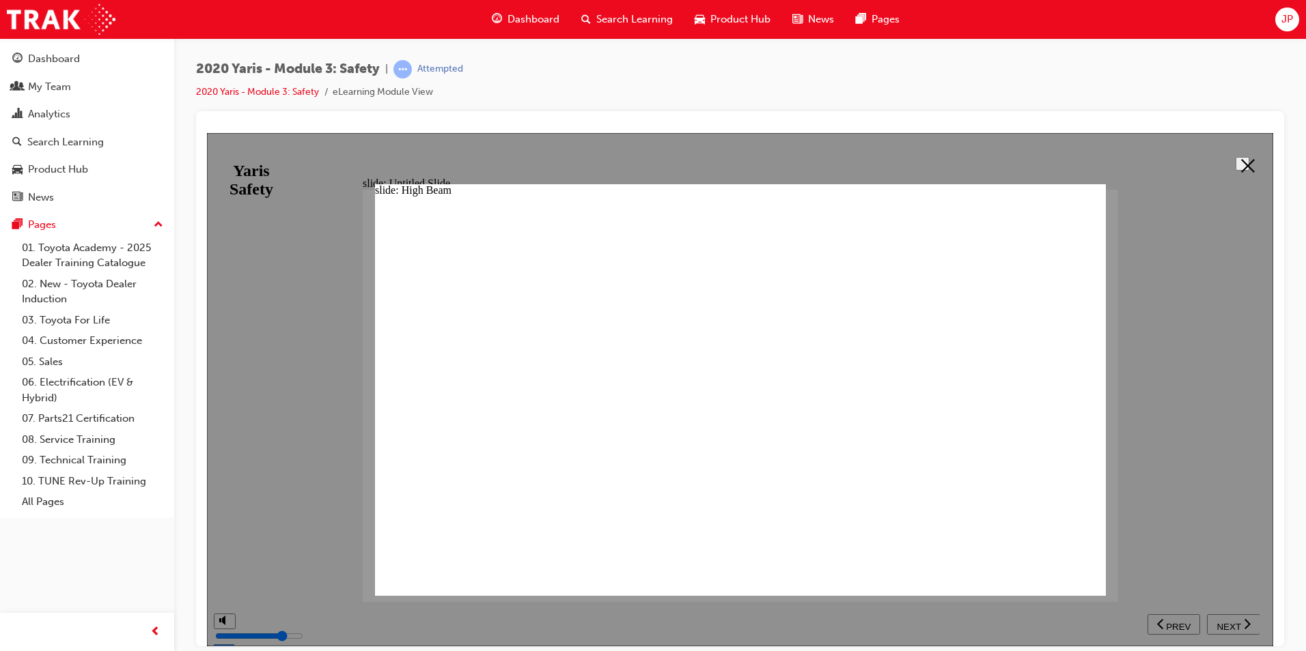
click at [1245, 163] on icon at bounding box center [1248, 165] width 14 height 14
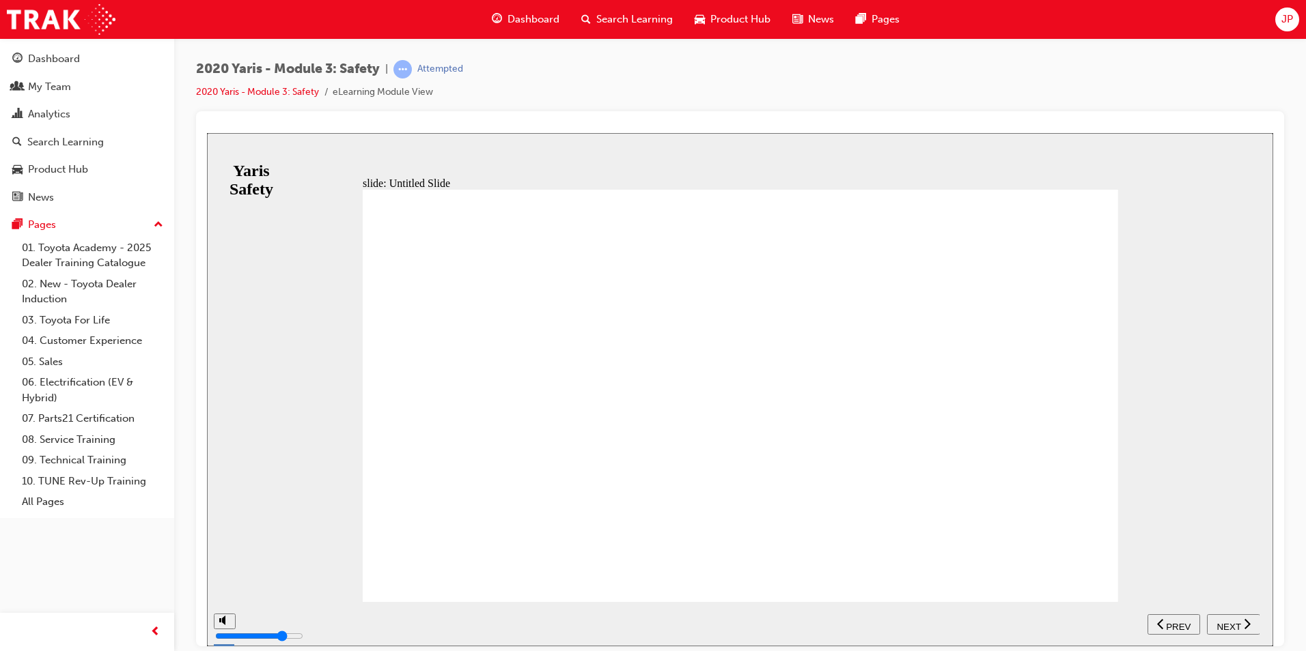
click at [1233, 625] on span "NEXT" at bounding box center [1228, 626] width 24 height 10
click at [1217, 629] on span "NEXT" at bounding box center [1228, 626] width 24 height 10
drag, startPoint x: 1237, startPoint y: 620, endPoint x: 1223, endPoint y: 521, distance: 100.0
click at [1223, 521] on div "slide: Untitled Slide • Toyota Safety sense Toyota Saety sense • Back to top S…" at bounding box center [740, 388] width 1066 height 513
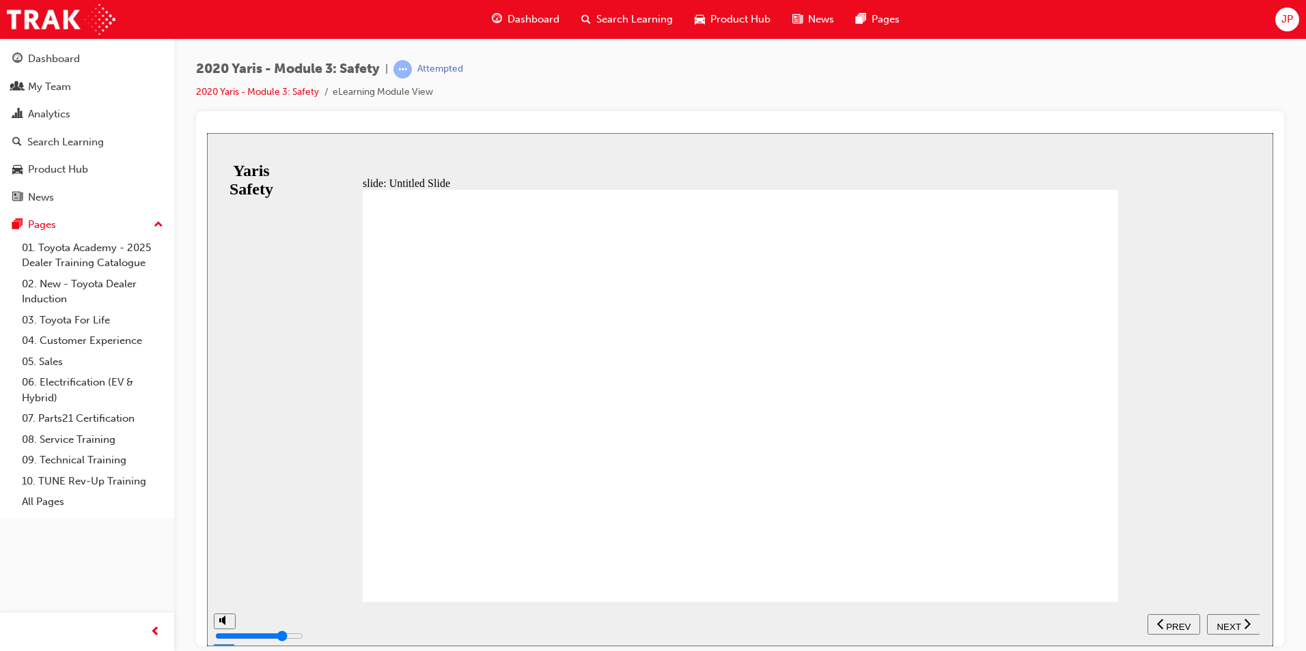
click at [1244, 624] on icon "next" at bounding box center [1246, 623] width 7 height 12
click at [1238, 625] on span "NEXT" at bounding box center [1228, 626] width 24 height 10
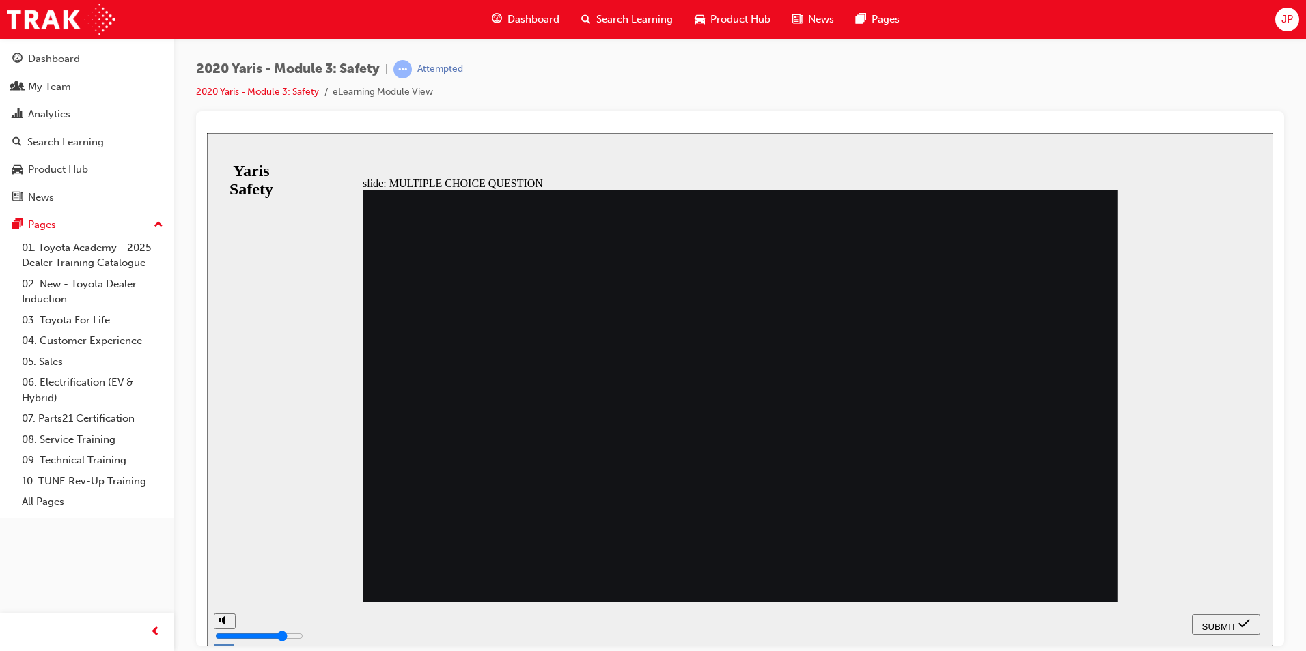
radio input "true"
click at [1229, 614] on button "SUBMIT" at bounding box center [1226, 624] width 68 height 20
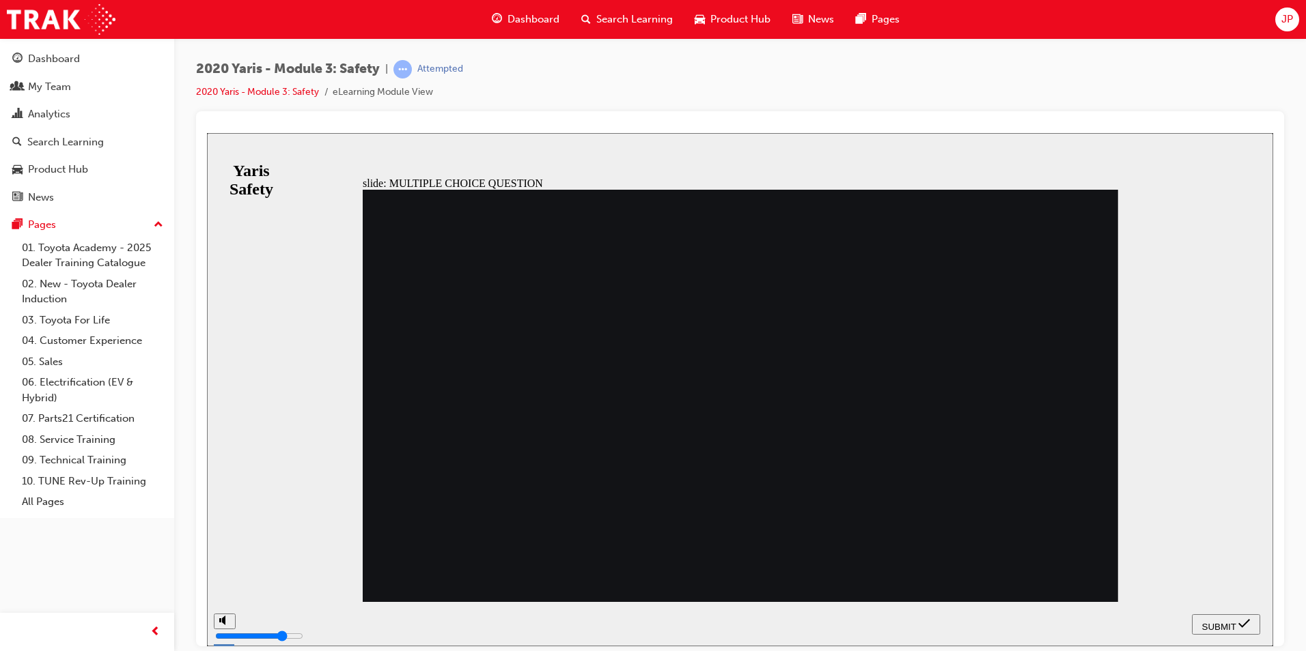
radio input "true"
click at [1233, 623] on span "SUBMIT" at bounding box center [1219, 626] width 34 height 10
drag, startPoint x: 1246, startPoint y: 611, endPoint x: 1233, endPoint y: 615, distance: 13.6
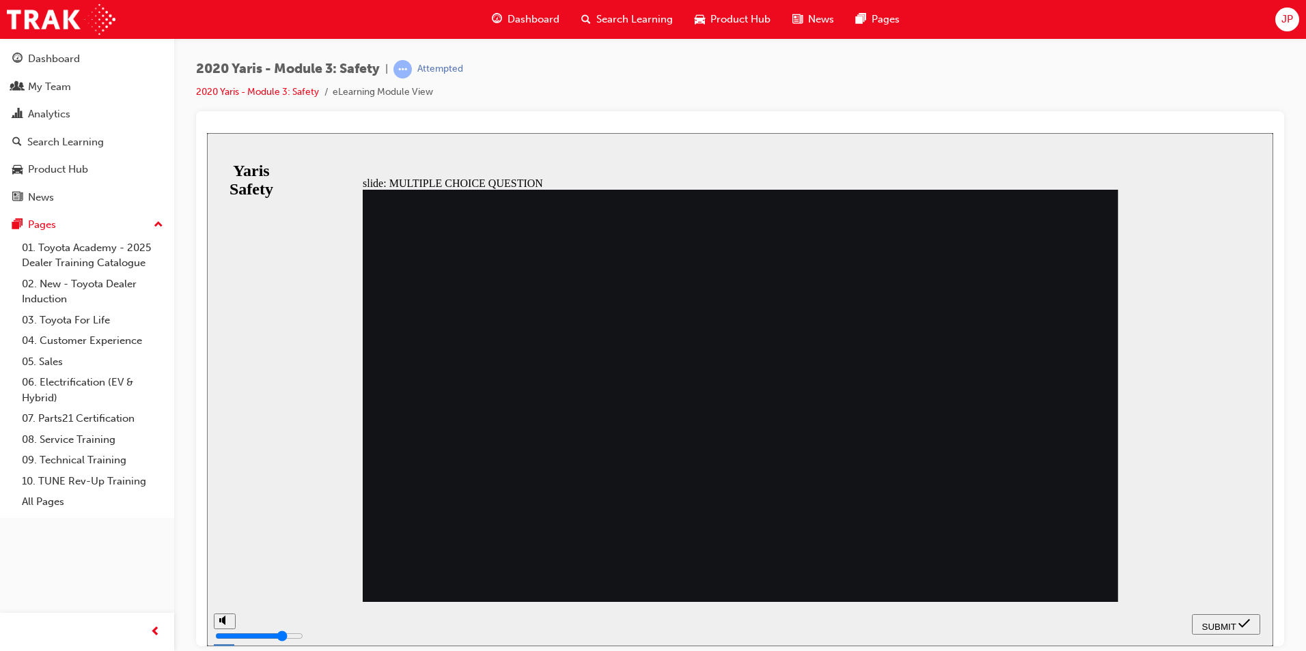
click at [1235, 614] on nav "SUBMIT NEXT PREV" at bounding box center [1226, 624] width 68 height 44
click at [1233, 617] on button "SUBMIT" at bounding box center [1226, 624] width 68 height 20
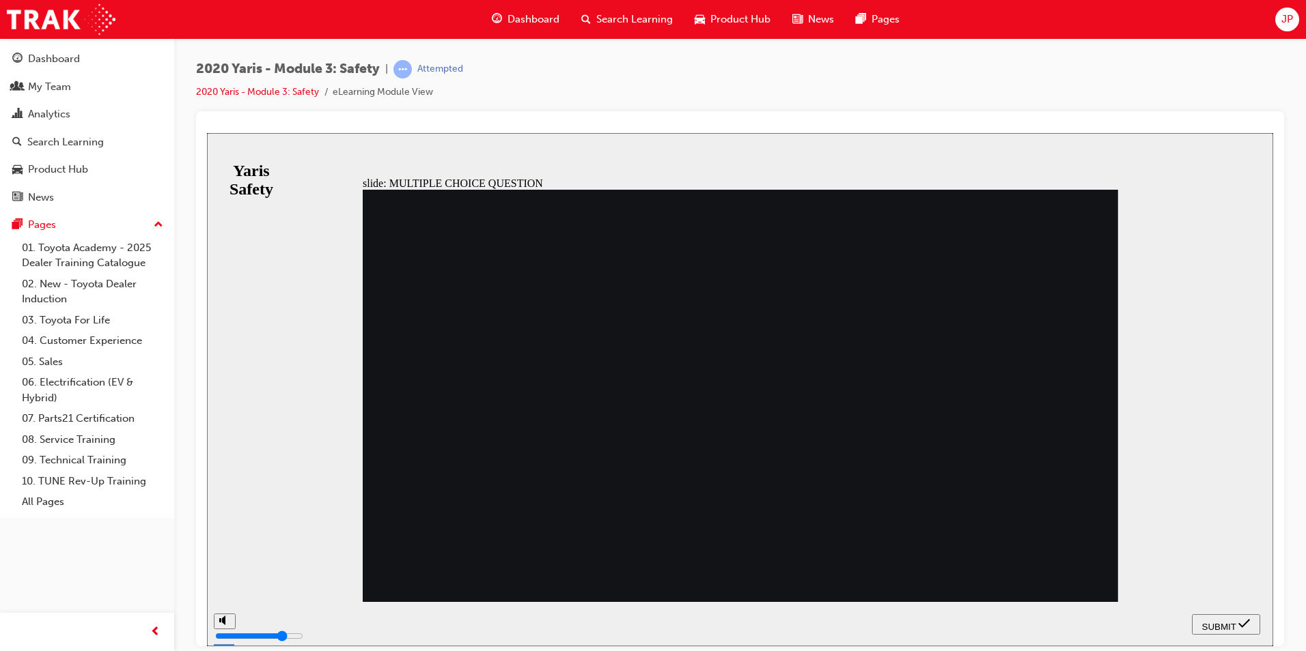
radio input "false"
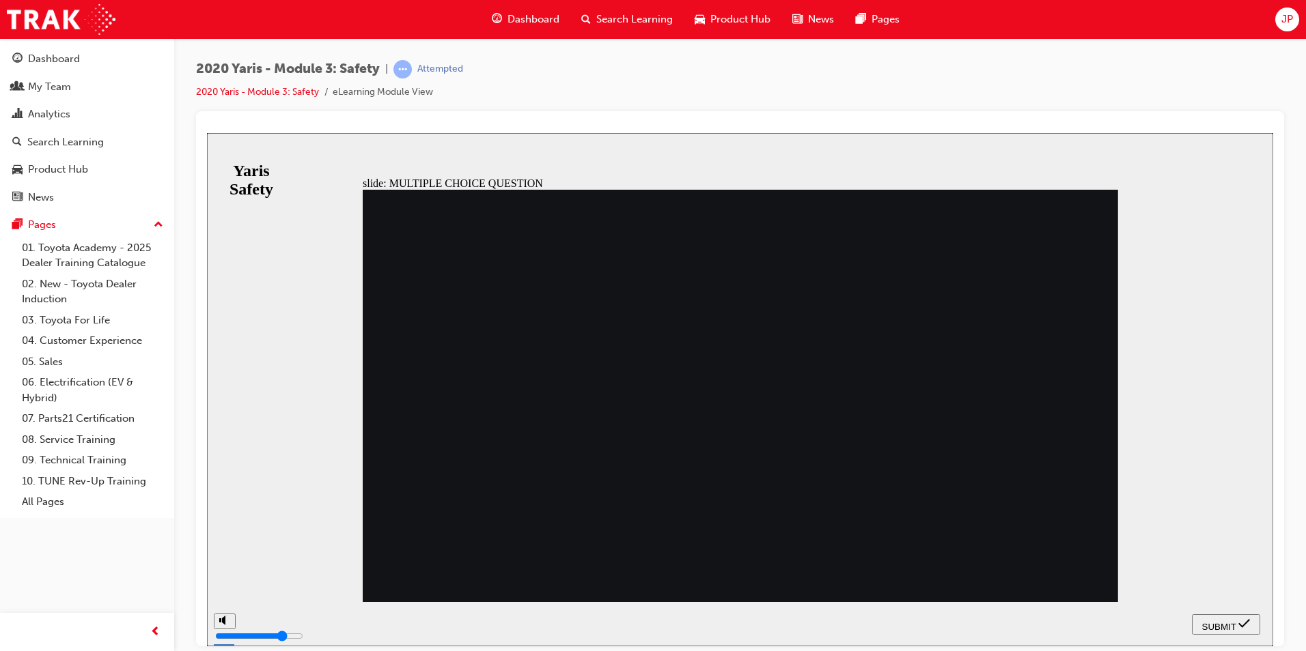
radio input "true"
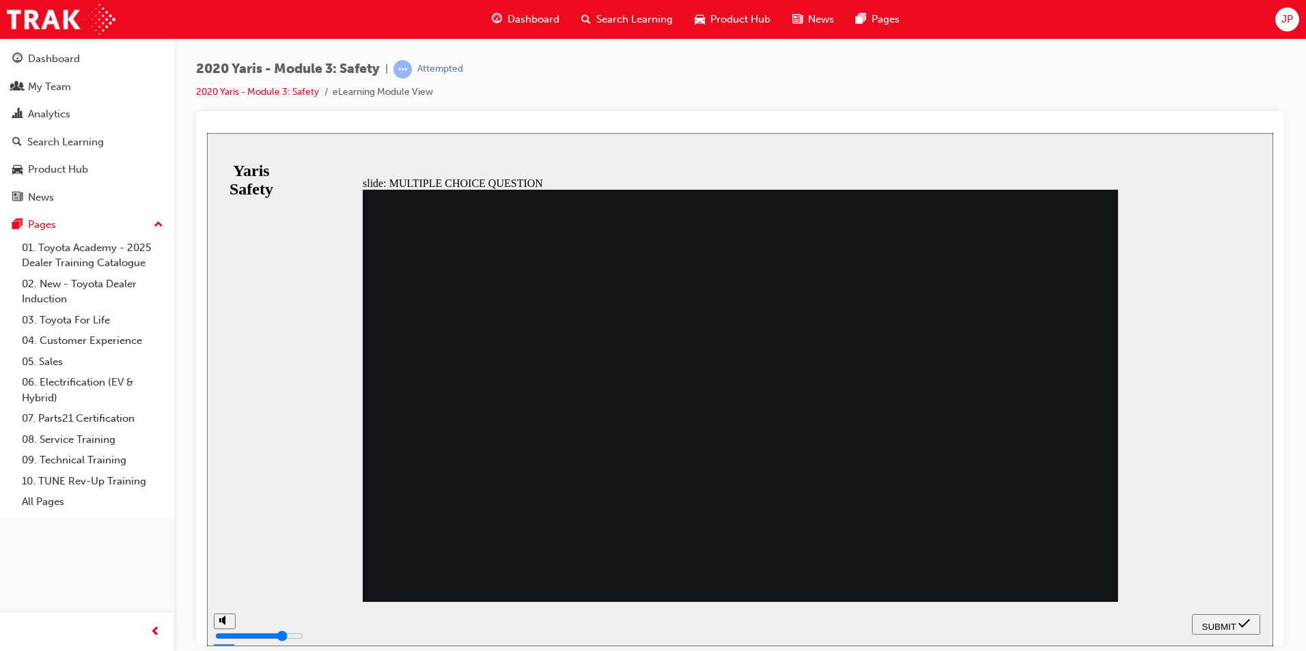
click at [1217, 621] on span "SUBMIT" at bounding box center [1219, 626] width 34 height 10
radio input "true"
click at [1228, 626] on span "SUBMIT" at bounding box center [1219, 626] width 34 height 10
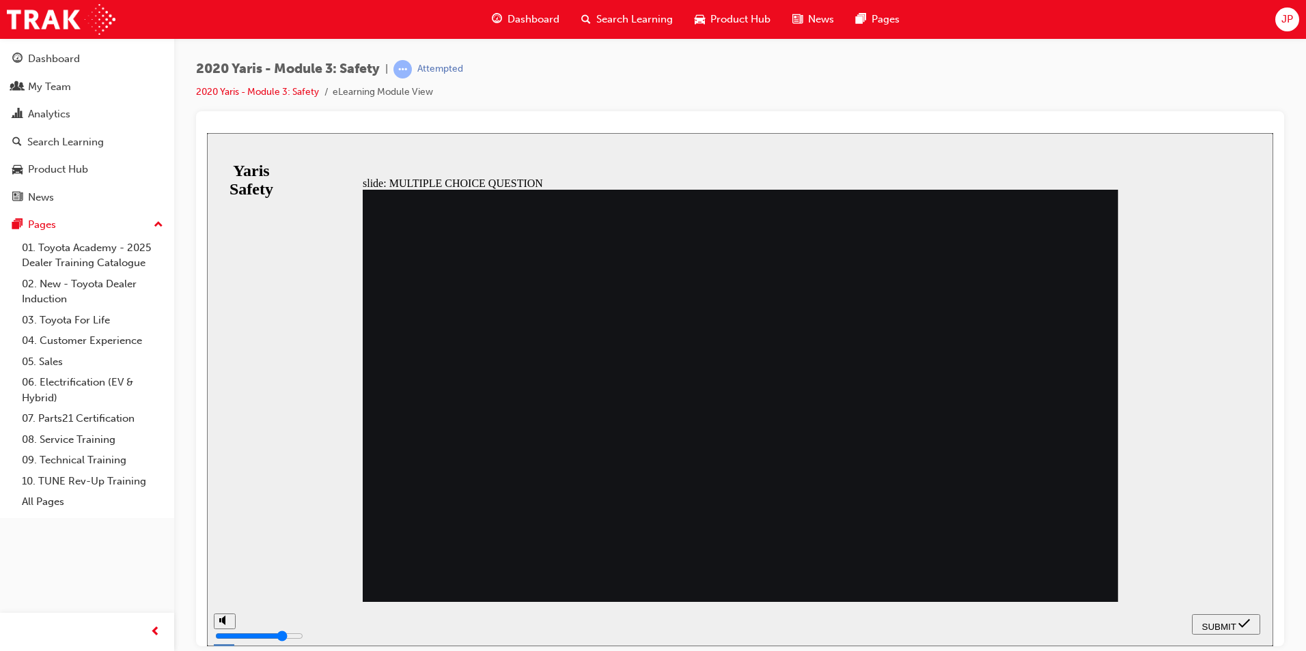
checkbox input "true"
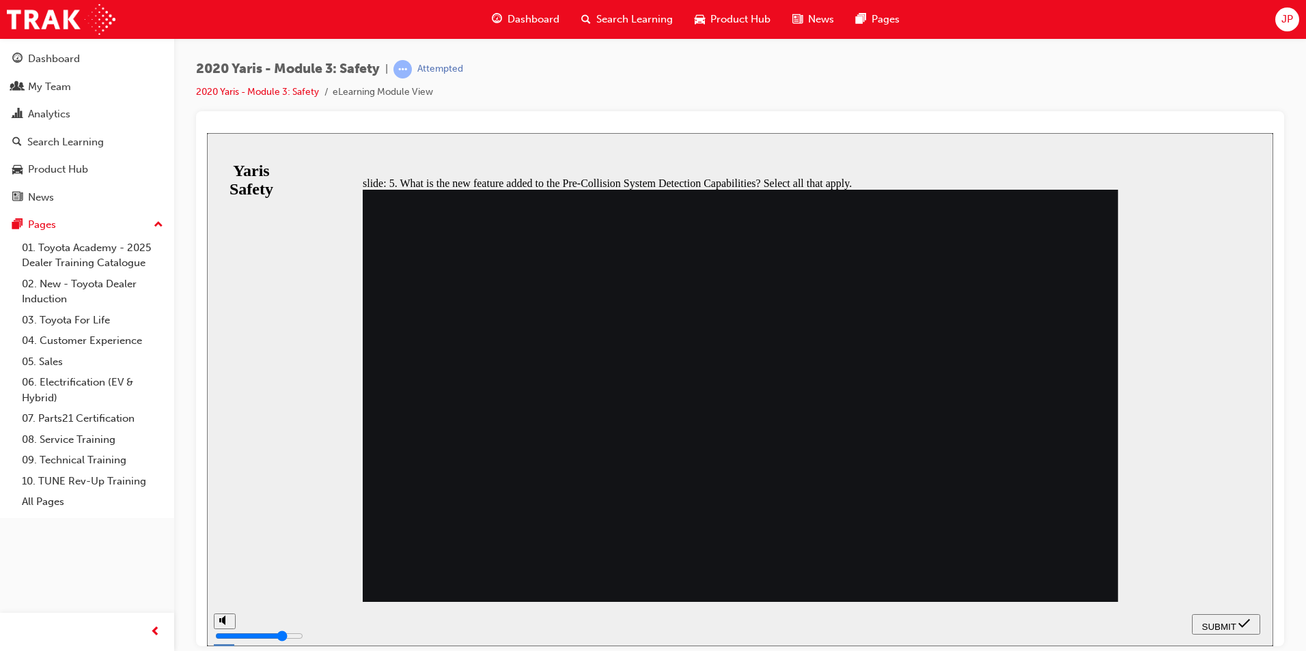
checkbox input "true"
click at [1224, 621] on span "SUBMIT" at bounding box center [1219, 626] width 34 height 10
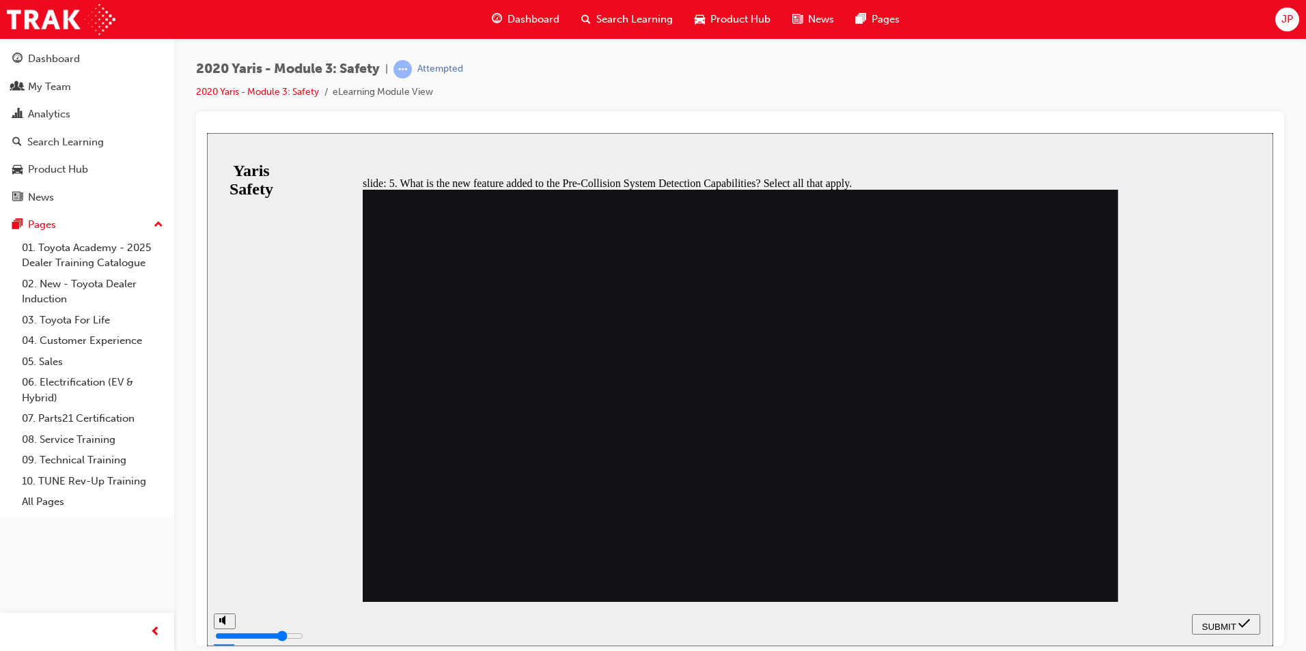
checkbox input "false"
click at [1233, 617] on button "SUBMIT" at bounding box center [1226, 624] width 68 height 20
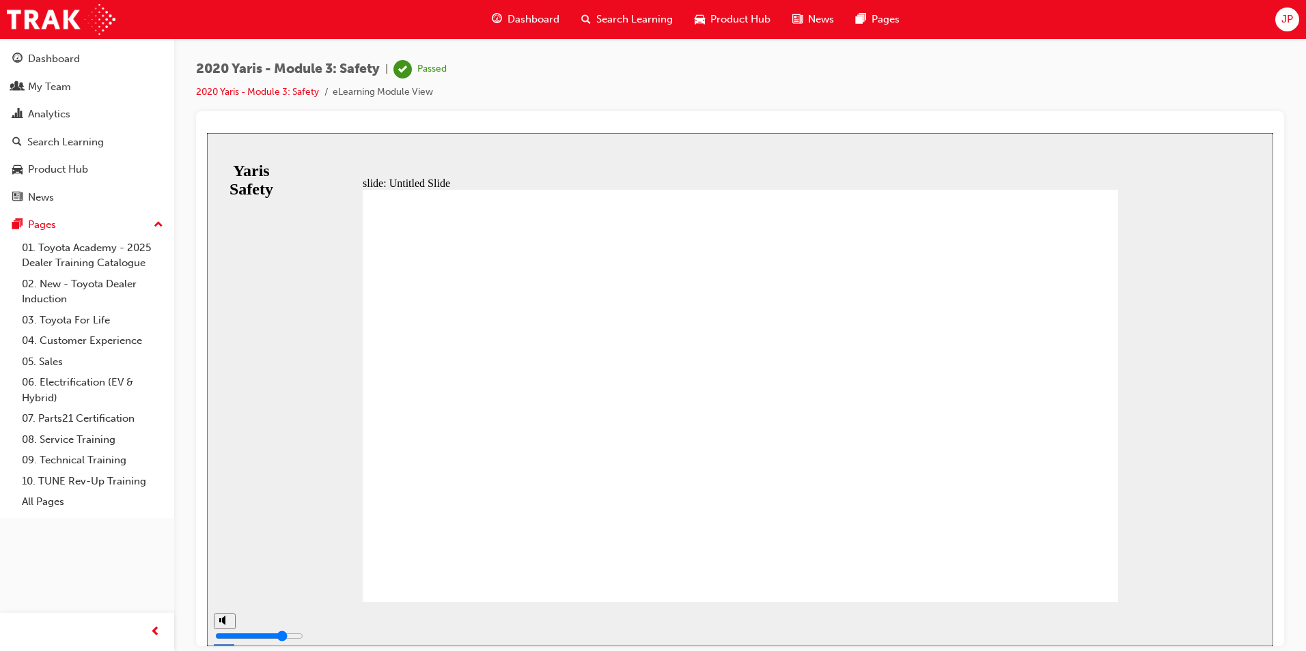
click at [616, 20] on span "Search Learning" at bounding box center [634, 20] width 76 height 16
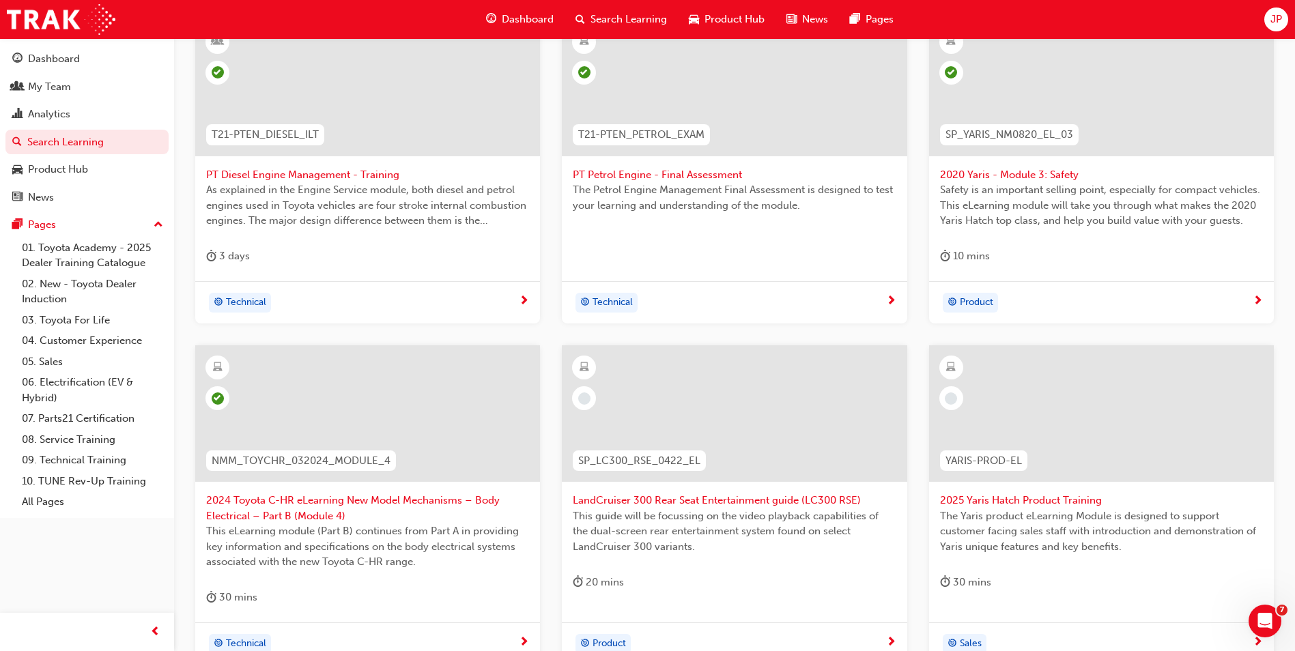
scroll to position [477, 0]
